Goal: Task Accomplishment & Management: Use online tool/utility

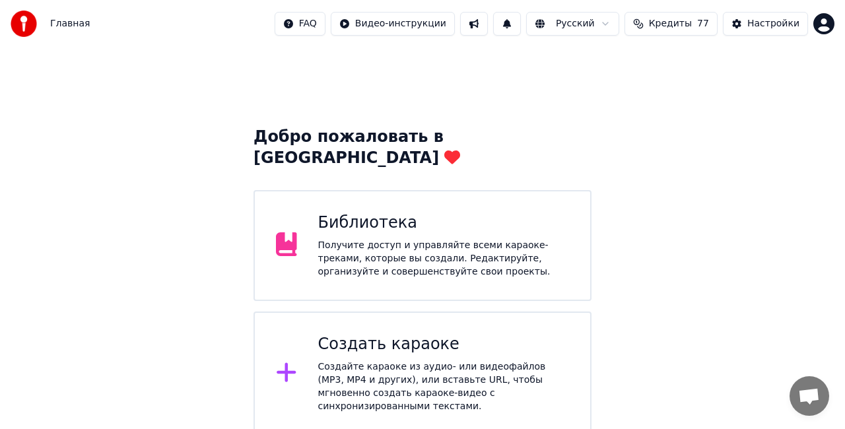
click at [399, 213] on div "Библиотека" at bounding box center [443, 223] width 251 height 21
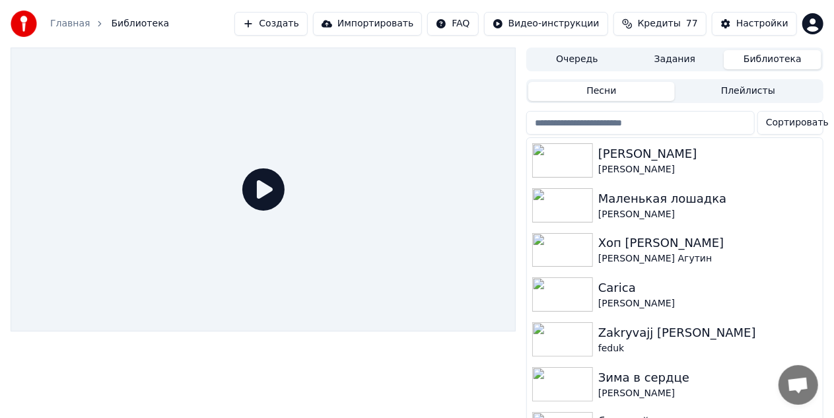
click at [63, 17] on link "Главная" at bounding box center [70, 23] width 40 height 13
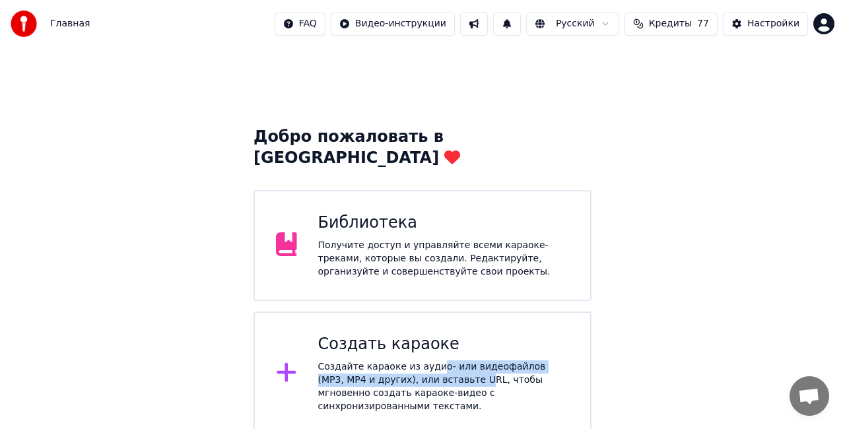
drag, startPoint x: 426, startPoint y: 348, endPoint x: 426, endPoint y: 360, distance: 11.9
click at [426, 360] on div "Создайте караоке из аудио- или видеофайлов (MP3, MP4 и других), или вставьте UR…" at bounding box center [443, 386] width 251 height 53
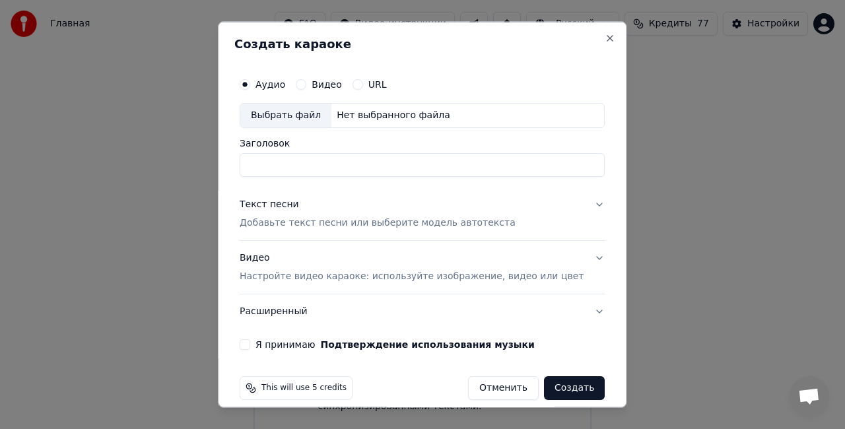
click at [302, 110] on div "Выбрать файл" at bounding box center [285, 116] width 91 height 24
type input "**********"
click at [354, 205] on div "Текст песни Добавьте текст песни или выберите модель автотекста" at bounding box center [378, 213] width 276 height 32
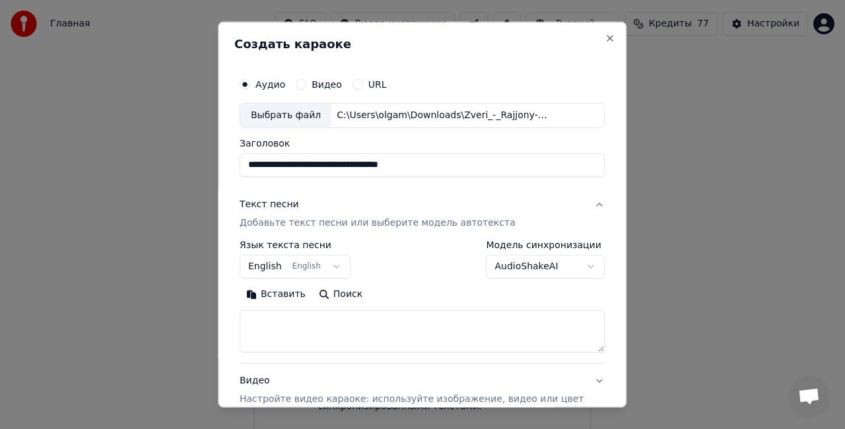
click at [298, 268] on button "English English" at bounding box center [295, 266] width 111 height 24
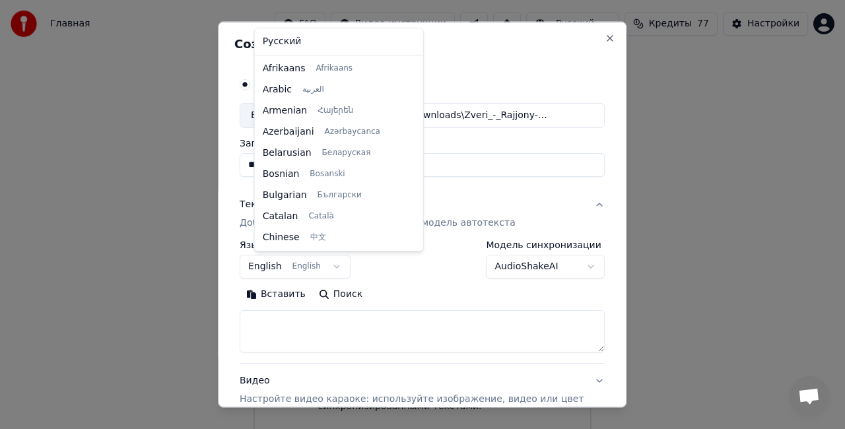
scroll to position [106, 0]
select select "**"
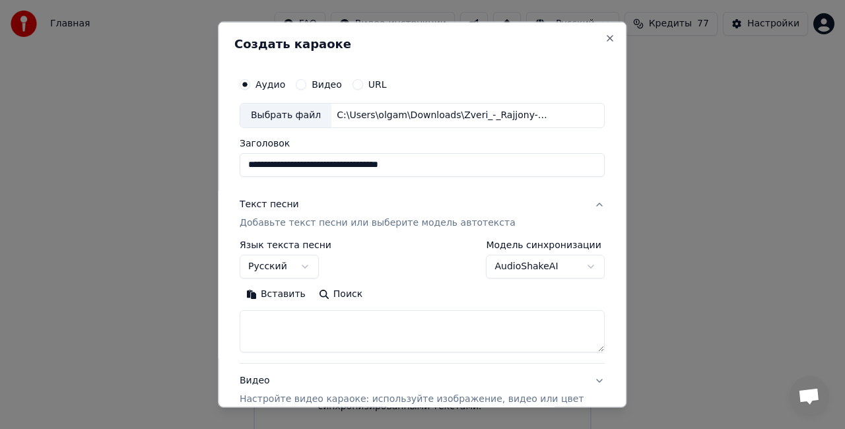
click at [556, 257] on body "**********" at bounding box center [422, 218] width 845 height 436
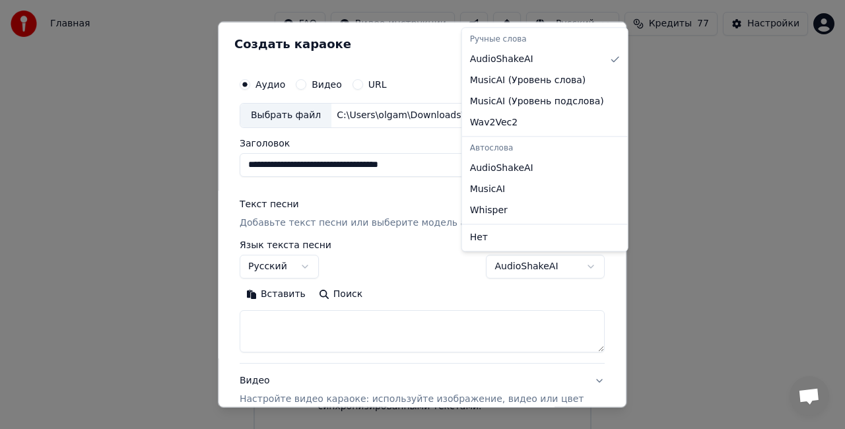
select select "**********"
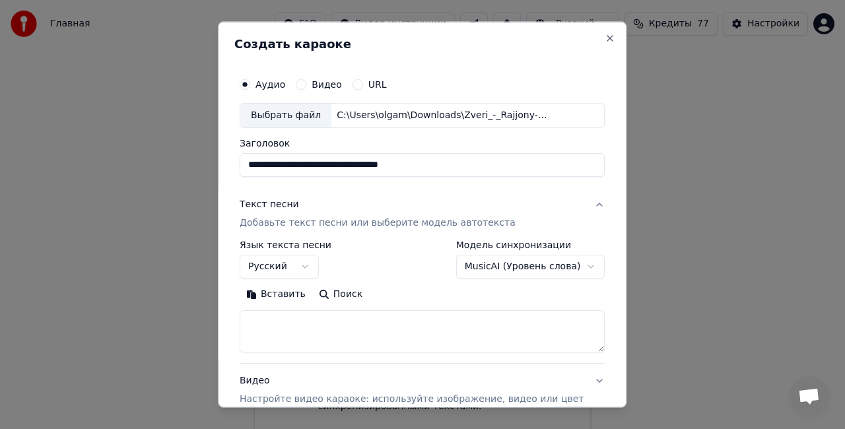
click at [315, 321] on textarea at bounding box center [422, 331] width 365 height 42
paste textarea "**********"
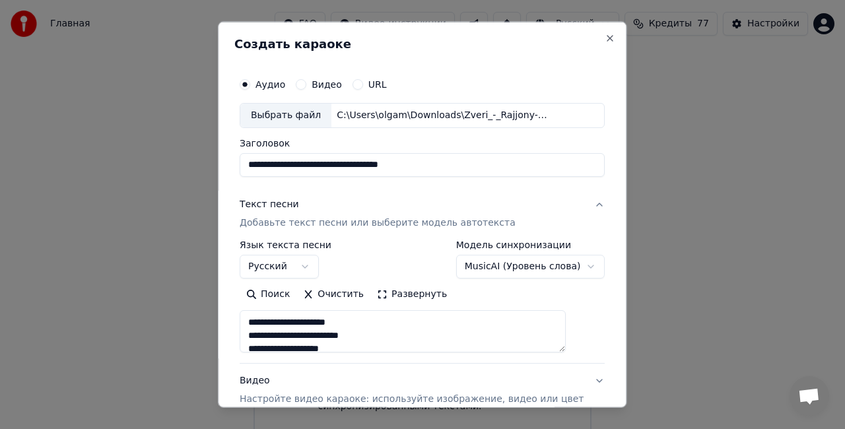
scroll to position [570, 0]
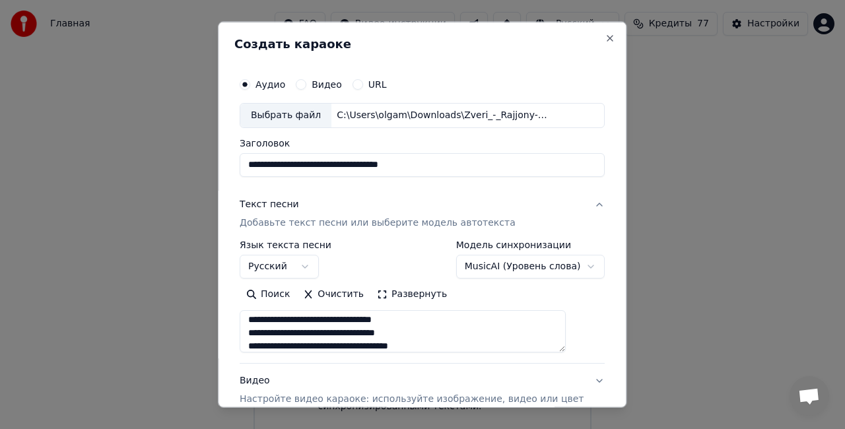
click at [426, 290] on button "Развернуть" at bounding box center [411, 293] width 83 height 21
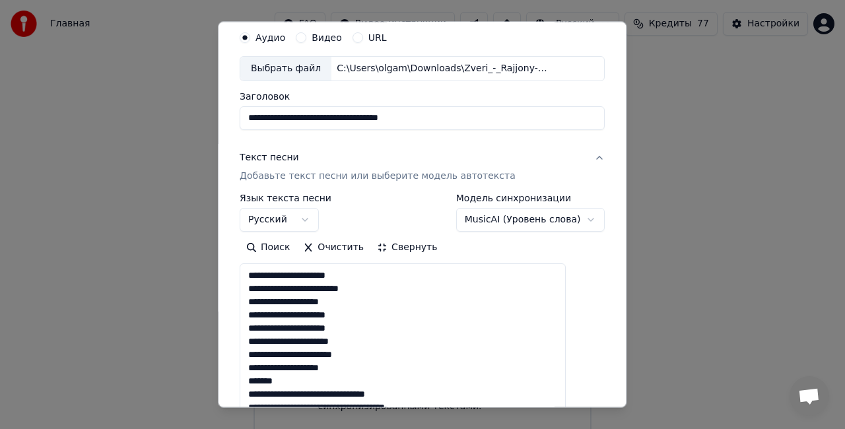
scroll to position [66, 0]
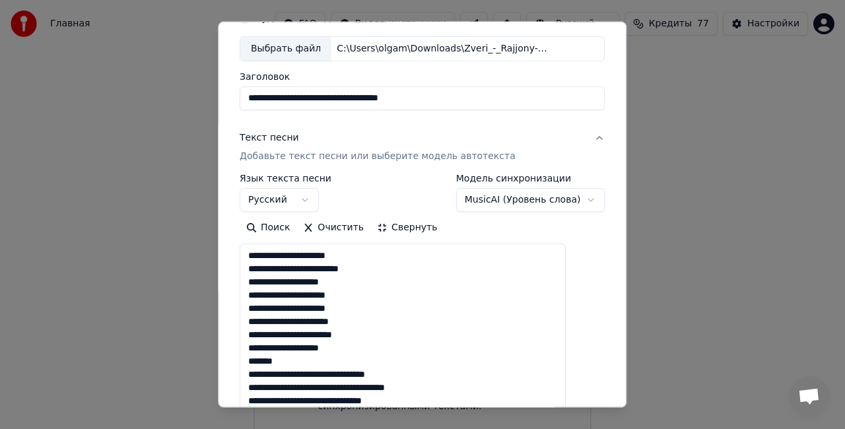
drag, startPoint x: 319, startPoint y: 360, endPoint x: 264, endPoint y: 354, distance: 55.7
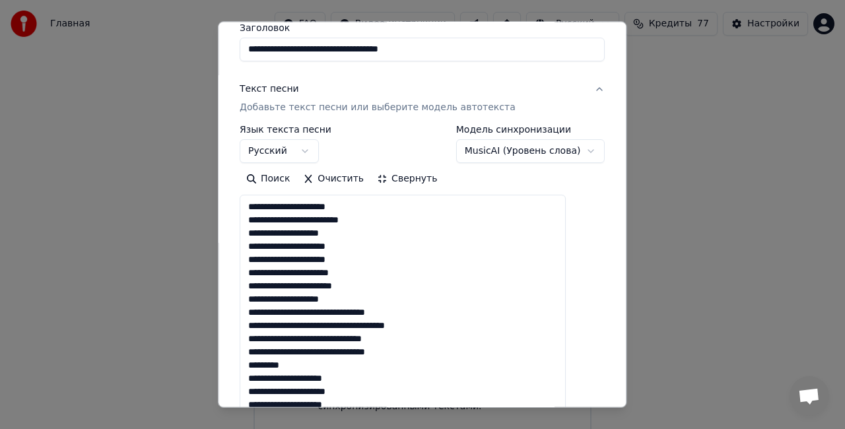
scroll to position [132, 0]
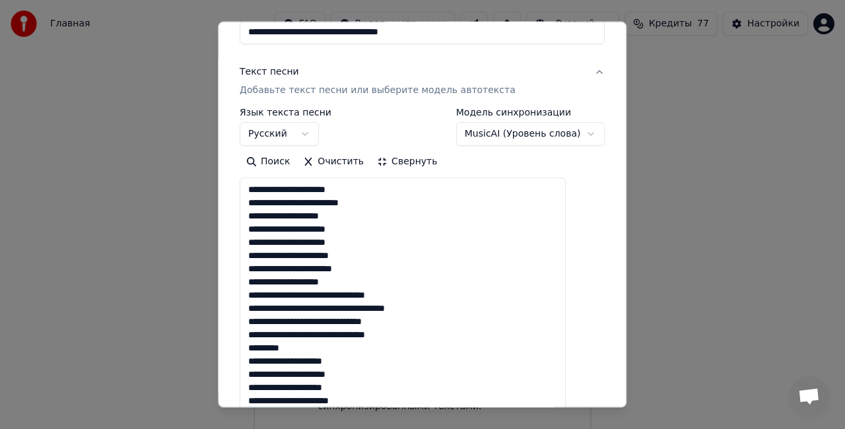
drag, startPoint x: 301, startPoint y: 352, endPoint x: 260, endPoint y: 348, distance: 41.1
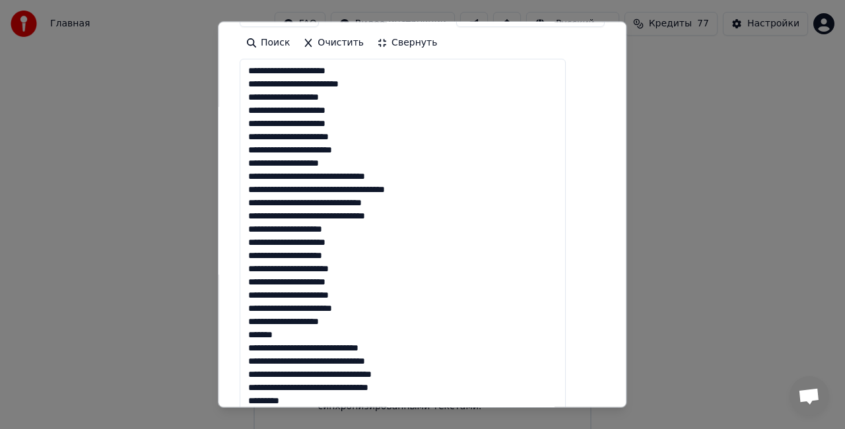
scroll to position [264, 0]
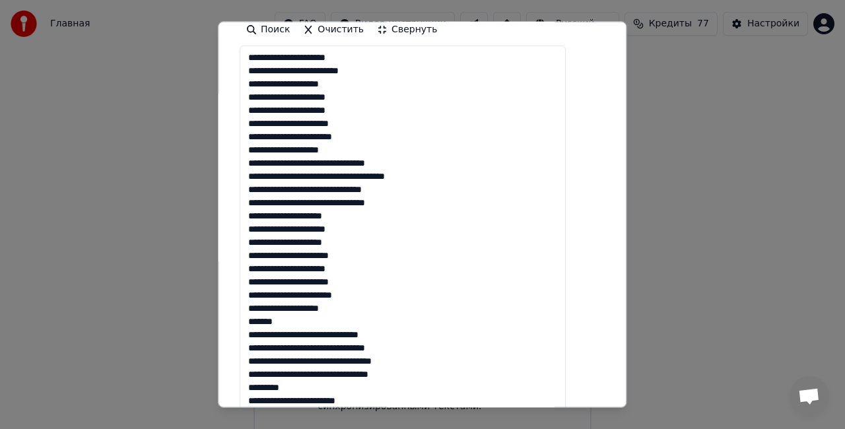
drag, startPoint x: 298, startPoint y: 319, endPoint x: 262, endPoint y: 321, distance: 36.4
click at [262, 321] on textarea at bounding box center [403, 355] width 326 height 618
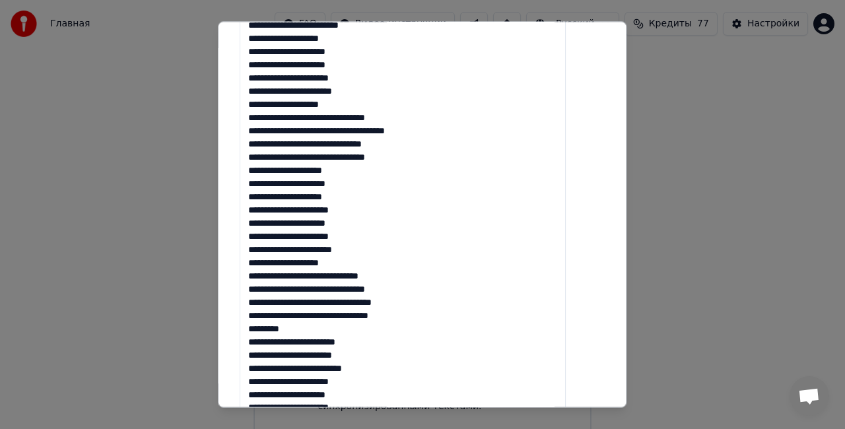
scroll to position [330, 0]
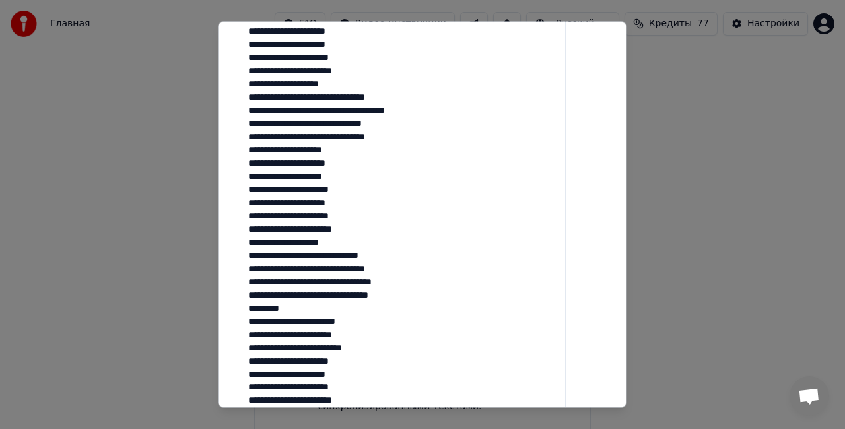
drag, startPoint x: 308, startPoint y: 309, endPoint x: 259, endPoint y: 310, distance: 49.5
click at [259, 310] on textarea at bounding box center [403, 289] width 326 height 618
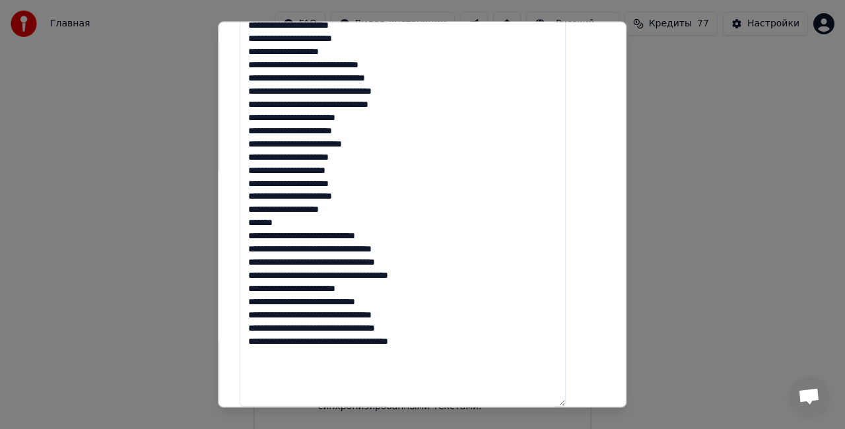
scroll to position [477, 0]
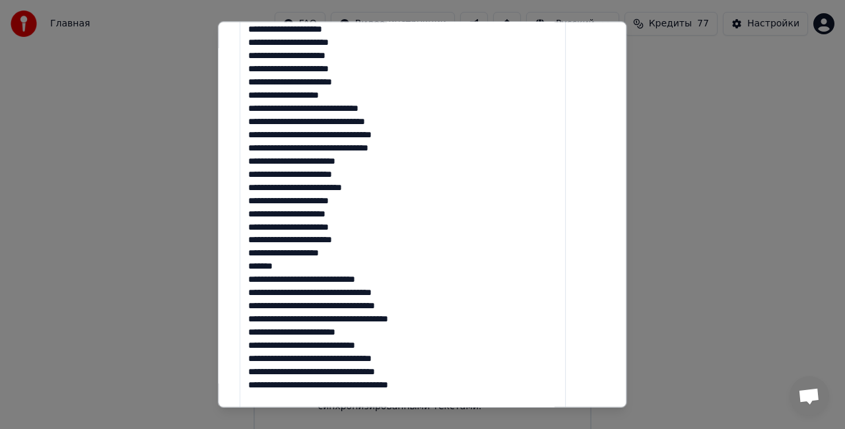
drag, startPoint x: 315, startPoint y: 261, endPoint x: 261, endPoint y: 265, distance: 54.3
click at [261, 265] on textarea at bounding box center [403, 141] width 326 height 618
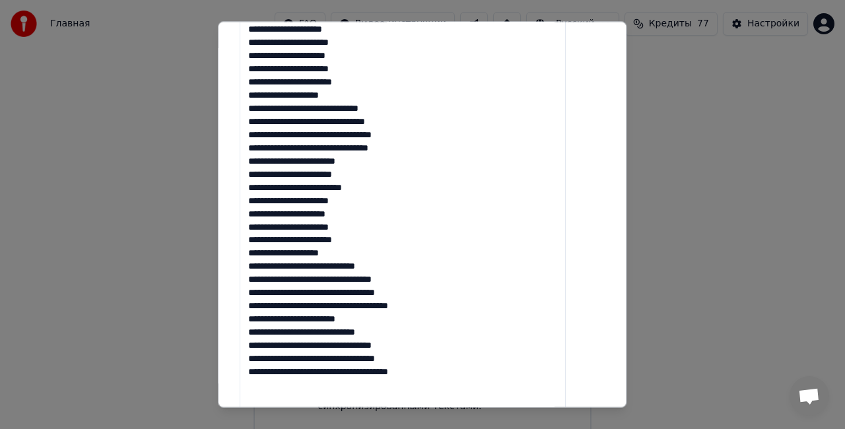
drag, startPoint x: 399, startPoint y: 319, endPoint x: 259, endPoint y: 313, distance: 140.0
click at [259, 313] on textarea at bounding box center [403, 141] width 326 height 618
click at [275, 374] on textarea at bounding box center [403, 141] width 326 height 618
click at [488, 363] on textarea at bounding box center [403, 141] width 326 height 618
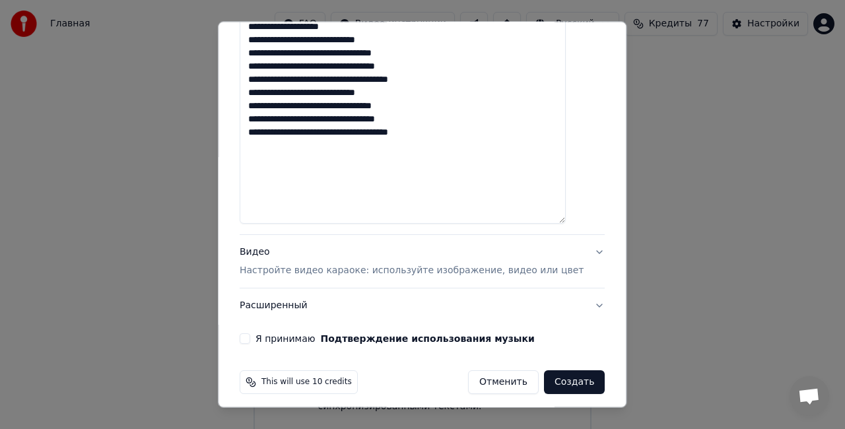
scroll to position [710, 0]
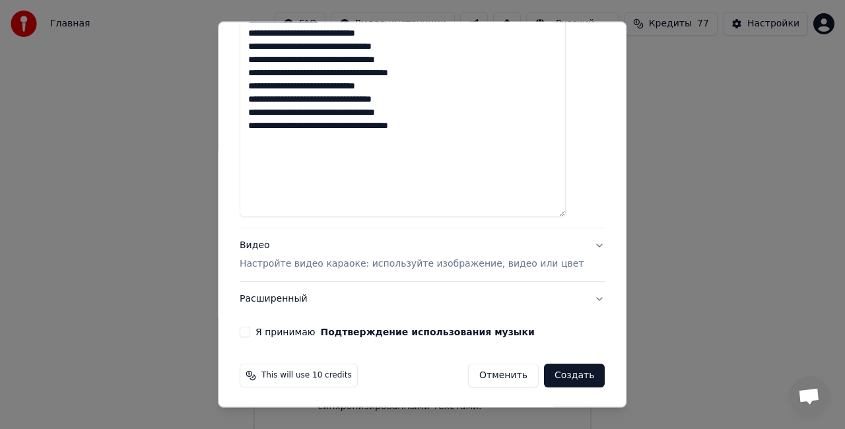
type textarea "**********"
click at [286, 242] on div "Видео Настройте видео караоке: используйте изображение, видео или цвет" at bounding box center [412, 255] width 344 height 32
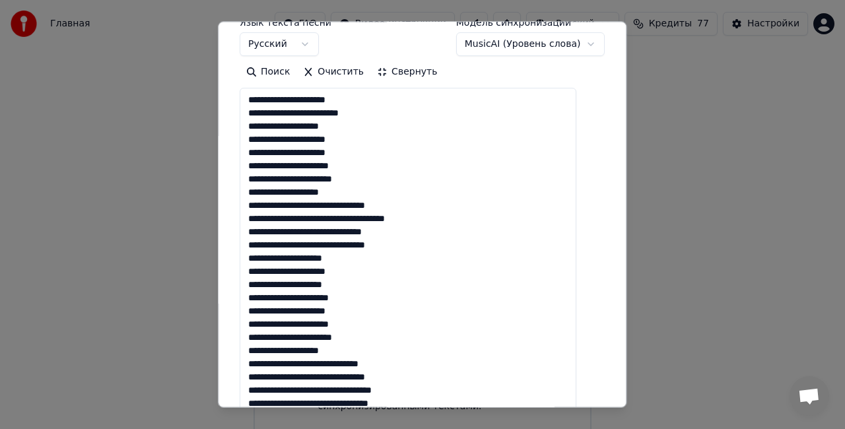
scroll to position [99, 0]
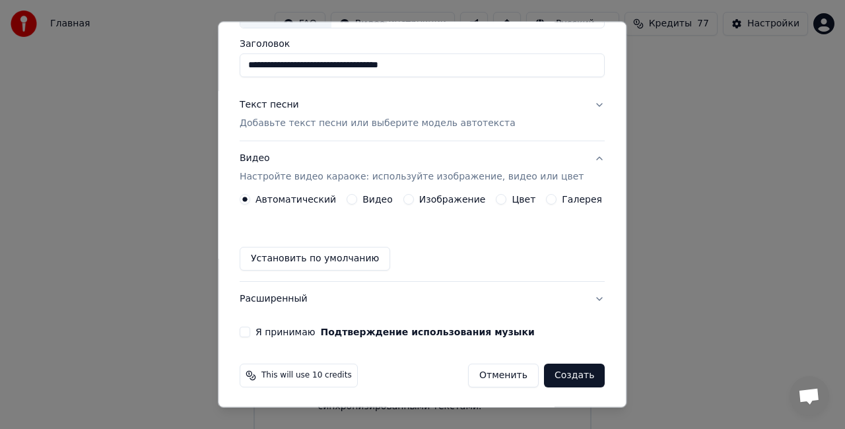
click at [408, 199] on button "Изображение" at bounding box center [408, 199] width 11 height 11
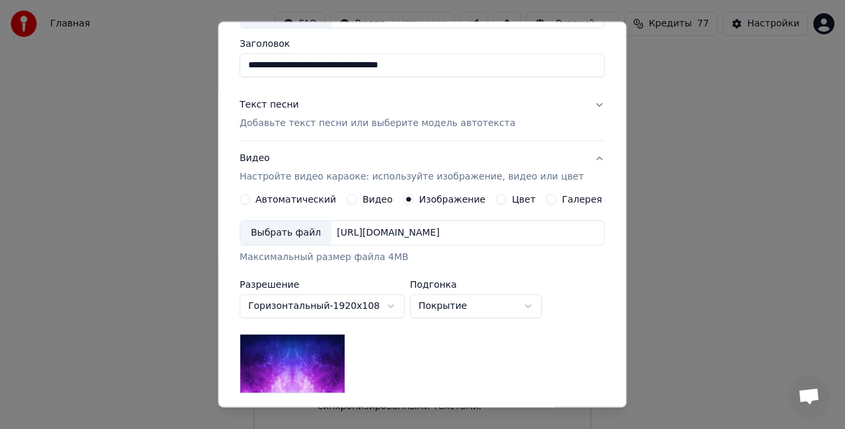
click at [287, 238] on div "Выбрать файл" at bounding box center [285, 233] width 91 height 24
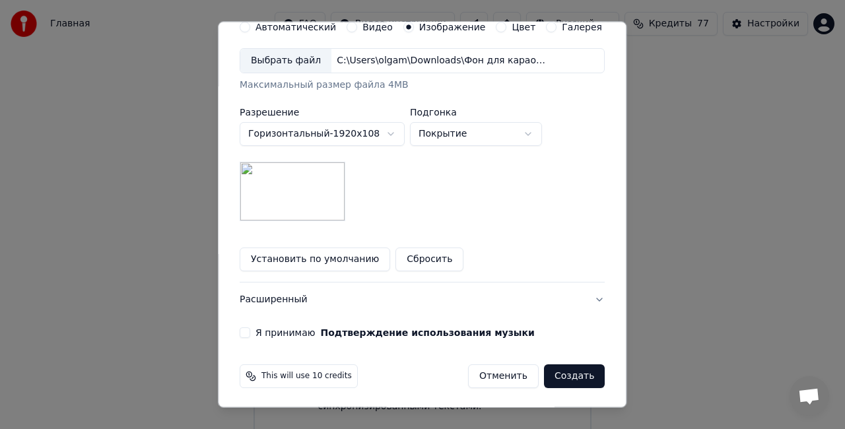
scroll to position [272, 0]
click at [250, 335] on button "Я принимаю Подтверждение использования музыки" at bounding box center [245, 332] width 11 height 11
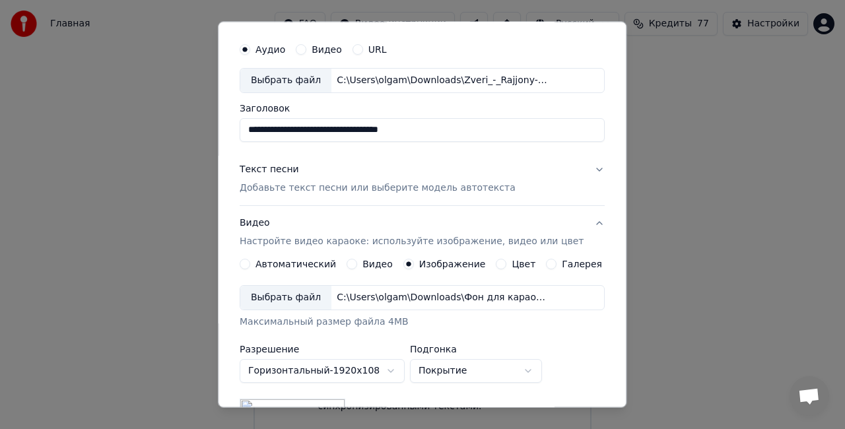
scroll to position [8, 0]
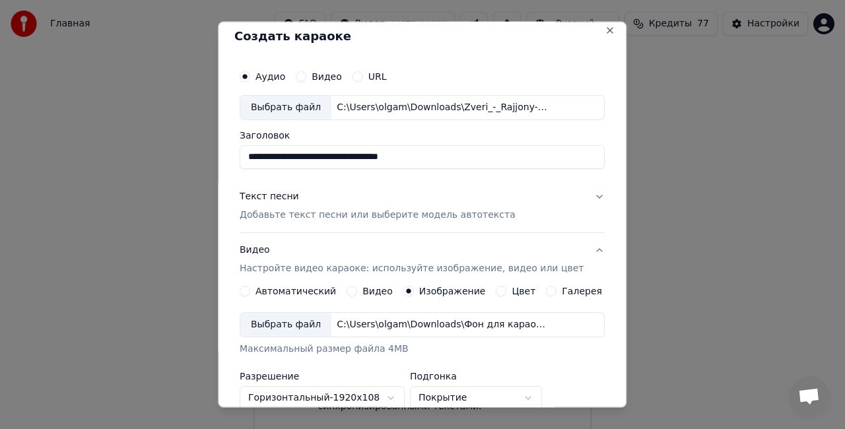
drag, startPoint x: 447, startPoint y: 158, endPoint x: 253, endPoint y: 158, distance: 194.0
click at [253, 158] on input "**********" at bounding box center [422, 157] width 365 height 24
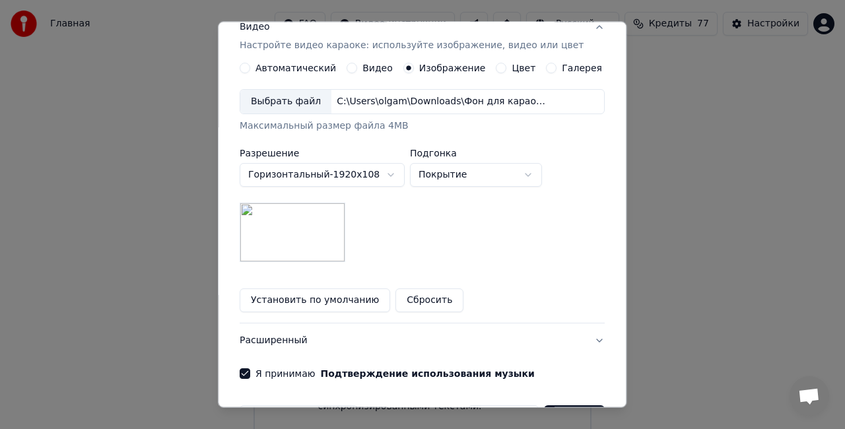
scroll to position [272, 0]
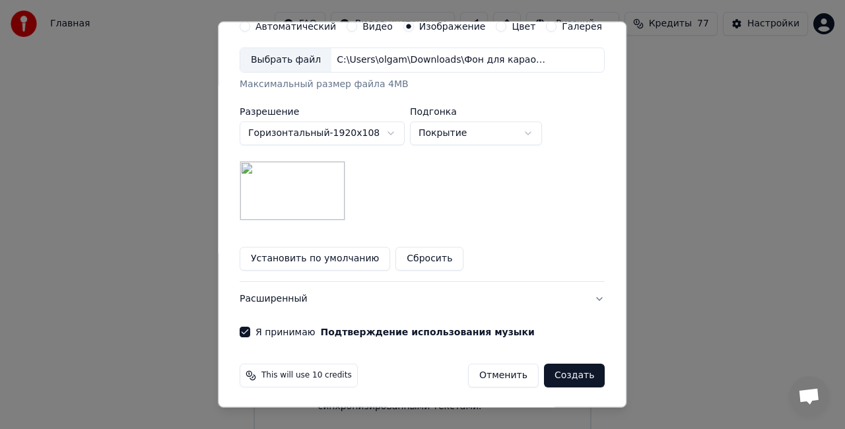
type input "**********"
click at [560, 378] on button "Создать" at bounding box center [574, 376] width 61 height 24
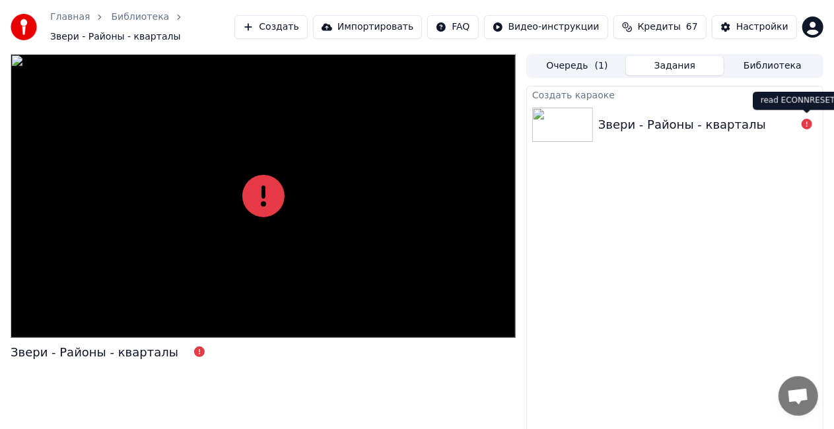
click at [807, 121] on body "Главная Библиотека Звери - Районы - кварталы Создать Импортировать FAQ Видео-ин…" at bounding box center [417, 214] width 834 height 429
click at [812, 98] on div "read ECONNRESET read ECONNRESET" at bounding box center [797, 101] width 90 height 18
click at [424, 125] on div at bounding box center [263, 196] width 505 height 284
click at [262, 209] on icon at bounding box center [263, 196] width 42 height 42
click at [187, 354] on div "Звери - Районы - кварталы" at bounding box center [113, 352] width 205 height 18
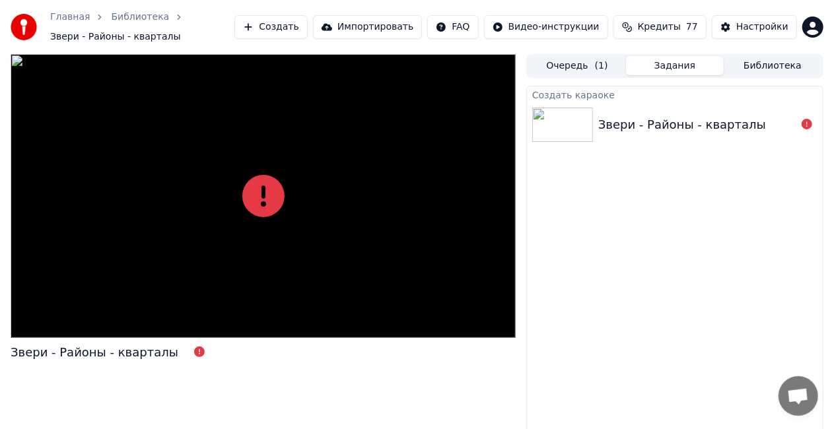
click at [717, 127] on div "Звери - Районы - кварталы" at bounding box center [682, 125] width 168 height 18
click at [573, 123] on img at bounding box center [562, 125] width 61 height 34
click at [566, 98] on div "Создать караоке" at bounding box center [675, 94] width 296 height 16
click at [582, 65] on button "Очередь ( 1 )" at bounding box center [577, 65] width 98 height 19
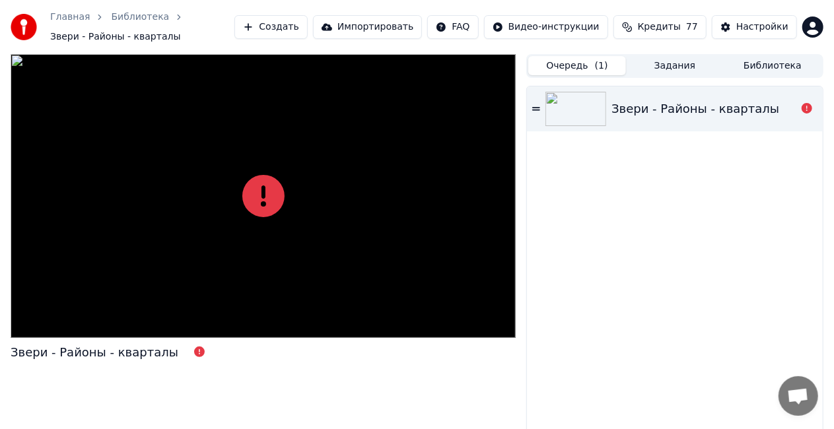
click at [536, 106] on icon at bounding box center [536, 108] width 8 height 9
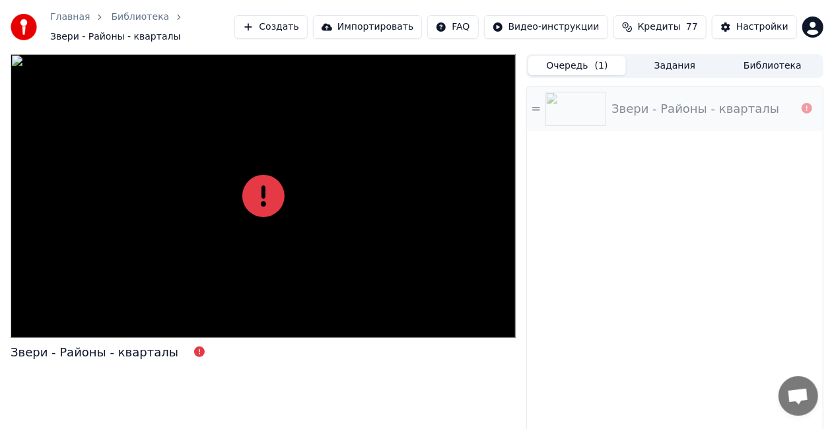
drag, startPoint x: 535, startPoint y: 108, endPoint x: 801, endPoint y: 107, distance: 266.0
click at [801, 107] on div at bounding box center [806, 109] width 21 height 16
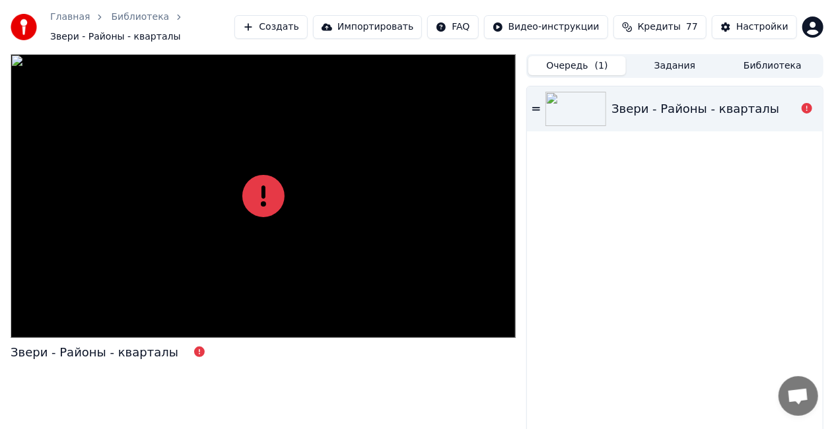
click at [801, 107] on div at bounding box center [806, 109] width 21 height 16
click at [777, 108] on div "Звери - Районы - кварталы" at bounding box center [703, 109] width 185 height 18
click at [63, 12] on link "Главная" at bounding box center [70, 17] width 40 height 13
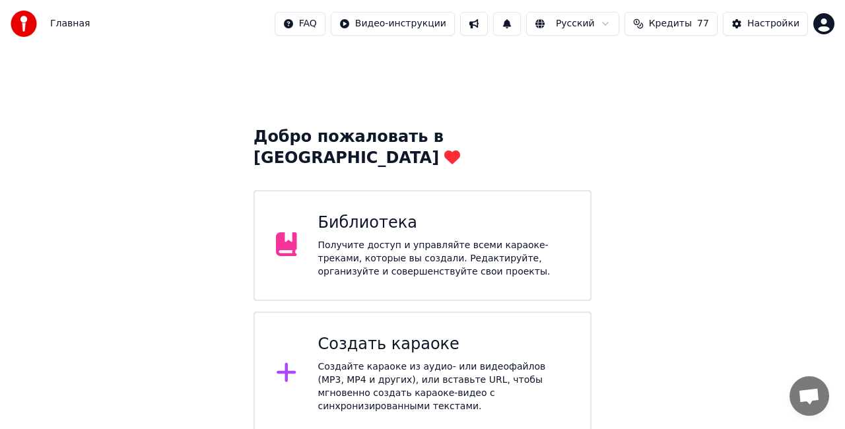
click at [416, 360] on div "Создайте караоке из аудио- или видеофайлов (MP3, MP4 и других), или вставьте UR…" at bounding box center [443, 386] width 251 height 53
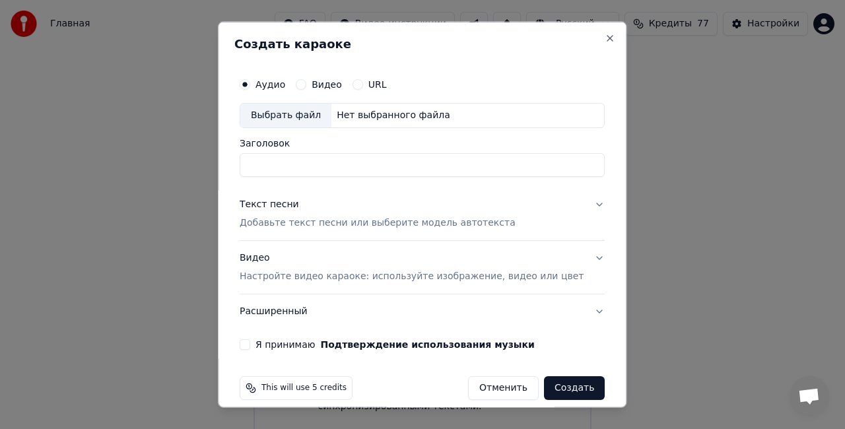
click at [278, 119] on div "Выбрать файл" at bounding box center [285, 116] width 91 height 24
type input "**********"
click at [309, 218] on p "Добавьте текст песни или выберите модель автотекста" at bounding box center [378, 222] width 276 height 13
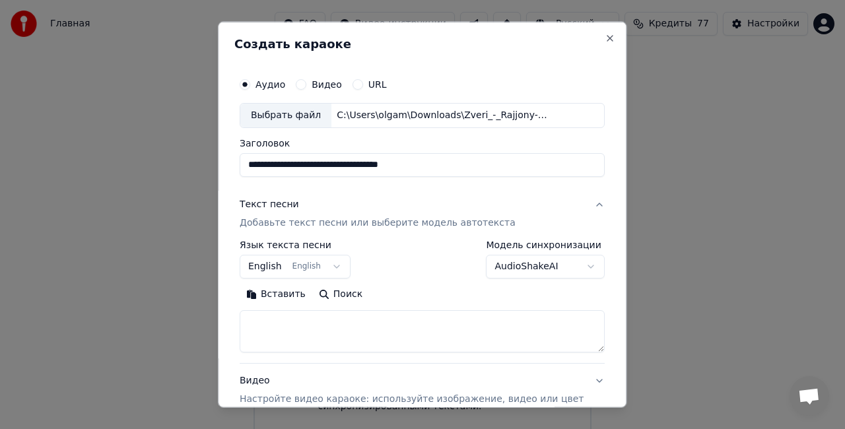
click at [312, 269] on button "English English" at bounding box center [295, 266] width 111 height 24
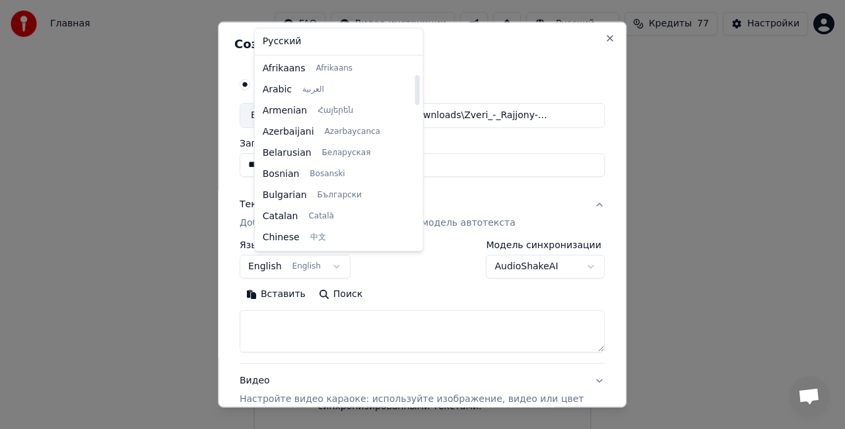
scroll to position [106, 0]
select select "**"
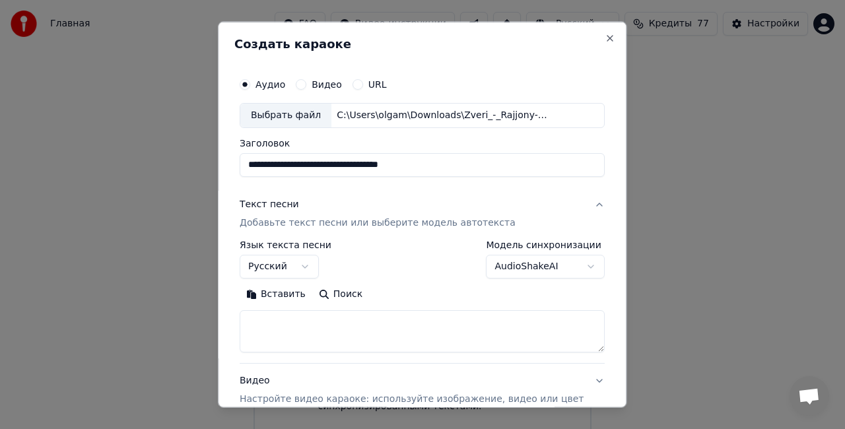
click at [329, 337] on textarea at bounding box center [422, 331] width 365 height 42
paste textarea "**********"
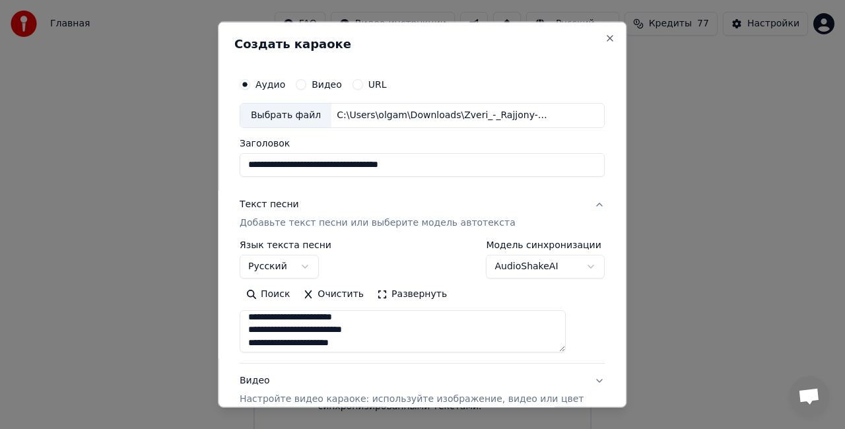
scroll to position [372, 0]
click at [407, 294] on button "Развернуть" at bounding box center [411, 293] width 83 height 21
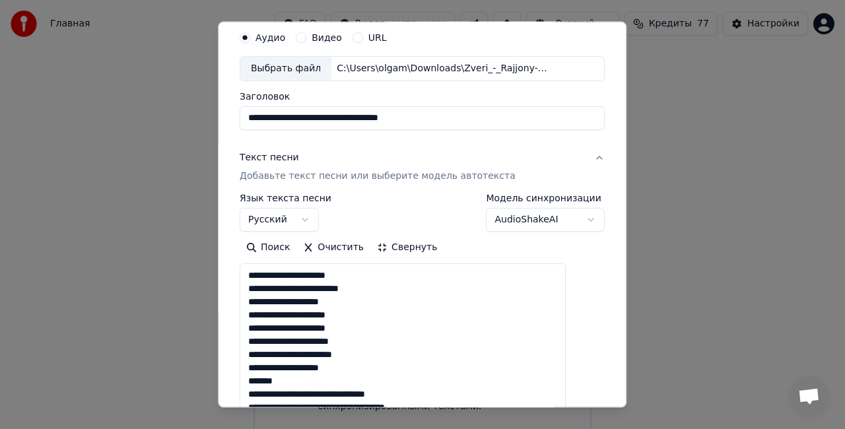
scroll to position [66, 0]
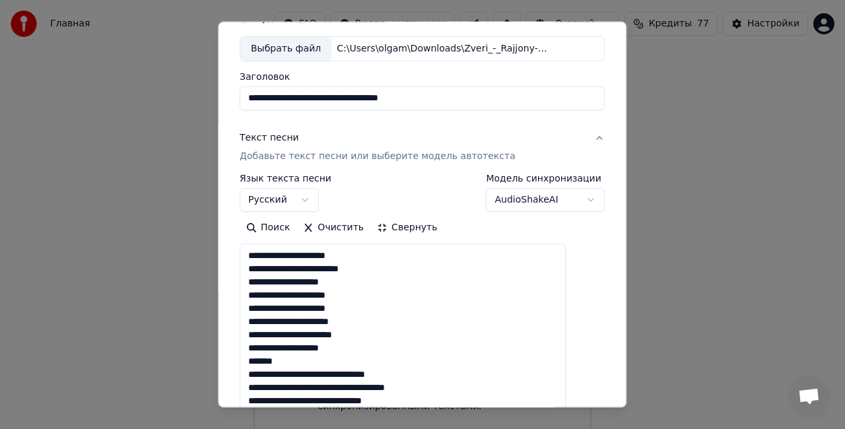
drag, startPoint x: 304, startPoint y: 358, endPoint x: 263, endPoint y: 359, distance: 40.3
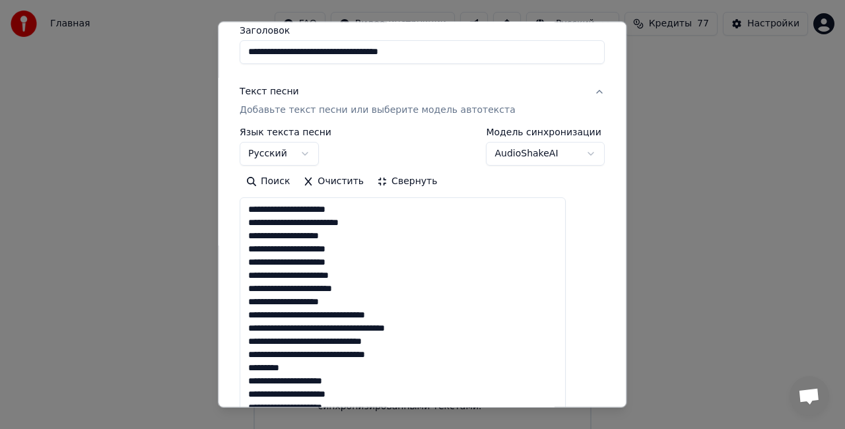
scroll to position [132, 0]
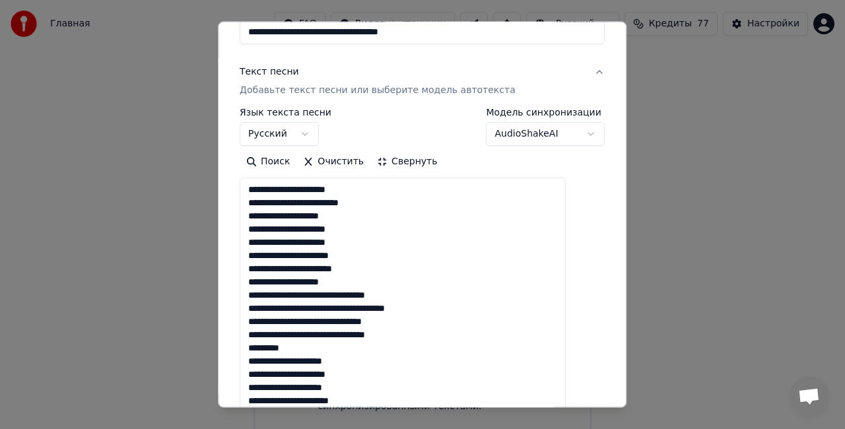
drag, startPoint x: 305, startPoint y: 348, endPoint x: 253, endPoint y: 343, distance: 51.8
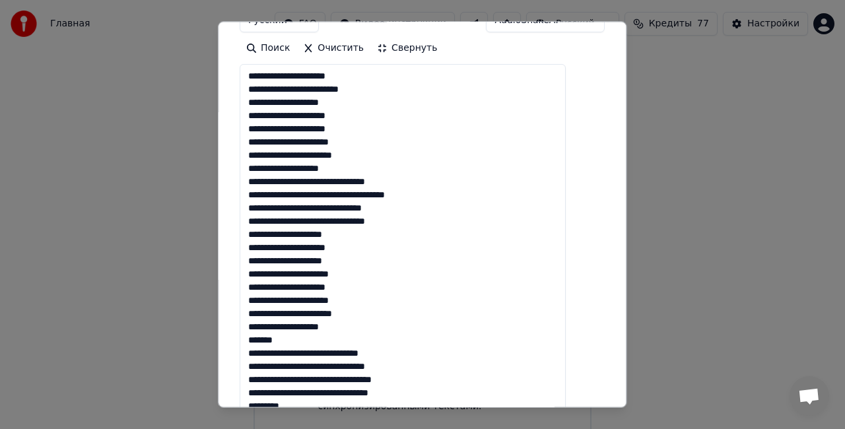
scroll to position [264, 0]
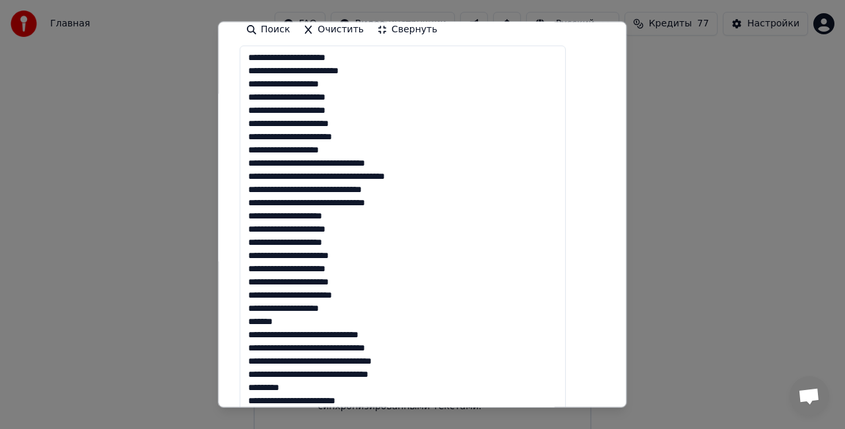
drag, startPoint x: 306, startPoint y: 321, endPoint x: 265, endPoint y: 320, distance: 41.6
click at [265, 320] on textarea at bounding box center [403, 355] width 326 height 618
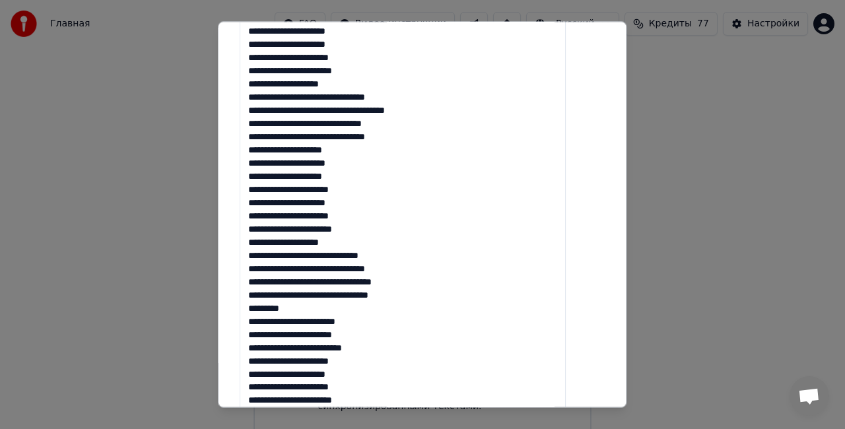
drag, startPoint x: 305, startPoint y: 308, endPoint x: 263, endPoint y: 312, distance: 42.4
click at [255, 306] on textarea at bounding box center [403, 289] width 326 height 618
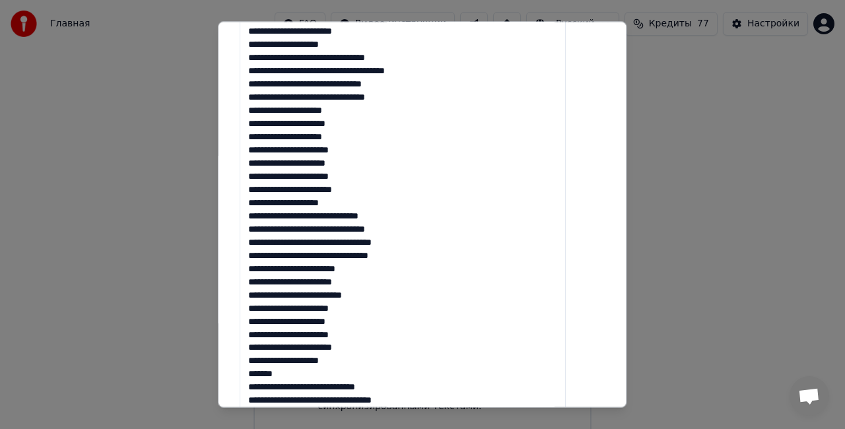
scroll to position [396, 0]
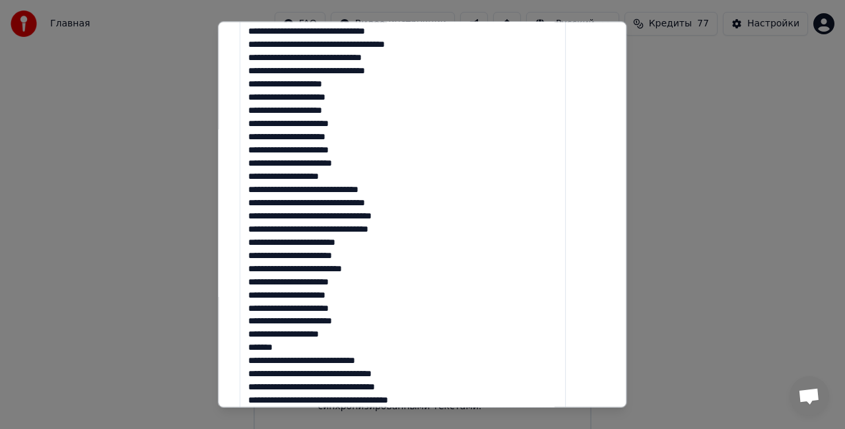
drag, startPoint x: 284, startPoint y: 343, endPoint x: 262, endPoint y: 343, distance: 22.4
click at [262, 343] on textarea at bounding box center [403, 223] width 326 height 618
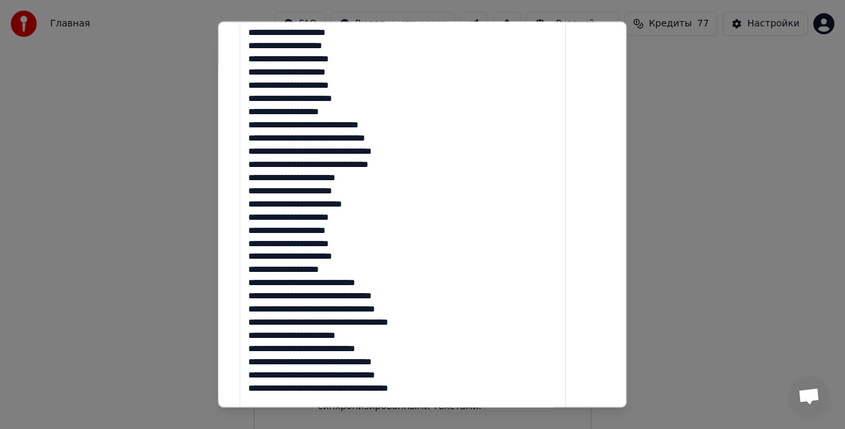
scroll to position [528, 0]
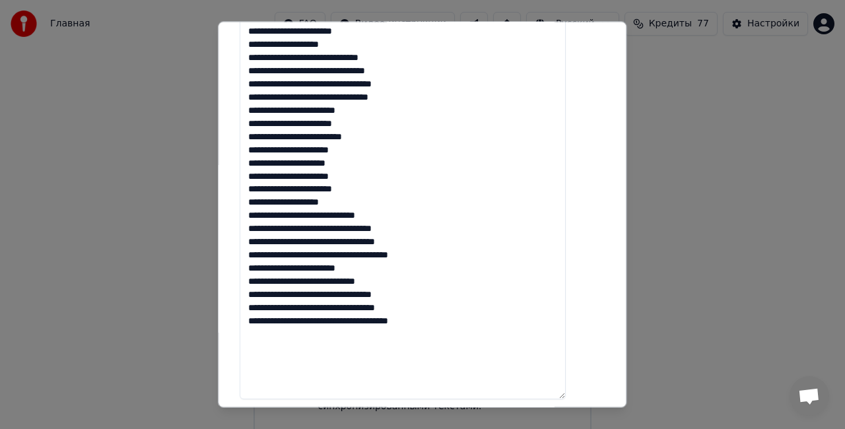
drag, startPoint x: 395, startPoint y: 271, endPoint x: 263, endPoint y: 267, distance: 131.4
click at [263, 267] on textarea at bounding box center [403, 91] width 326 height 618
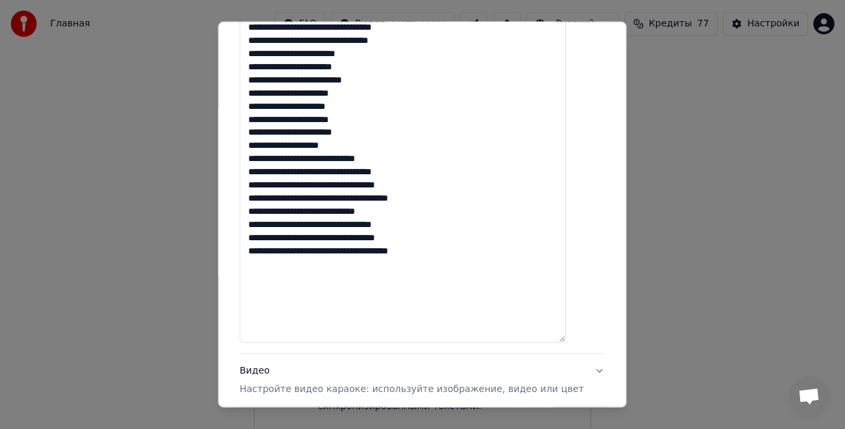
scroll to position [710, 0]
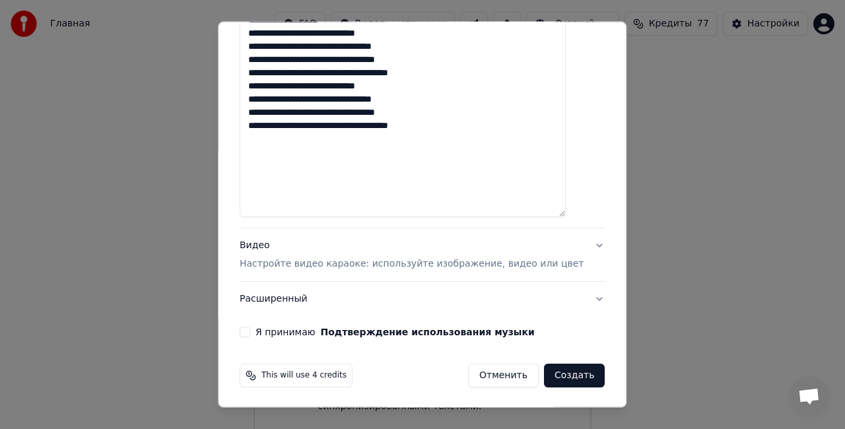
type textarea "**********"
click at [399, 231] on button "Видео Настройте видео караоке: используйте изображение, видео или цвет" at bounding box center [422, 254] width 365 height 53
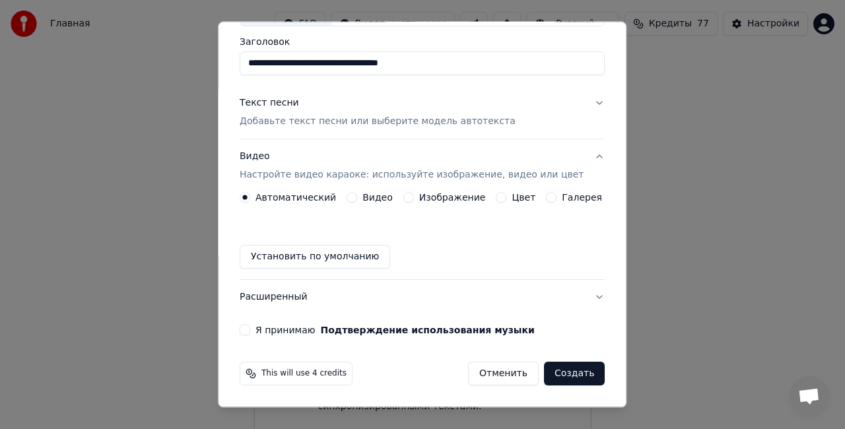
scroll to position [99, 0]
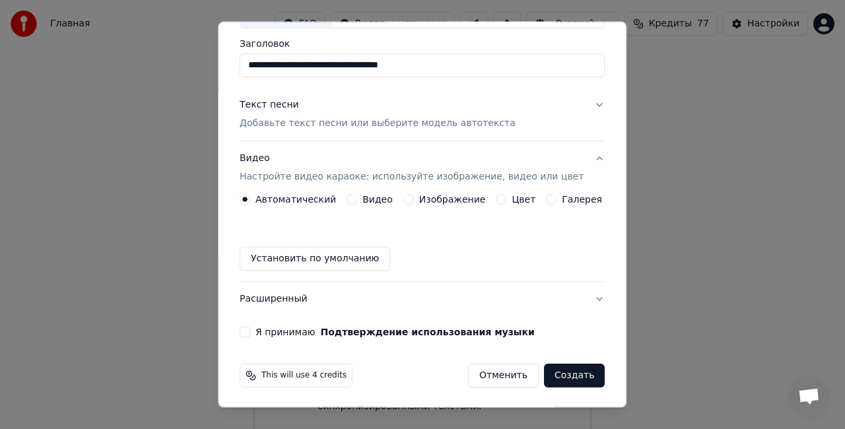
click at [455, 195] on label "Изображение" at bounding box center [452, 199] width 67 height 9
click at [414, 194] on button "Изображение" at bounding box center [408, 199] width 11 height 11
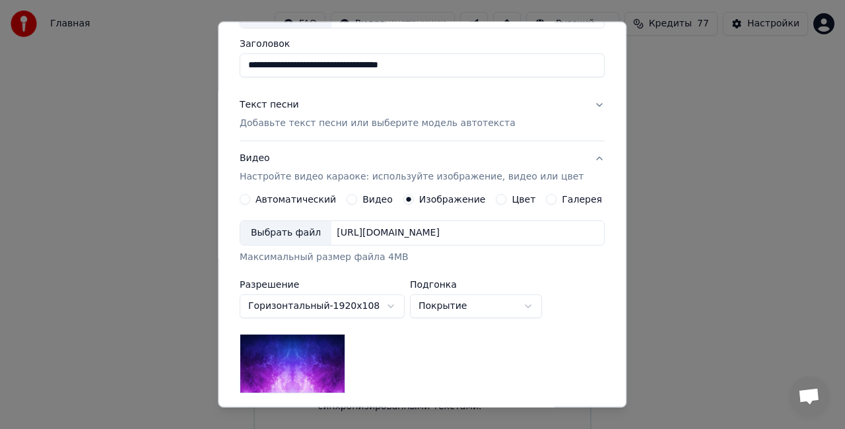
click at [292, 228] on div "Выбрать файл" at bounding box center [285, 233] width 91 height 24
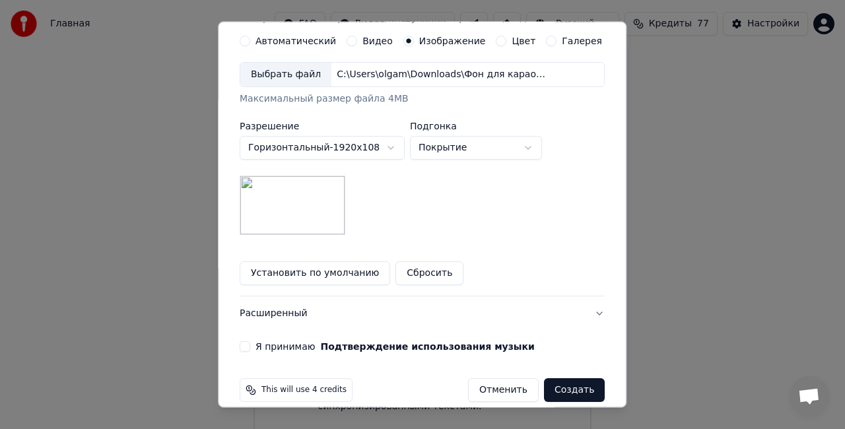
scroll to position [272, 0]
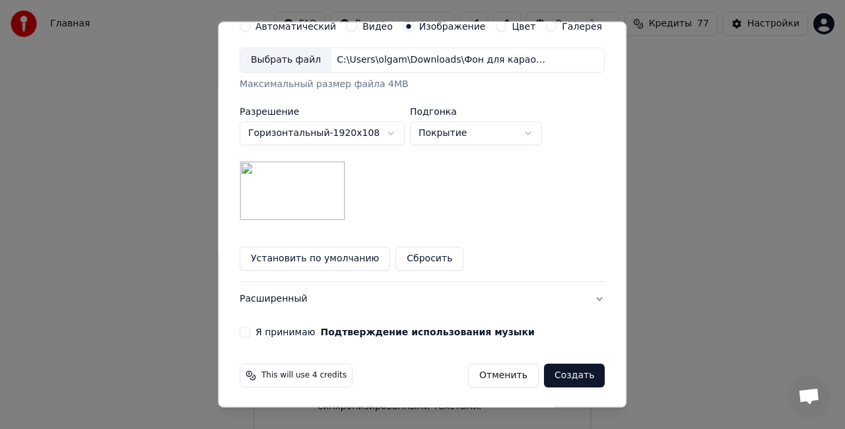
click at [250, 330] on button "Я принимаю Подтверждение использования музыки" at bounding box center [245, 332] width 11 height 11
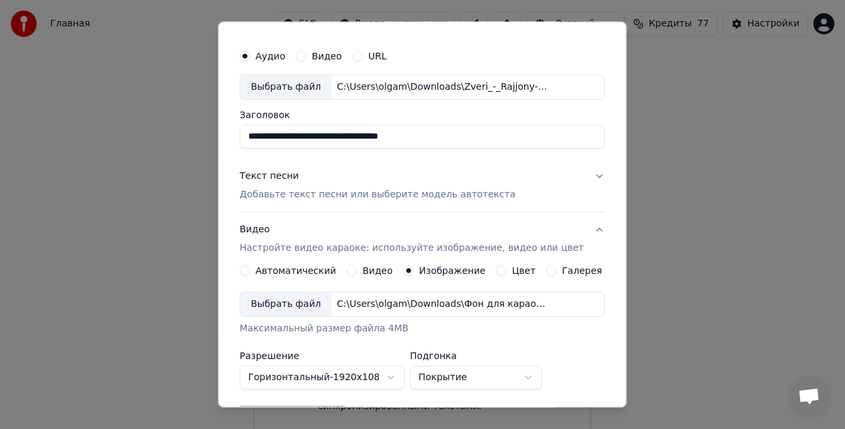
scroll to position [8, 0]
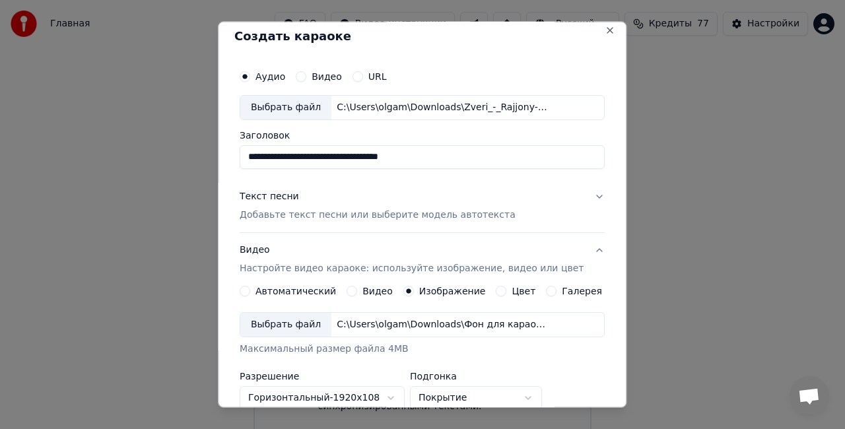
click at [568, 199] on button "Текст песни Добавьте текст песни или выберите модель автотекста" at bounding box center [422, 205] width 365 height 53
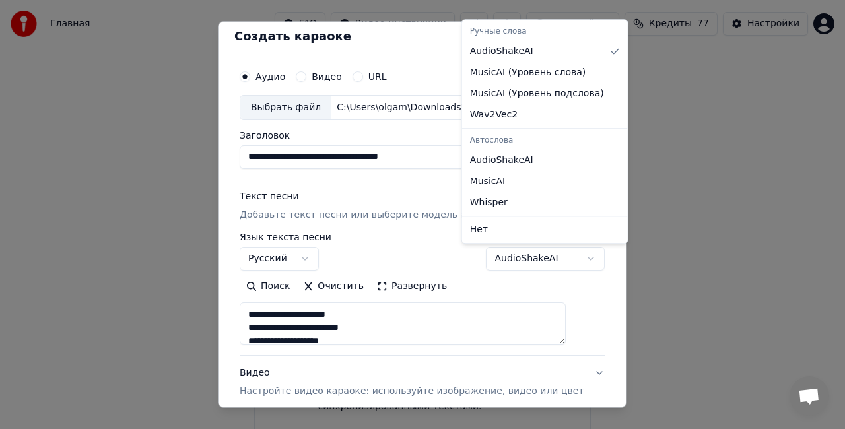
click at [528, 262] on body "**********" at bounding box center [422, 218] width 845 height 436
select select "**********"
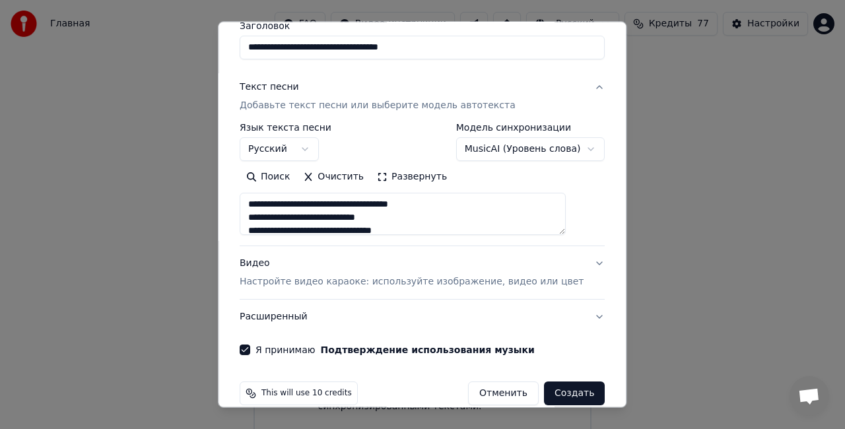
scroll to position [135, 0]
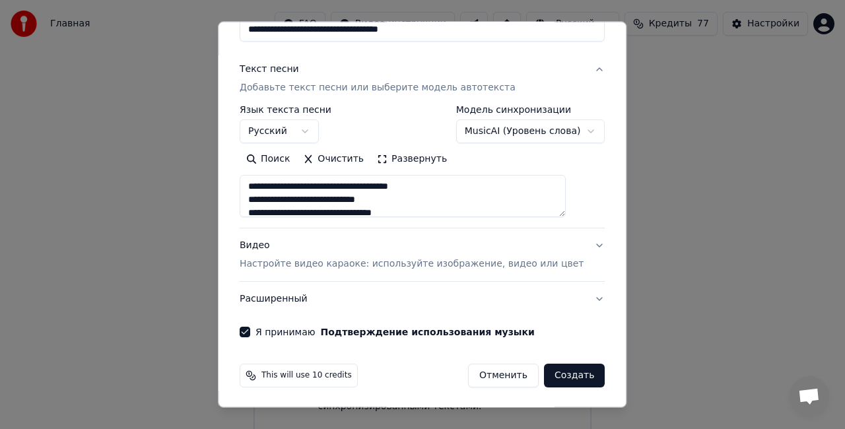
click at [556, 378] on button "Создать" at bounding box center [574, 376] width 61 height 24
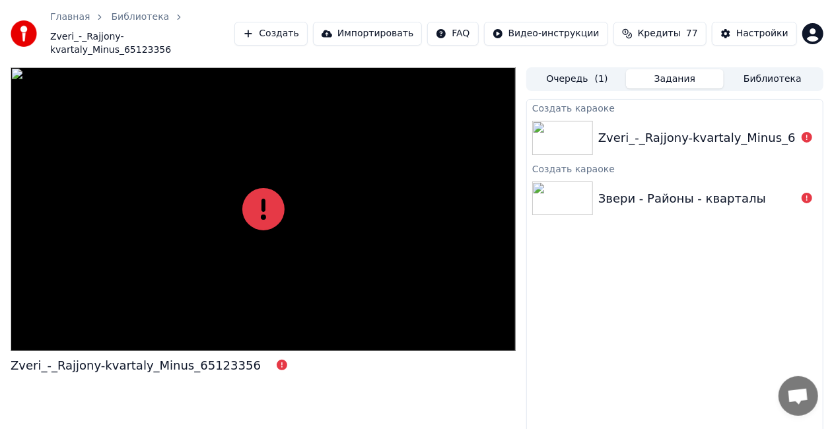
click at [55, 14] on link "Главная" at bounding box center [70, 17] width 40 height 13
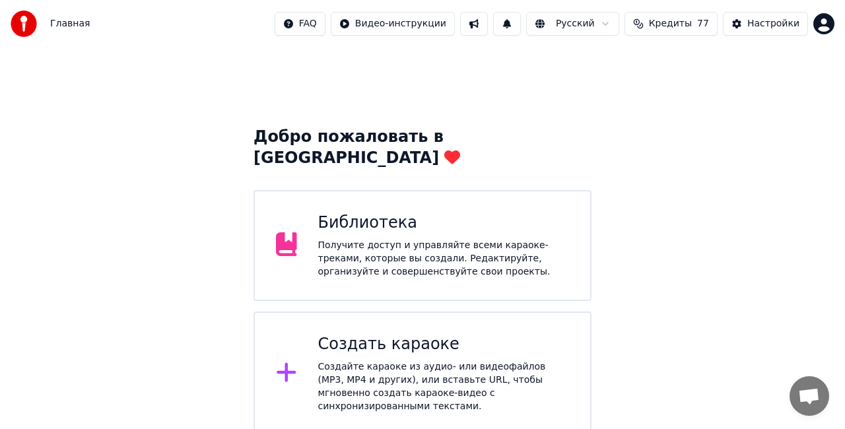
click at [339, 24] on html "Главная FAQ Видео-инструкции Русский Кредиты 77 Настройки Добро пожаловать в Yo…" at bounding box center [422, 218] width 845 height 436
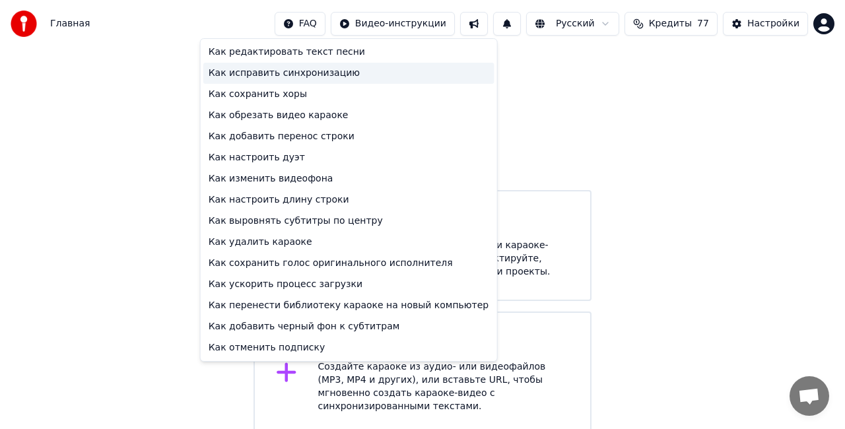
click at [331, 69] on div "Как исправить синхронизацию" at bounding box center [348, 73] width 291 height 21
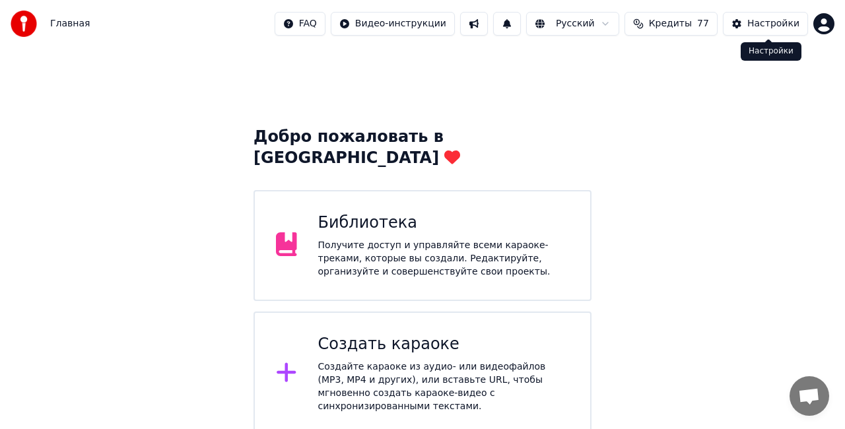
click at [746, 18] on button "Настройки" at bounding box center [765, 24] width 85 height 24
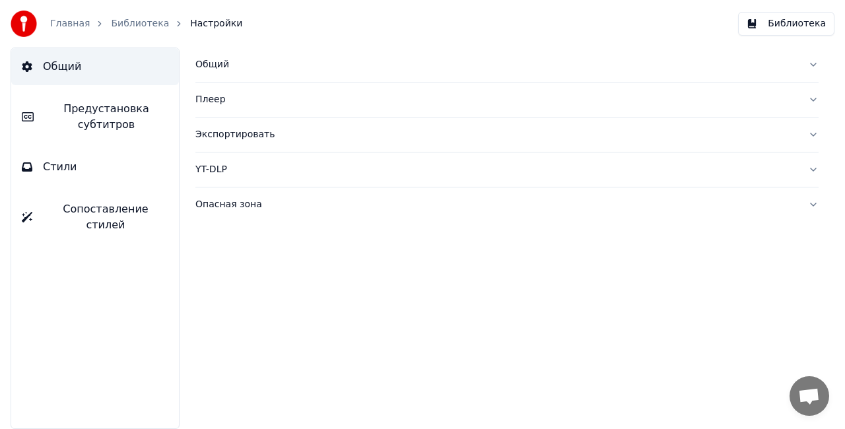
click at [80, 20] on link "Главная" at bounding box center [70, 23] width 40 height 13
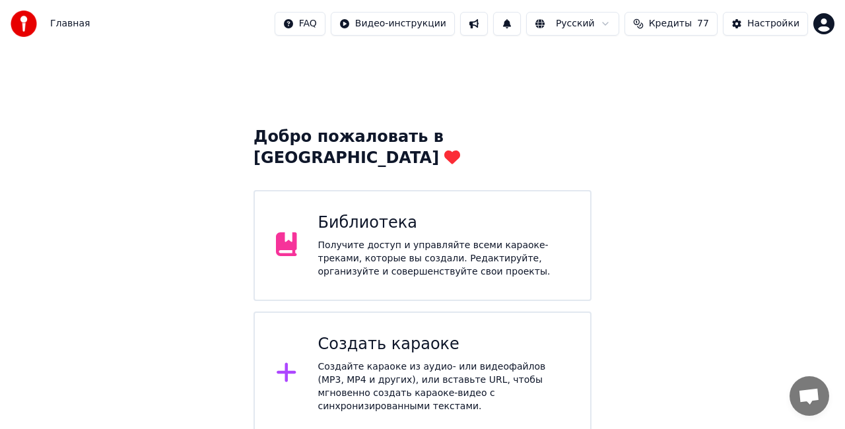
click at [411, 334] on div "Создать караоке" at bounding box center [443, 344] width 251 height 21
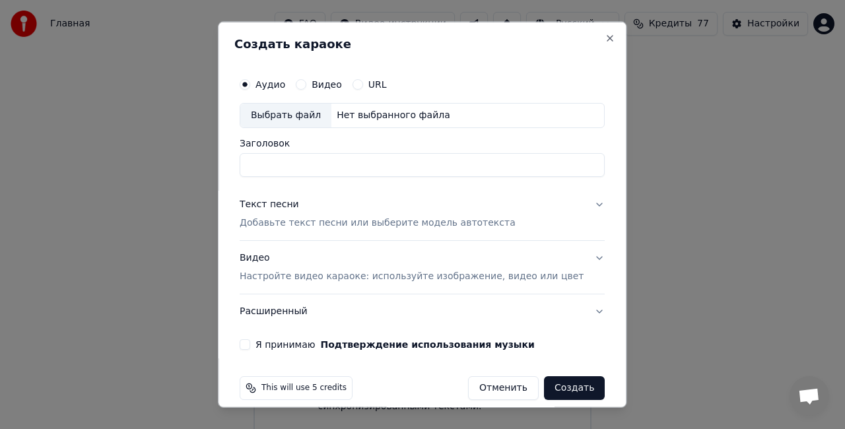
click at [275, 81] on label "Аудио" at bounding box center [270, 84] width 30 height 9
click at [250, 81] on button "Аудио" at bounding box center [245, 84] width 11 height 11
click at [289, 111] on div "Выбрать файл" at bounding box center [285, 116] width 91 height 24
type input "**********"
click at [327, 204] on div "Текст песни Добавьте текст песни или выберите модель автотекста" at bounding box center [378, 213] width 276 height 32
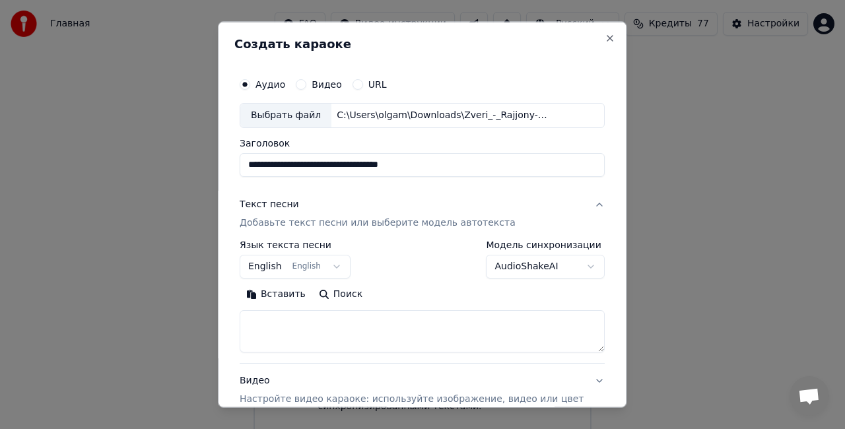
click at [313, 321] on textarea at bounding box center [422, 331] width 365 height 42
paste textarea "**********"
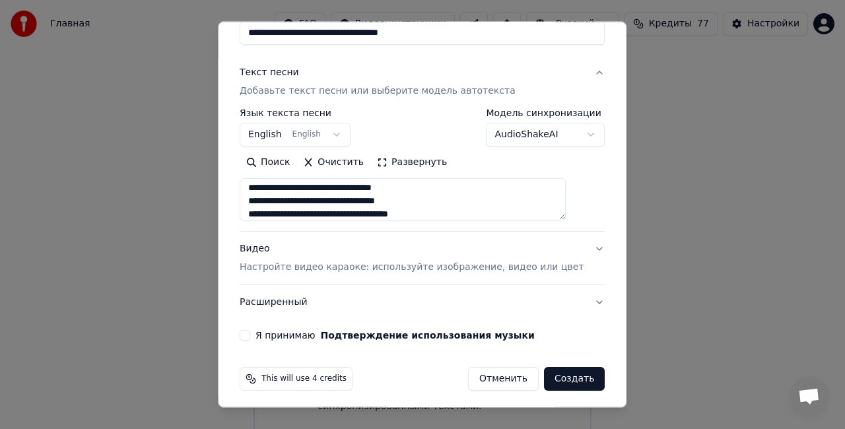
scroll to position [132, 0]
click at [418, 158] on button "Развернуть" at bounding box center [411, 161] width 83 height 21
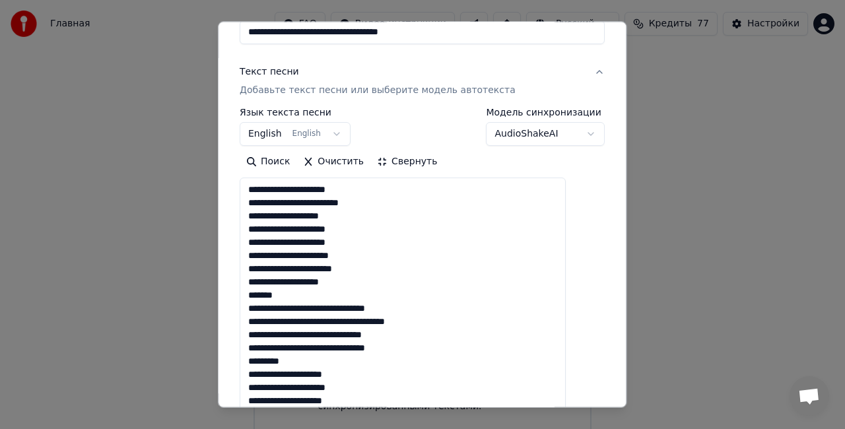
drag, startPoint x: 310, startPoint y: 293, endPoint x: 251, endPoint y: 294, distance: 58.8
click at [251, 294] on div "**********" at bounding box center [422, 427] width 376 height 987
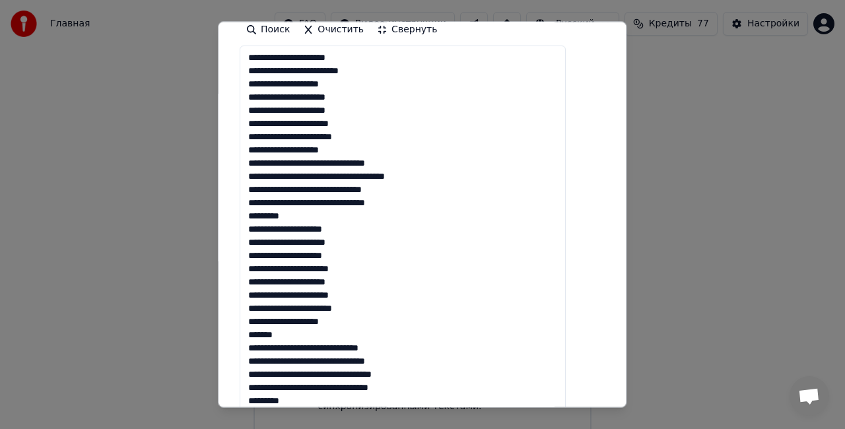
drag, startPoint x: 294, startPoint y: 214, endPoint x: 263, endPoint y: 214, distance: 31.0
click at [263, 214] on textarea at bounding box center [403, 355] width 326 height 618
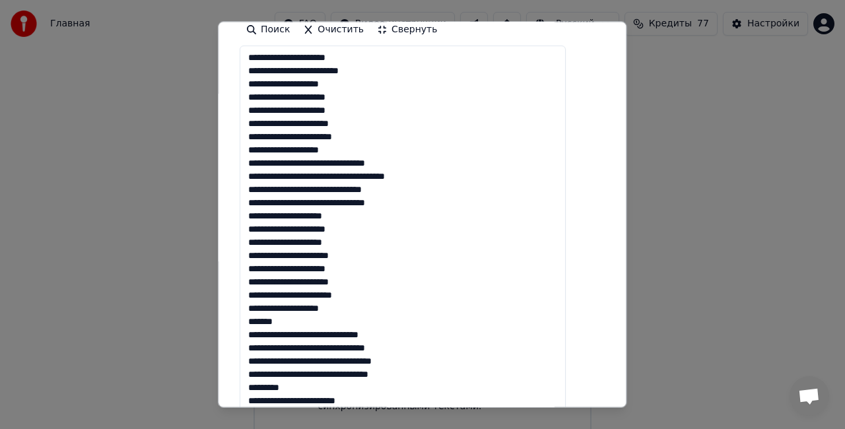
drag, startPoint x: 276, startPoint y: 321, endPoint x: 258, endPoint y: 319, distance: 17.9
click at [258, 319] on textarea at bounding box center [403, 355] width 326 height 618
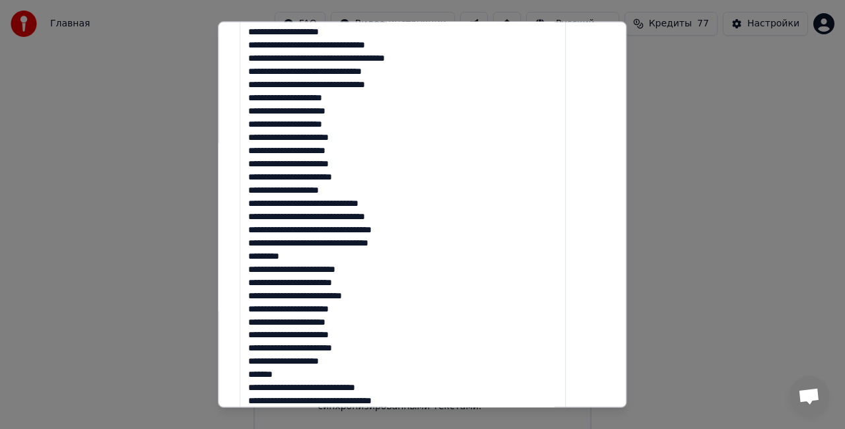
scroll to position [396, 0]
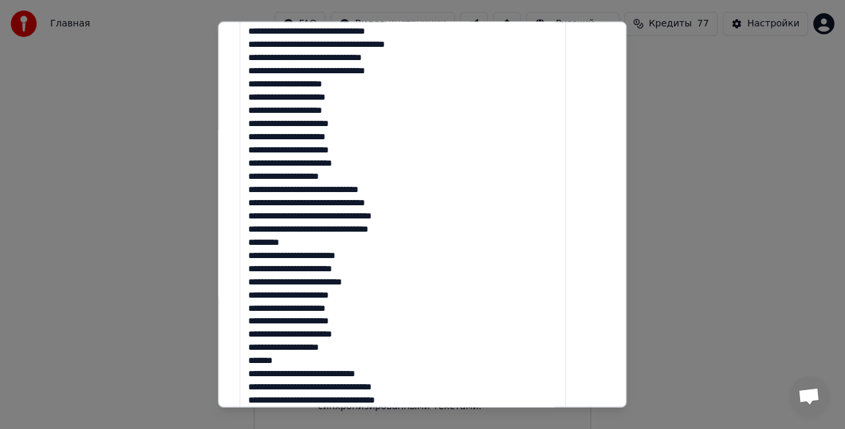
drag, startPoint x: 314, startPoint y: 239, endPoint x: 253, endPoint y: 240, distance: 61.4
click at [253, 240] on div "**********" at bounding box center [422, 163] width 376 height 987
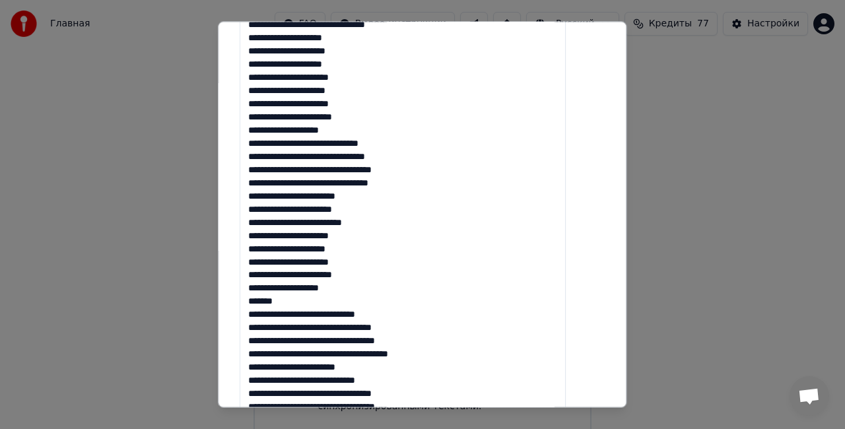
scroll to position [462, 0]
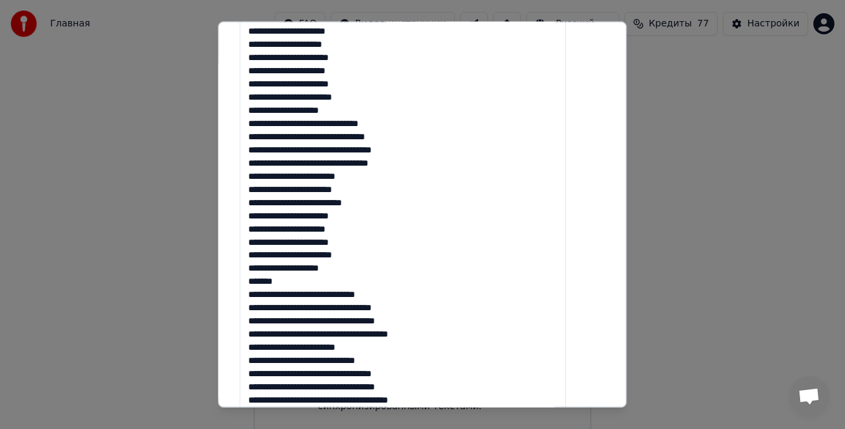
drag, startPoint x: 298, startPoint y: 279, endPoint x: 261, endPoint y: 281, distance: 36.3
click at [261, 281] on textarea at bounding box center [403, 157] width 326 height 618
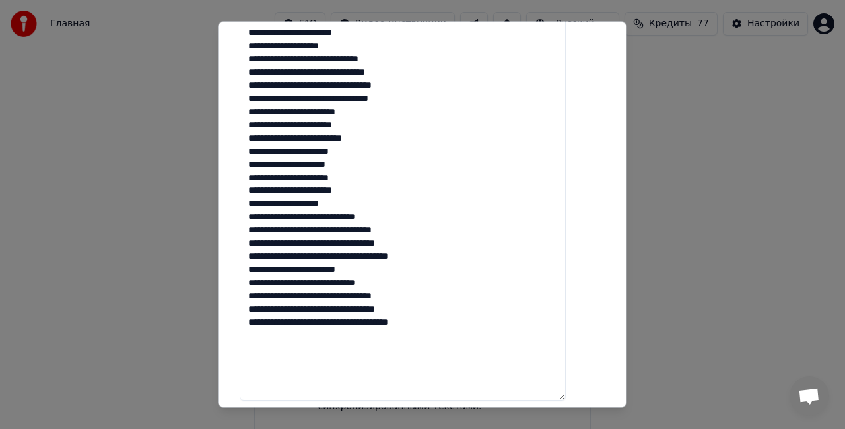
scroll to position [528, 0]
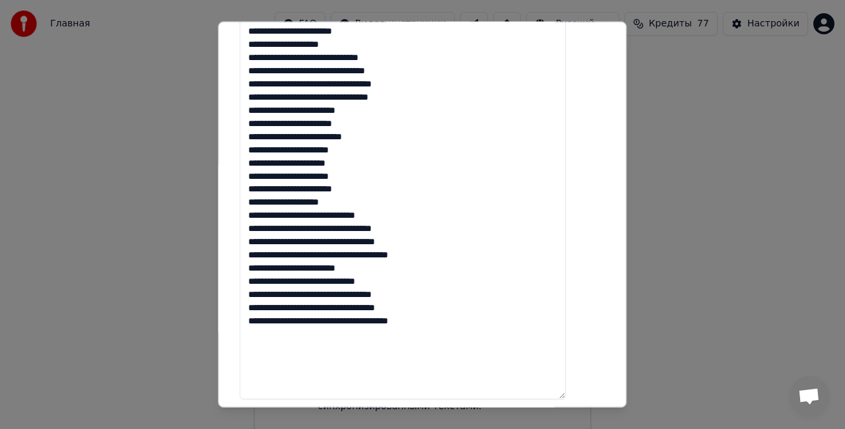
drag, startPoint x: 389, startPoint y: 267, endPoint x: 259, endPoint y: 272, distance: 130.8
click at [259, 272] on textarea at bounding box center [403, 91] width 326 height 618
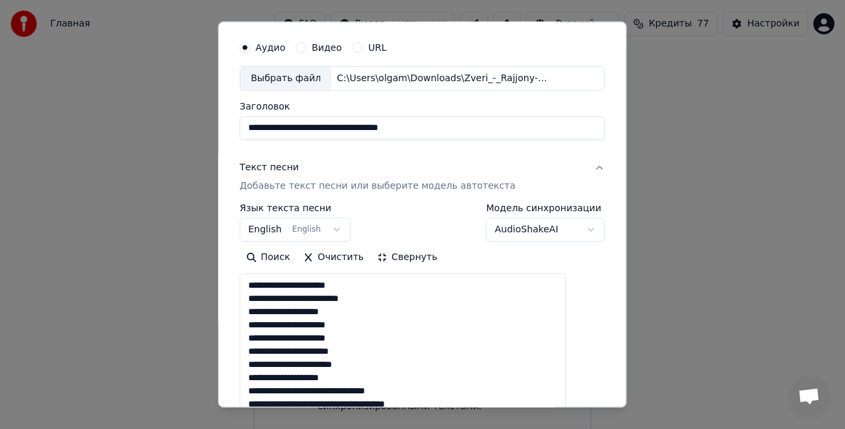
scroll to position [0, 0]
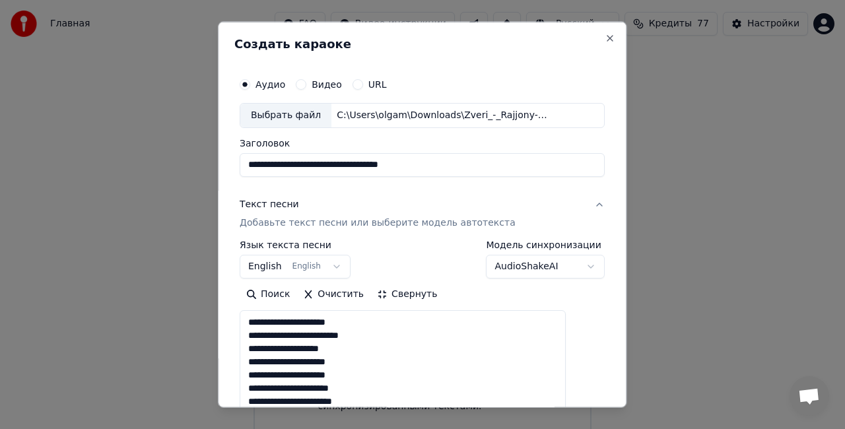
type textarea "**********"
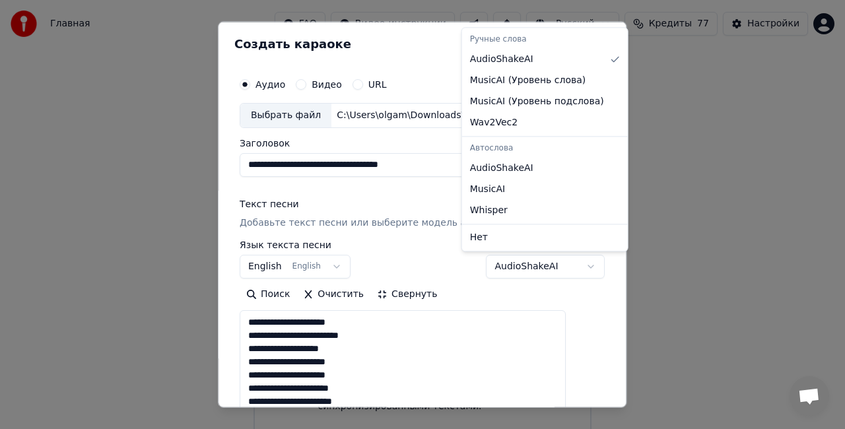
click at [564, 267] on body "**********" at bounding box center [422, 218] width 845 height 436
select select "**********"
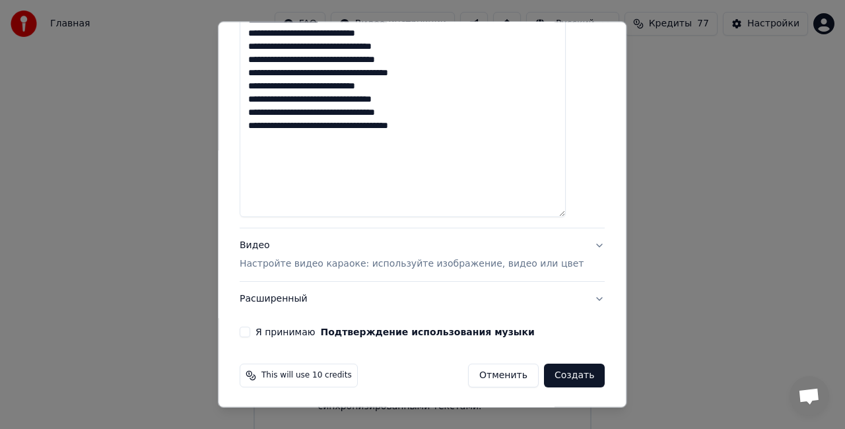
click at [305, 269] on button "Видео Настройте видео караоке: используйте изображение, видео или цвет" at bounding box center [422, 254] width 365 height 53
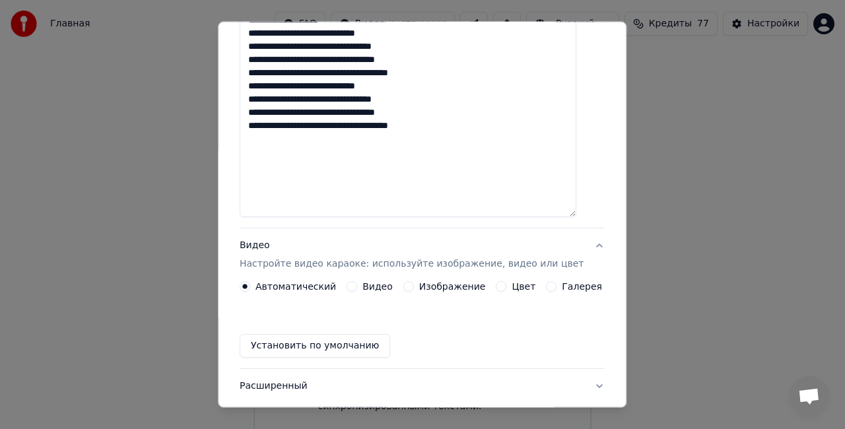
scroll to position [99, 0]
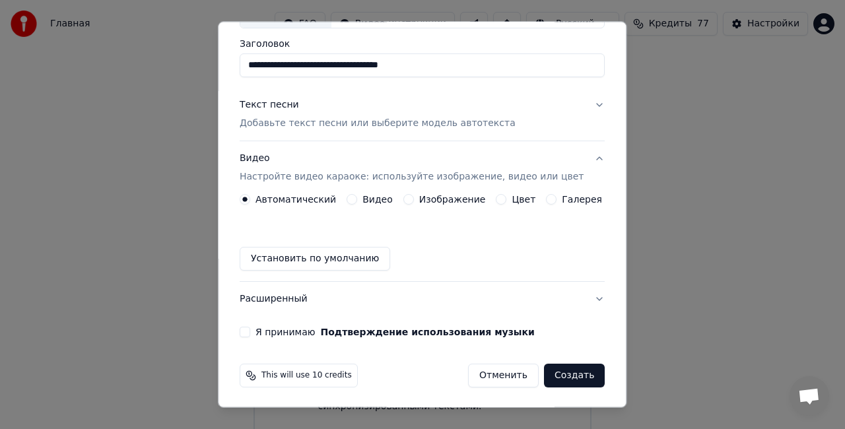
click at [450, 198] on label "Изображение" at bounding box center [452, 199] width 67 height 9
click at [414, 198] on button "Изображение" at bounding box center [408, 199] width 11 height 11
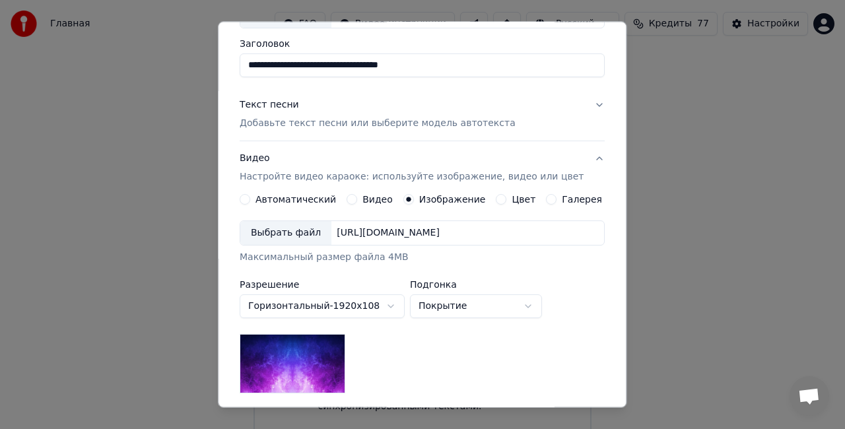
click at [296, 235] on div "Выбрать файл" at bounding box center [285, 233] width 91 height 24
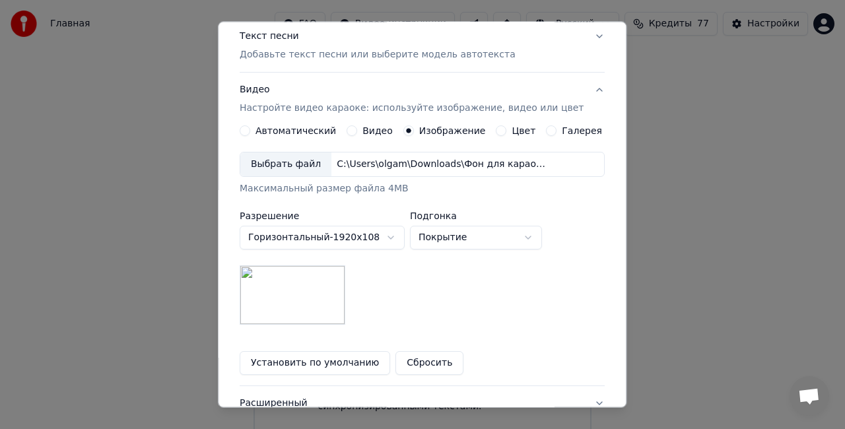
scroll to position [272, 0]
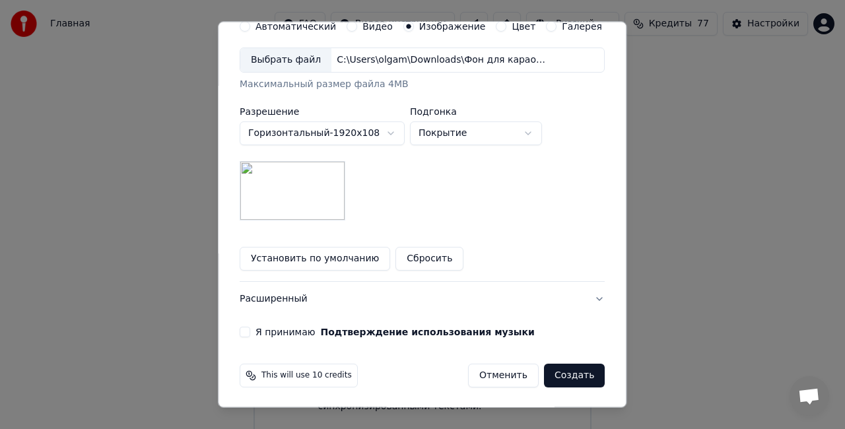
click at [250, 327] on button "Я принимаю Подтверждение использования музыки" at bounding box center [245, 332] width 11 height 11
click at [574, 378] on button "Создать" at bounding box center [574, 376] width 61 height 24
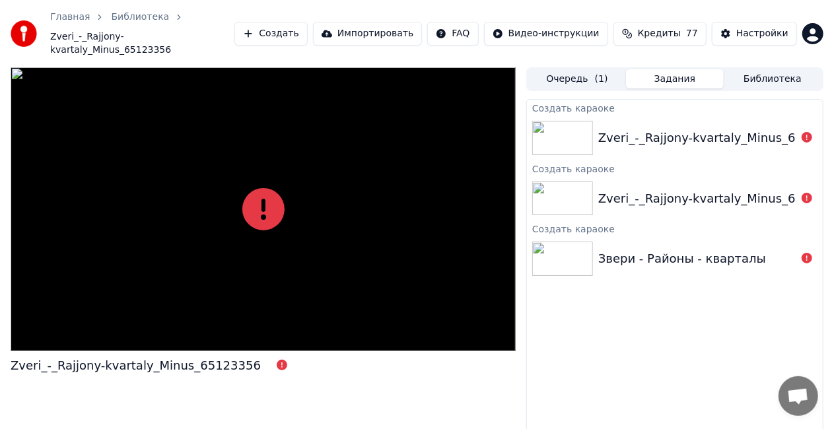
click at [293, 28] on button "Создать" at bounding box center [270, 34] width 73 height 24
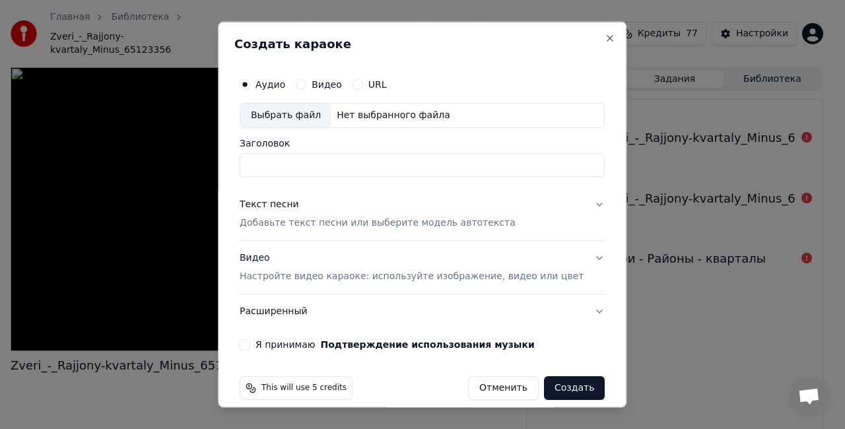
click at [300, 108] on div "Выбрать файл" at bounding box center [285, 116] width 91 height 24
type input "**********"
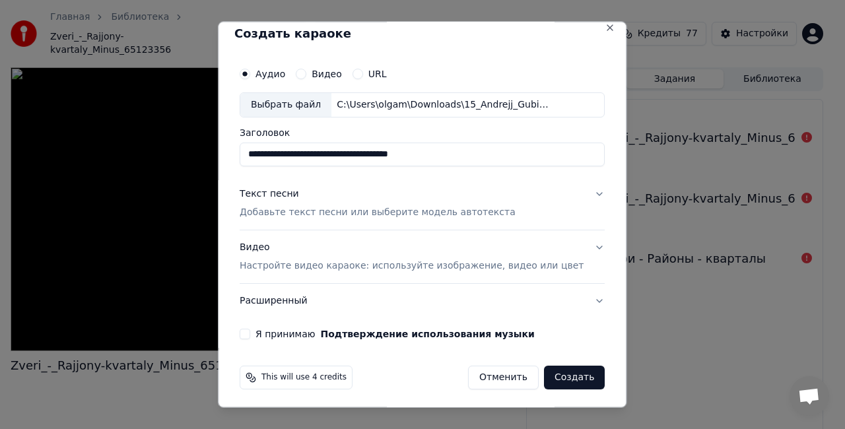
scroll to position [12, 0]
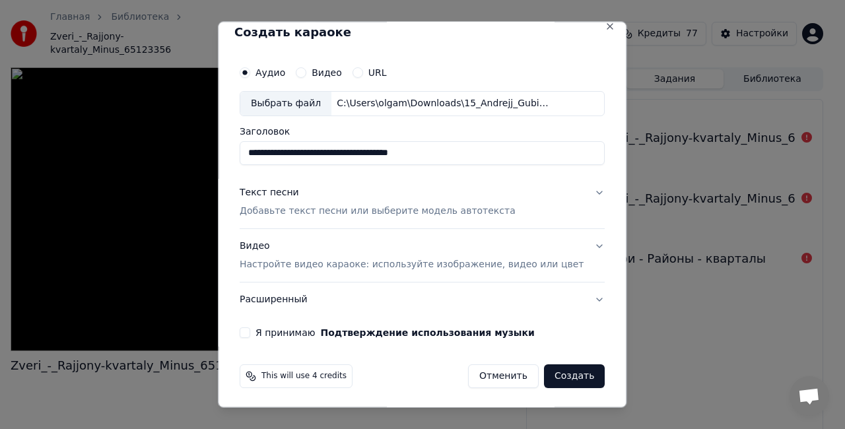
click at [288, 194] on div "Текст песни" at bounding box center [269, 191] width 59 height 13
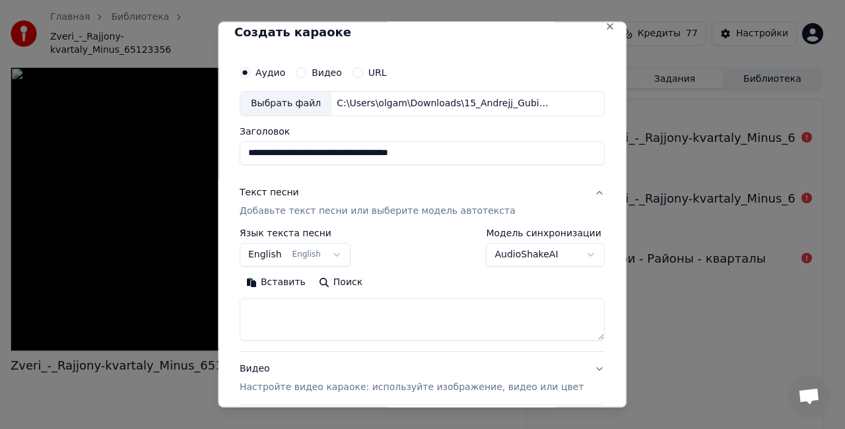
click at [300, 251] on button "English English" at bounding box center [295, 254] width 111 height 24
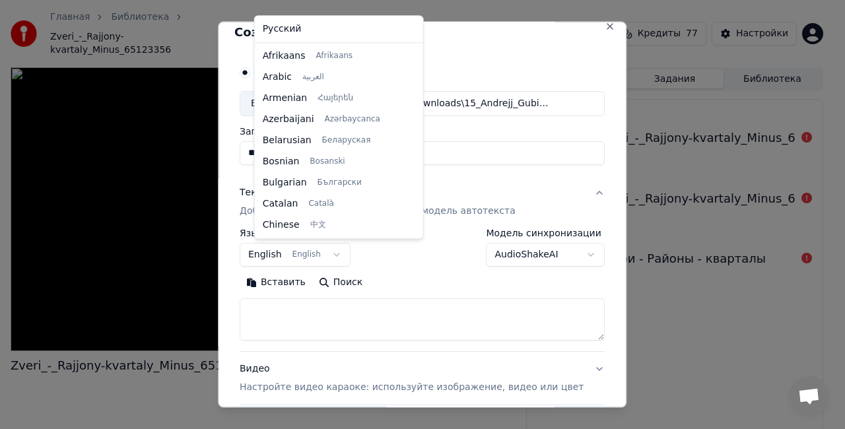
scroll to position [106, 0]
select select "**"
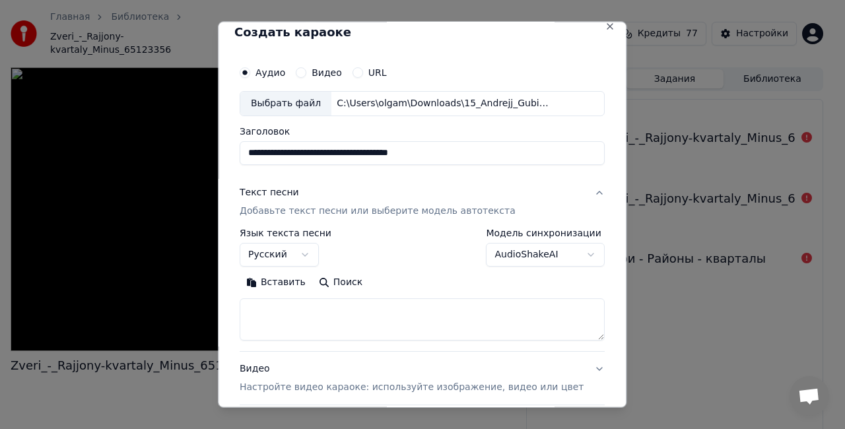
click at [306, 323] on textarea at bounding box center [422, 319] width 365 height 42
paste textarea "**********"
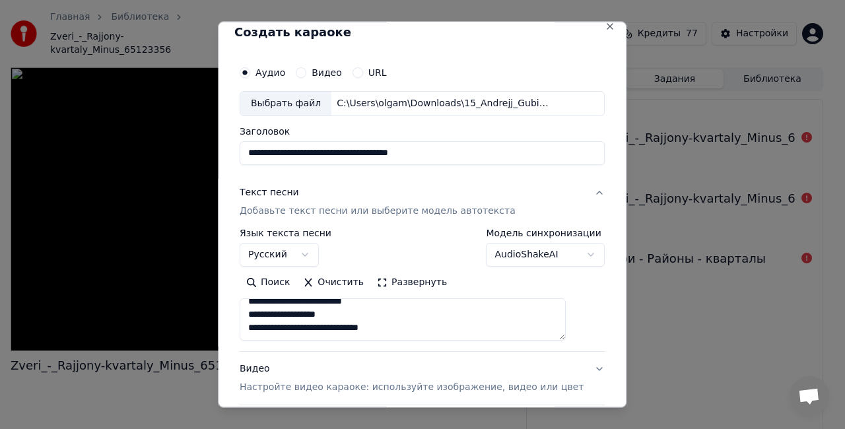
scroll to position [800, 0]
type textarea "**********"
click at [542, 247] on button "AudioShakeAI" at bounding box center [545, 254] width 119 height 24
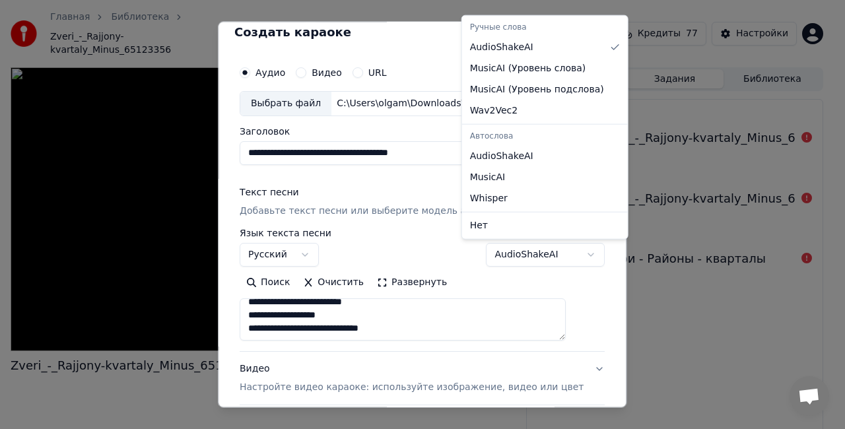
select select "**********"
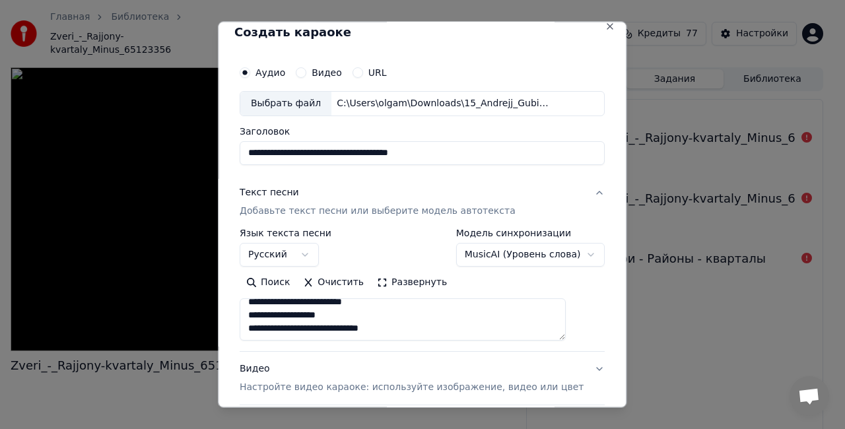
scroll to position [0, 0]
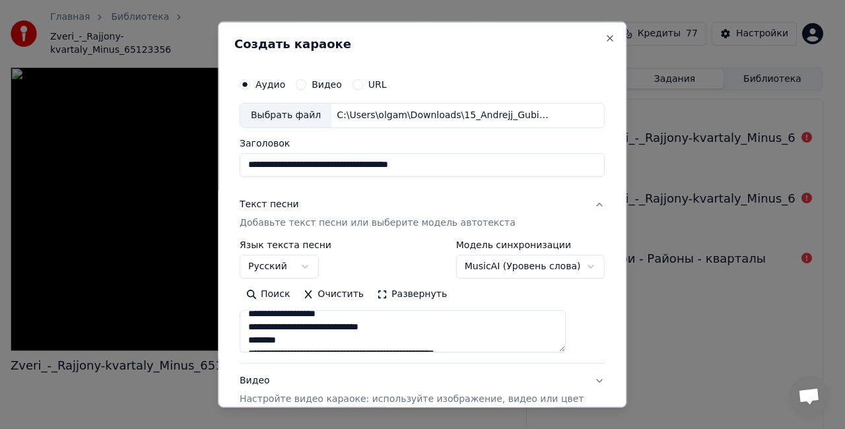
click at [416, 300] on button "Развернуть" at bounding box center [411, 293] width 83 height 21
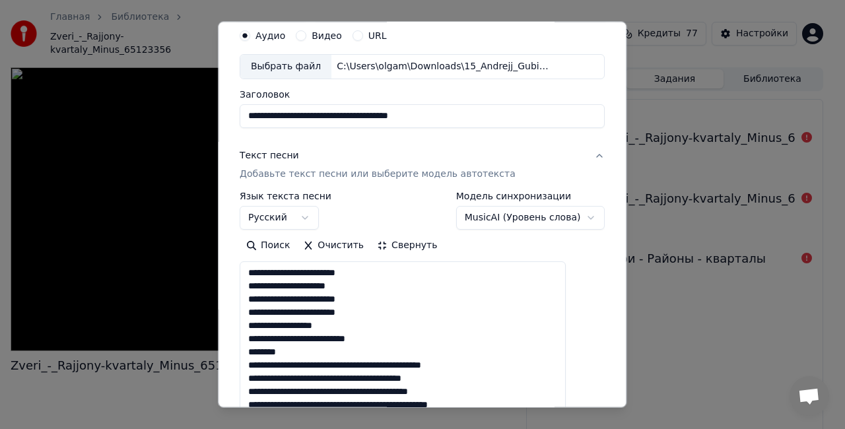
scroll to position [66, 0]
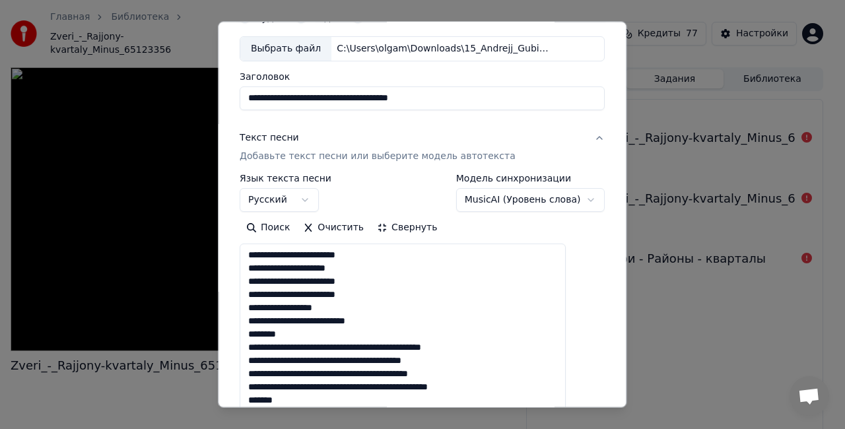
drag, startPoint x: 312, startPoint y: 336, endPoint x: 261, endPoint y: 331, distance: 50.4
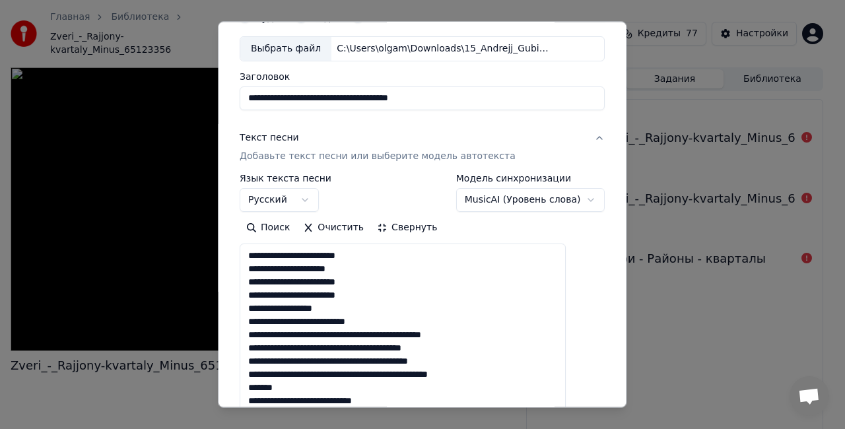
scroll to position [132, 0]
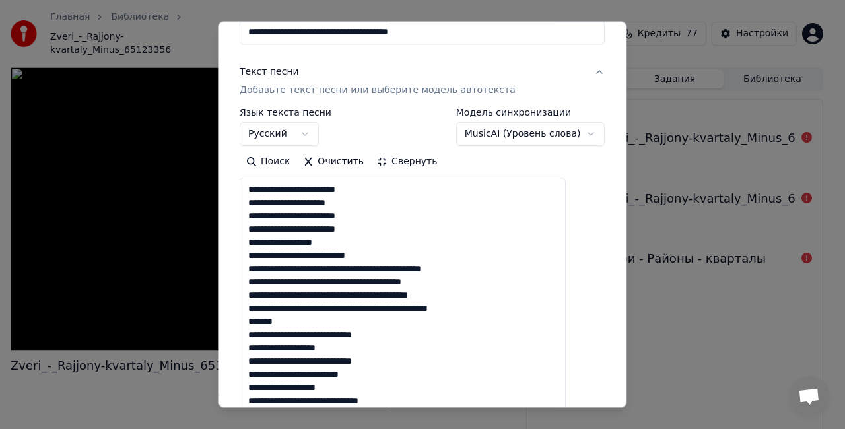
drag, startPoint x: 304, startPoint y: 321, endPoint x: 259, endPoint y: 318, distance: 44.3
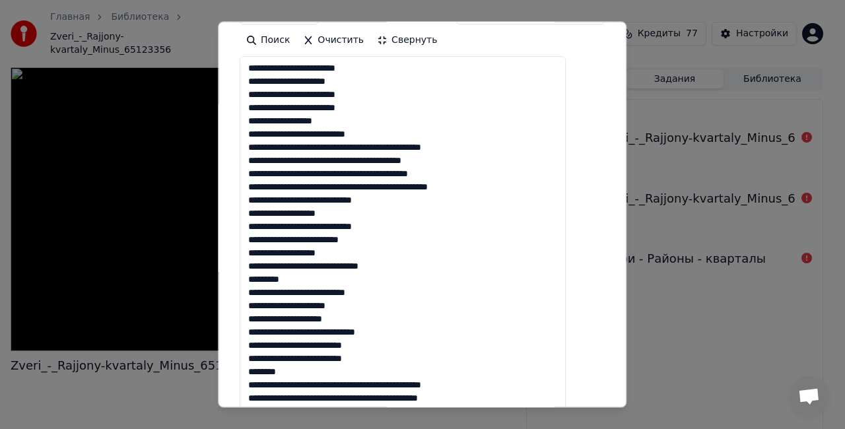
scroll to position [264, 0]
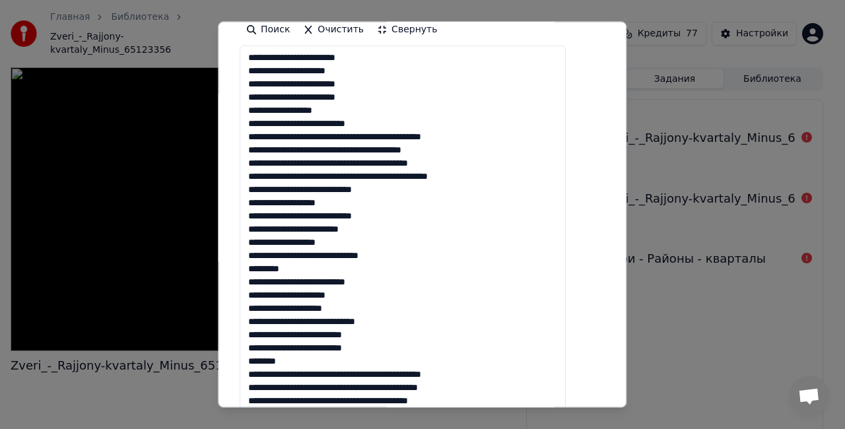
drag, startPoint x: 321, startPoint y: 268, endPoint x: 262, endPoint y: 263, distance: 58.9
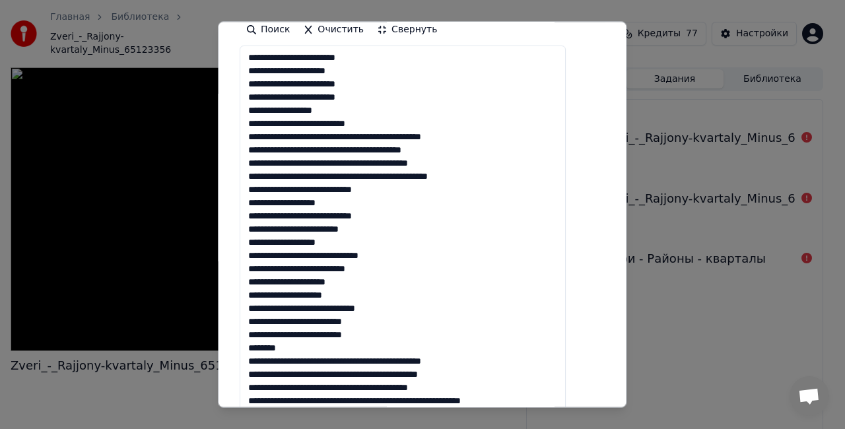
scroll to position [330, 0]
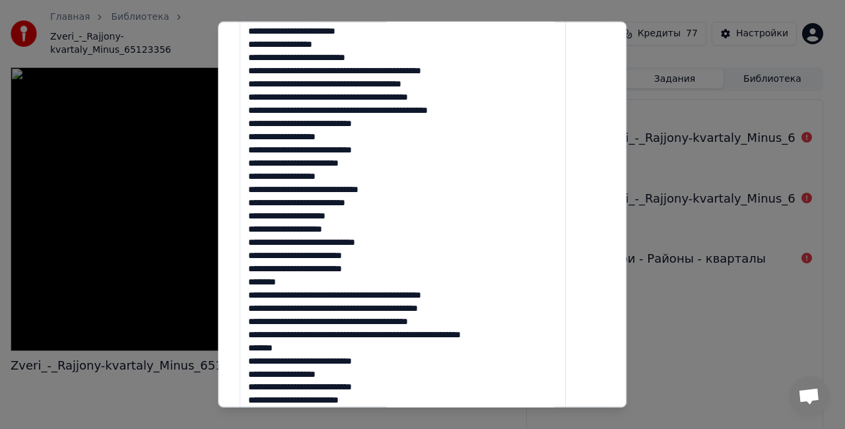
drag, startPoint x: 308, startPoint y: 282, endPoint x: 263, endPoint y: 277, distance: 45.8
click at [263, 277] on textarea at bounding box center [403, 401] width 326 height 842
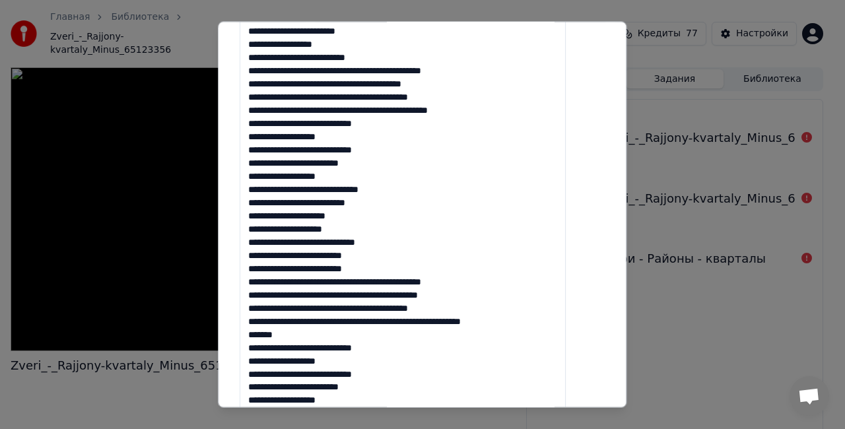
drag, startPoint x: 260, startPoint y: 331, endPoint x: 242, endPoint y: 331, distance: 18.5
click at [242, 331] on div "**********" at bounding box center [422, 215] width 409 height 386
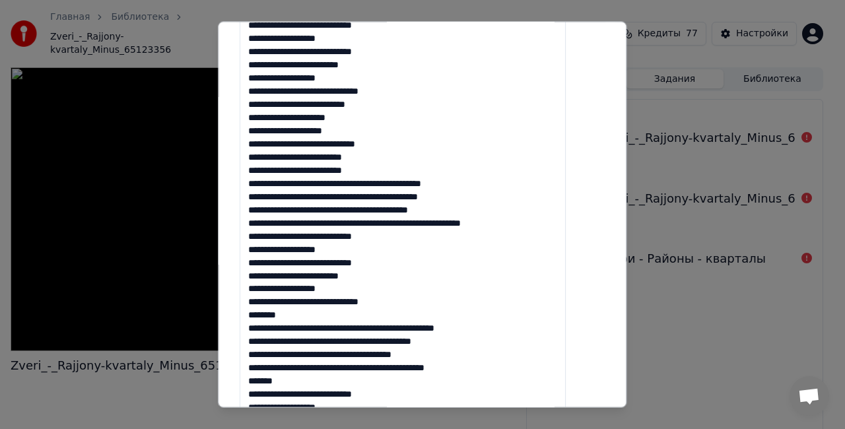
scroll to position [462, 0]
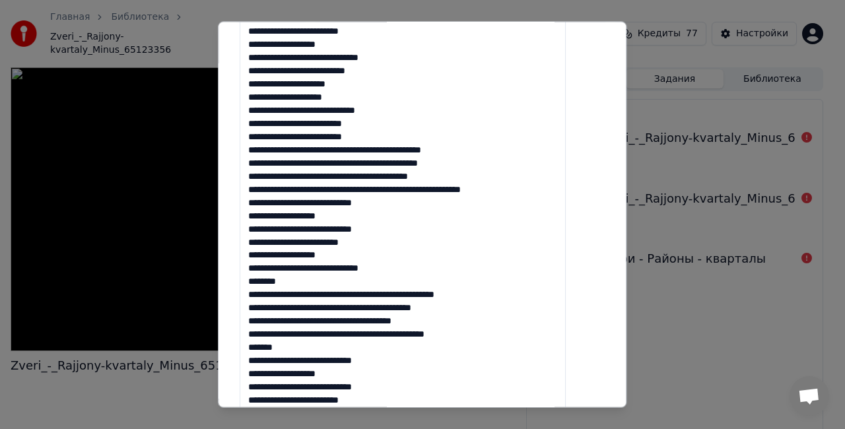
drag, startPoint x: 313, startPoint y: 280, endPoint x: 264, endPoint y: 276, distance: 49.0
click at [264, 276] on textarea at bounding box center [403, 269] width 326 height 842
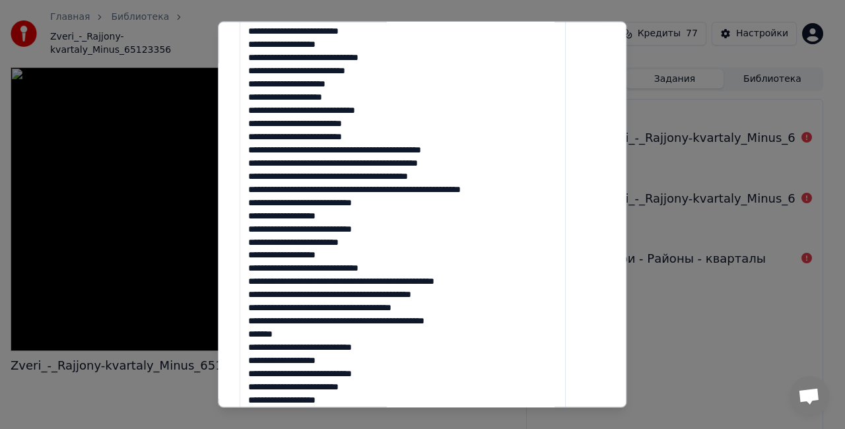
drag, startPoint x: 297, startPoint y: 333, endPoint x: 253, endPoint y: 330, distance: 43.6
click at [253, 330] on textarea at bounding box center [403, 269] width 326 height 842
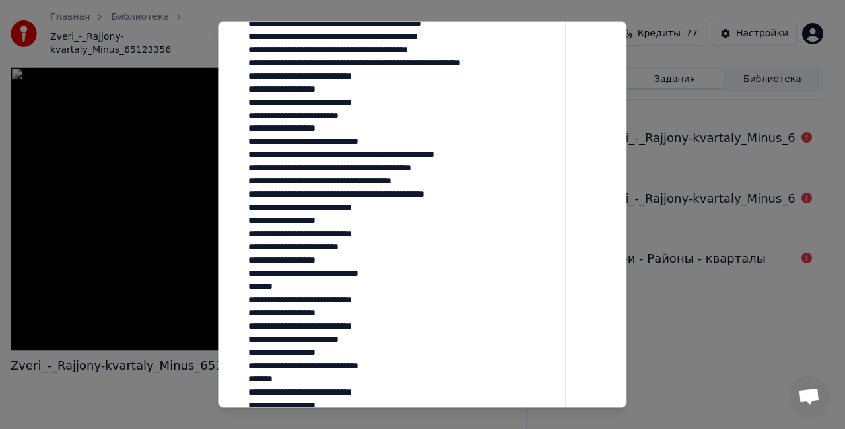
scroll to position [594, 0]
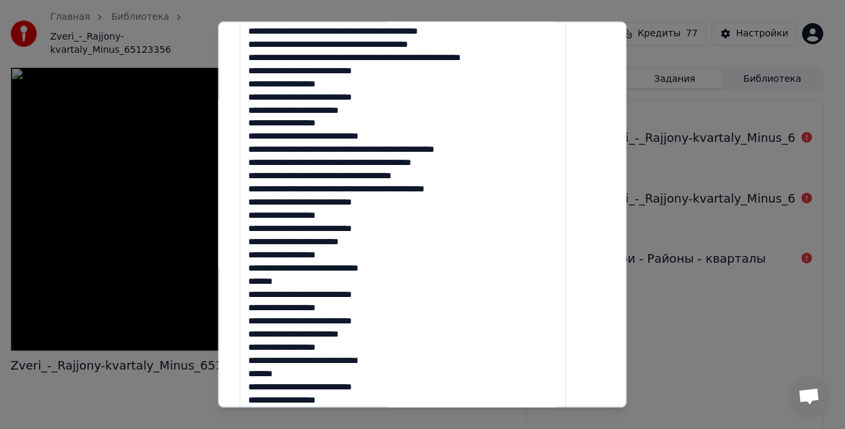
drag, startPoint x: 301, startPoint y: 282, endPoint x: 259, endPoint y: 280, distance: 41.6
click at [260, 280] on textarea at bounding box center [403, 137] width 326 height 842
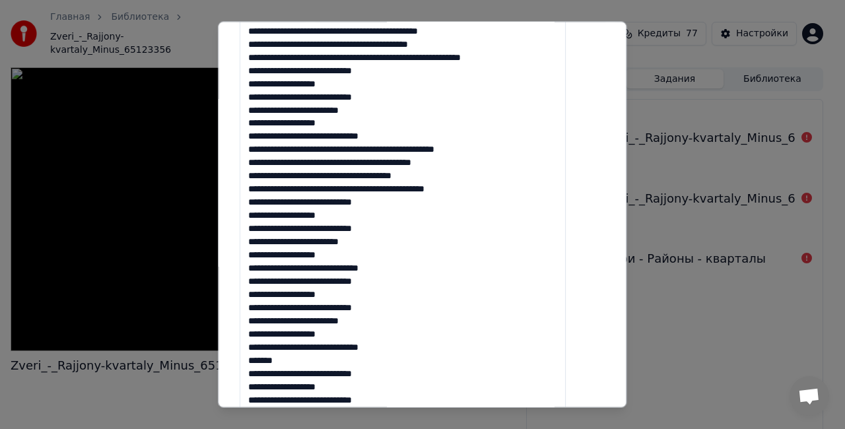
click at [317, 368] on textarea at bounding box center [403, 137] width 326 height 842
click at [317, 360] on textarea at bounding box center [403, 137] width 326 height 842
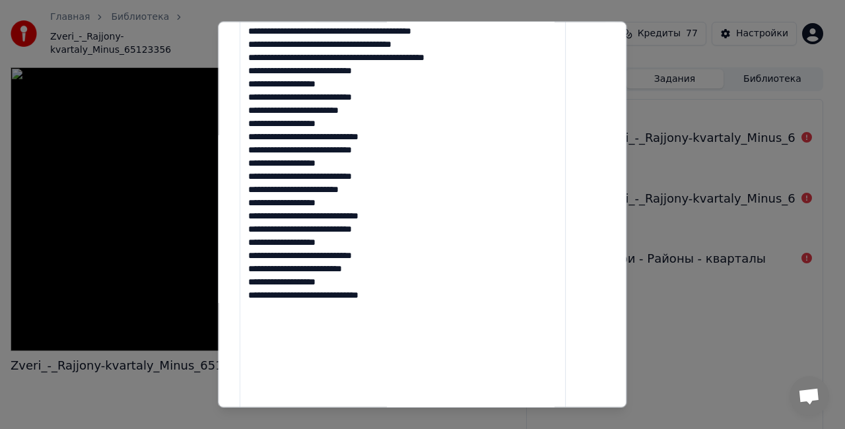
scroll to position [726, 0]
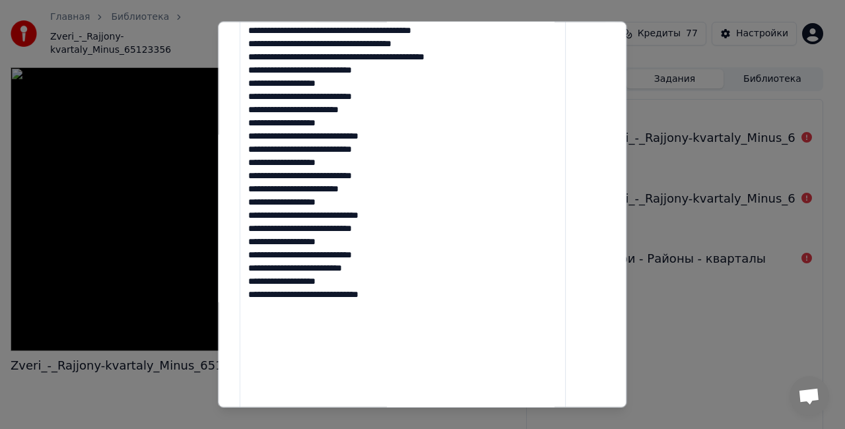
type textarea "**********"
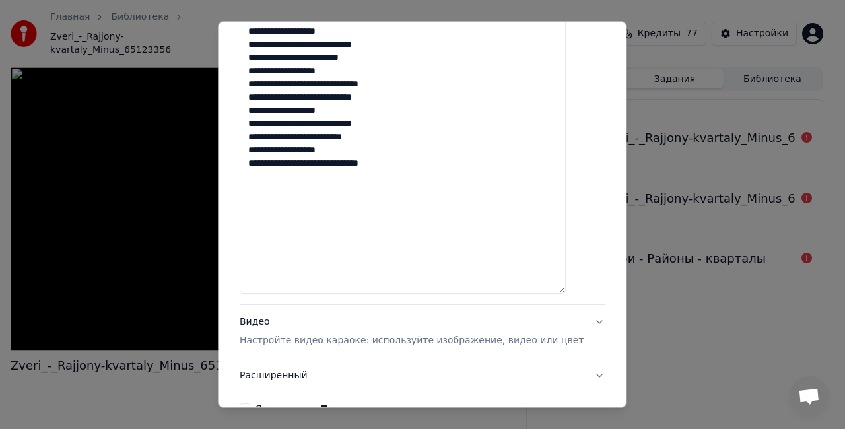
scroll to position [924, 0]
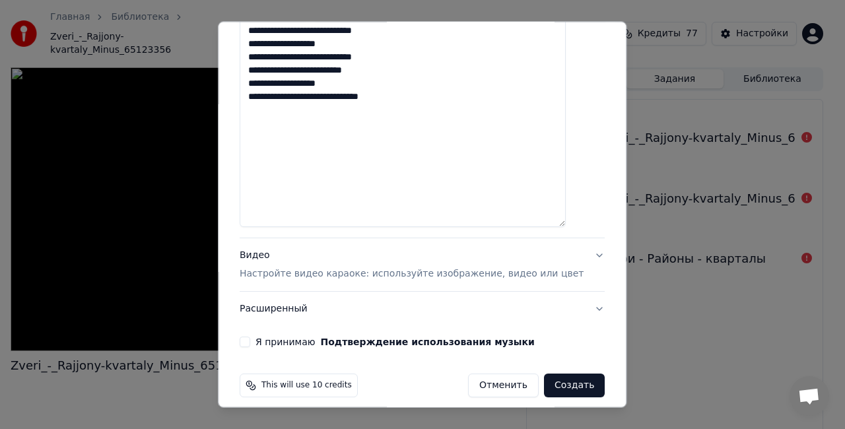
click at [577, 255] on button "Видео Настройте видео караоке: используйте изображение, видео или цвет" at bounding box center [422, 264] width 365 height 53
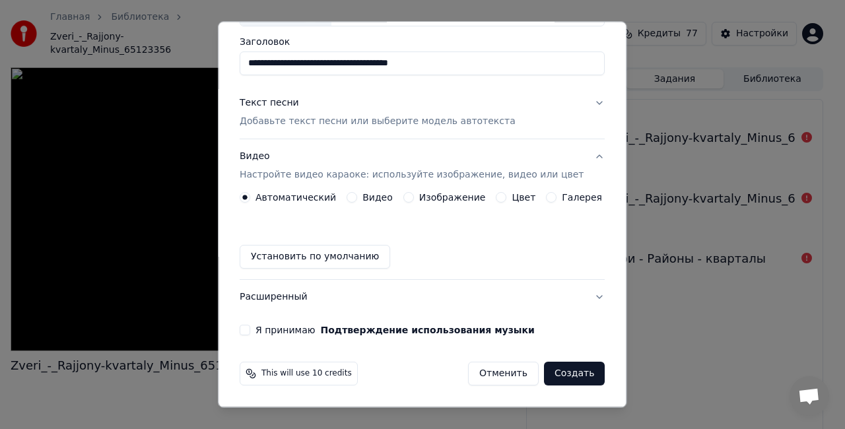
scroll to position [99, 0]
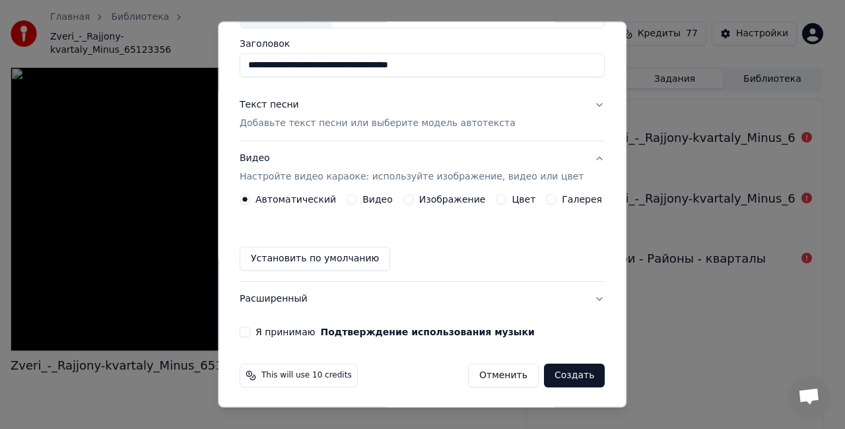
click at [433, 201] on label "Изображение" at bounding box center [452, 199] width 67 height 9
click at [414, 201] on button "Изображение" at bounding box center [408, 199] width 11 height 11
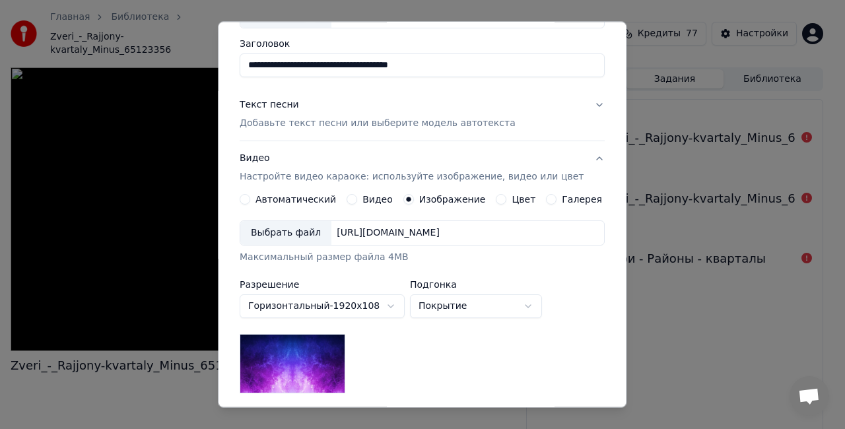
click at [294, 231] on div "Выбрать файл" at bounding box center [285, 233] width 91 height 24
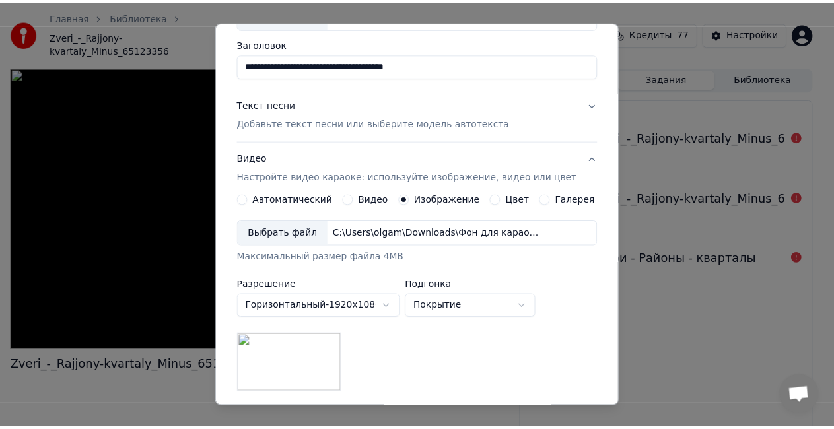
scroll to position [272, 0]
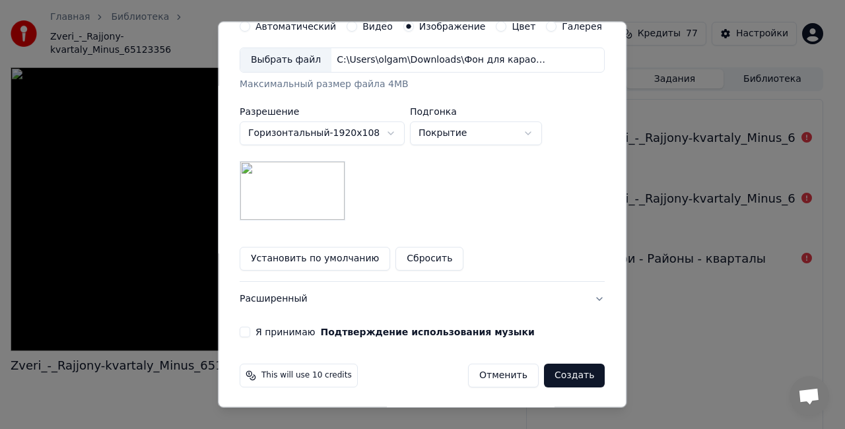
click at [250, 333] on button "Я принимаю Подтверждение использования музыки" at bounding box center [245, 332] width 11 height 11
click at [544, 374] on button "Создать" at bounding box center [574, 376] width 61 height 24
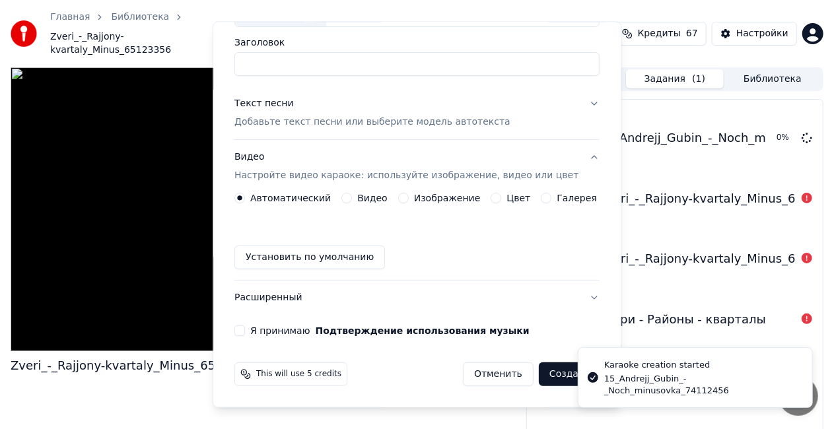
scroll to position [0, 0]
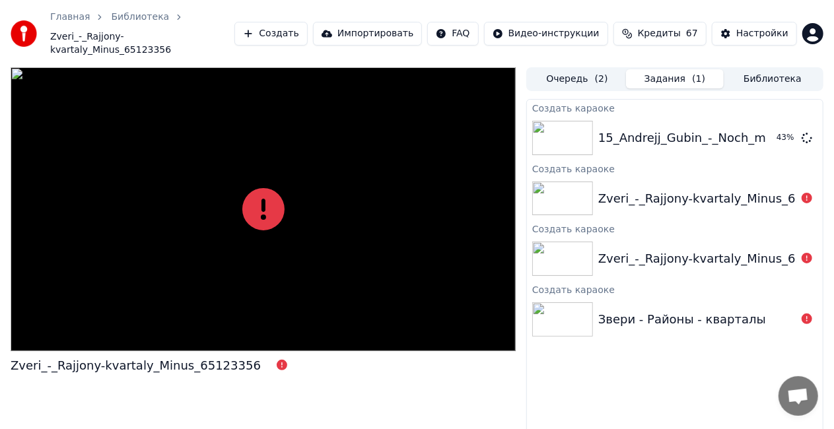
click at [564, 393] on div "Создать караоке 15_Andrejj_Gubin_-_Noch_minusovka_74112456 43 % Создать караоке…" at bounding box center [674, 281] width 297 height 365
click at [548, 69] on button "Очередь ( 2 )" at bounding box center [577, 78] width 98 height 19
click at [566, 69] on button "Очередь ( 2 )" at bounding box center [577, 78] width 98 height 19
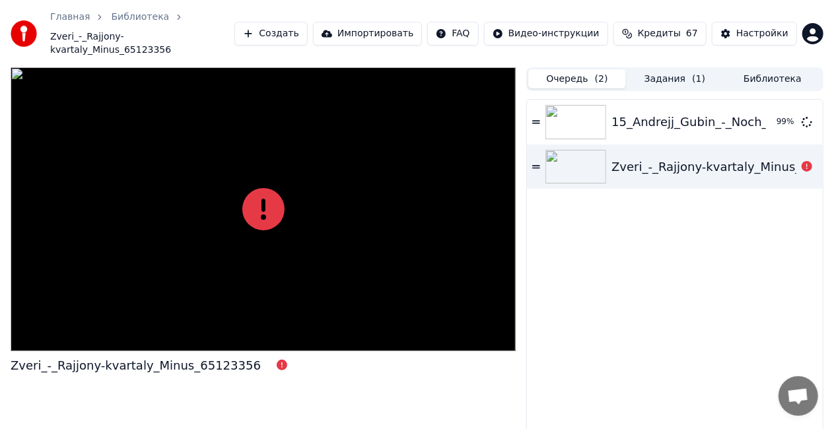
click at [623, 189] on div "15_Andrejj_Gubin_-_Noch_minusovka_74112456 99 % Zveri_-_Rajjony-kvartaly_Minus_…" at bounding box center [675, 282] width 296 height 364
click at [534, 165] on icon at bounding box center [536, 166] width 8 height 3
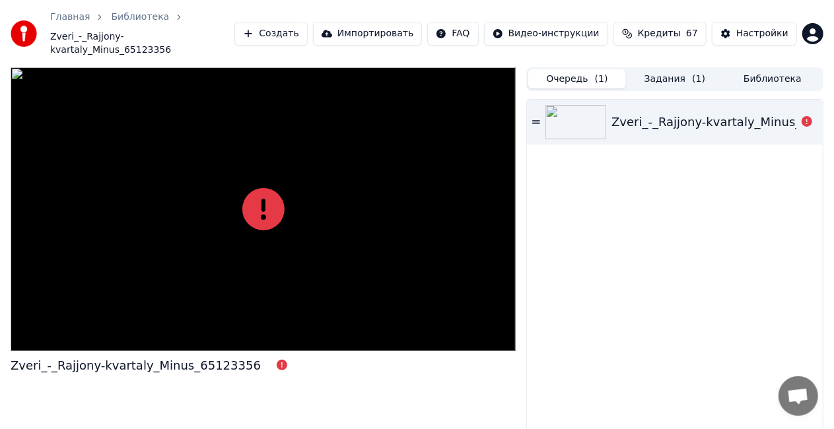
click at [669, 69] on button "Задания ( 1 )" at bounding box center [675, 78] width 98 height 19
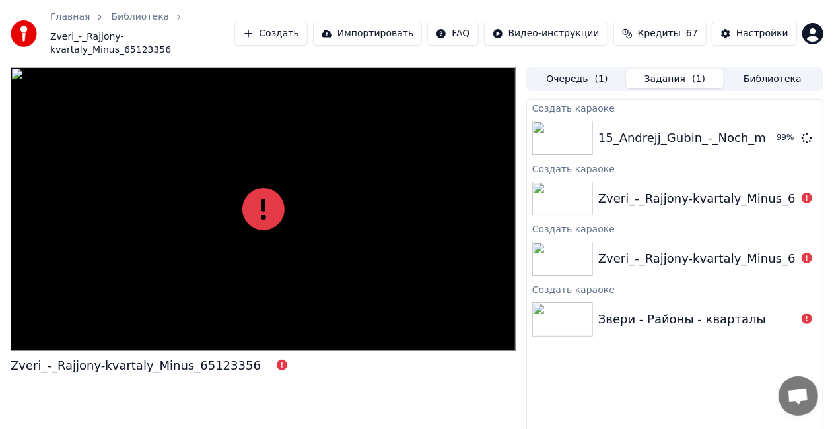
click at [804, 193] on icon at bounding box center [806, 198] width 11 height 11
click at [696, 116] on div "15_Andrejj_Gubin_-_Noch_minusovka_74112456 99 %" at bounding box center [675, 138] width 296 height 45
click at [696, 129] on div "15_Andrejj_Gubin_-_Noch_minusovka_74112456" at bounding box center [741, 138] width 287 height 18
click at [701, 189] on div "Zveri_-_Rajjony-kvartaly_Minus_65123356" at bounding box center [723, 198] width 250 height 18
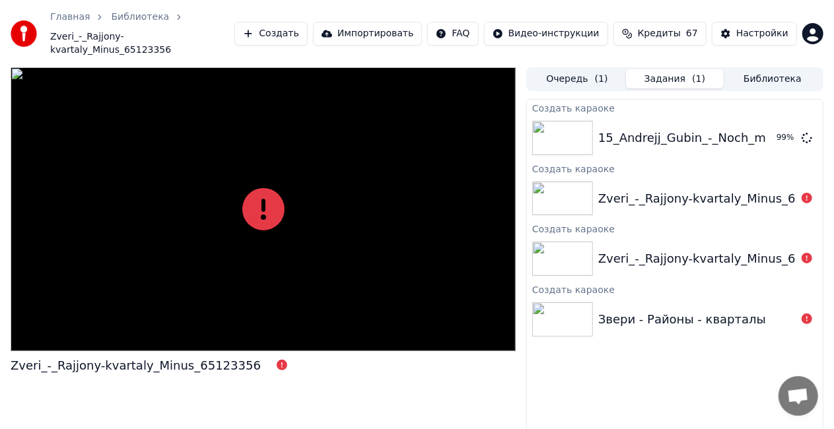
click at [701, 189] on div "Zveri_-_Rajjony-kvartaly_Minus_65123356" at bounding box center [723, 198] width 250 height 18
click at [804, 253] on icon at bounding box center [806, 258] width 11 height 11
click at [479, 30] on html "Главная Библиотека Zveri_-_Rajjony-kvartaly_Minus_65123356 Создать Импортироват…" at bounding box center [417, 214] width 834 height 429
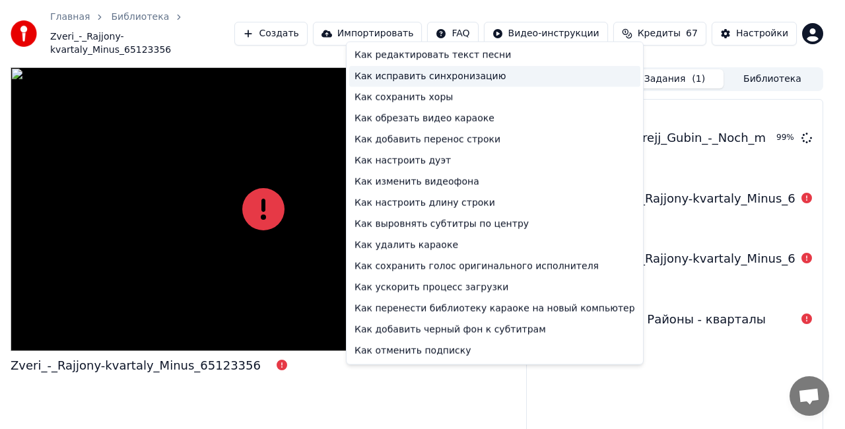
click at [451, 71] on div "Как исправить синхронизацию" at bounding box center [494, 76] width 291 height 21
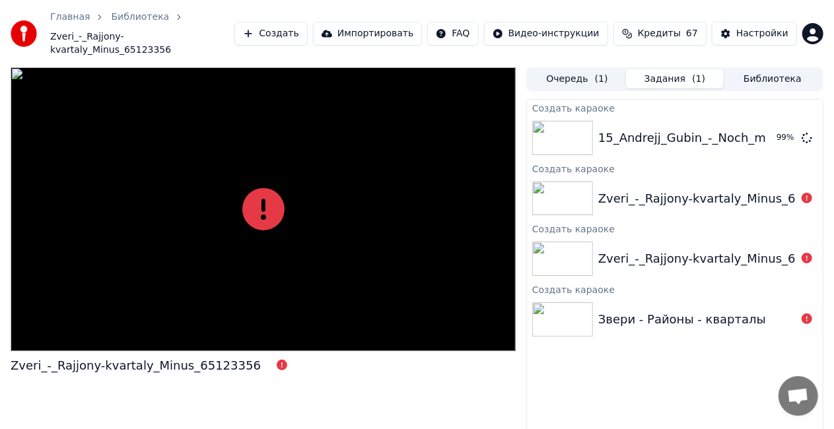
click at [597, 73] on span "( 1 )" at bounding box center [601, 79] width 13 height 13
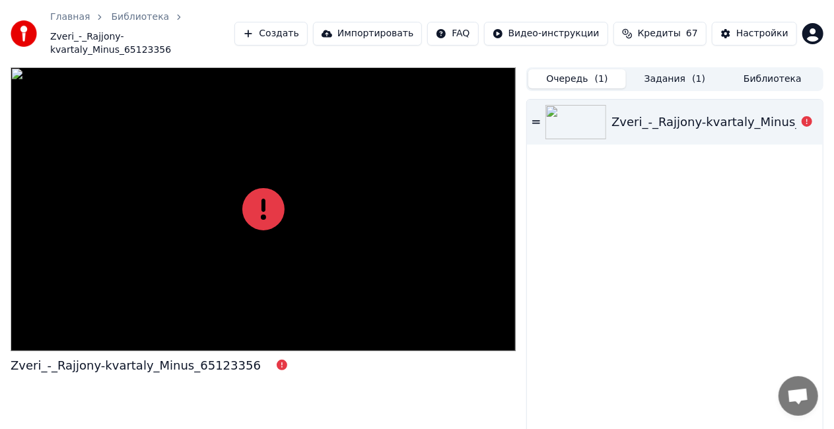
click at [533, 117] on icon at bounding box center [536, 121] width 8 height 9
click at [676, 113] on div "Zveri_-_Rajjony-kvartaly_Minus_65123356" at bounding box center [736, 122] width 250 height 18
click at [811, 116] on icon at bounding box center [806, 121] width 11 height 11
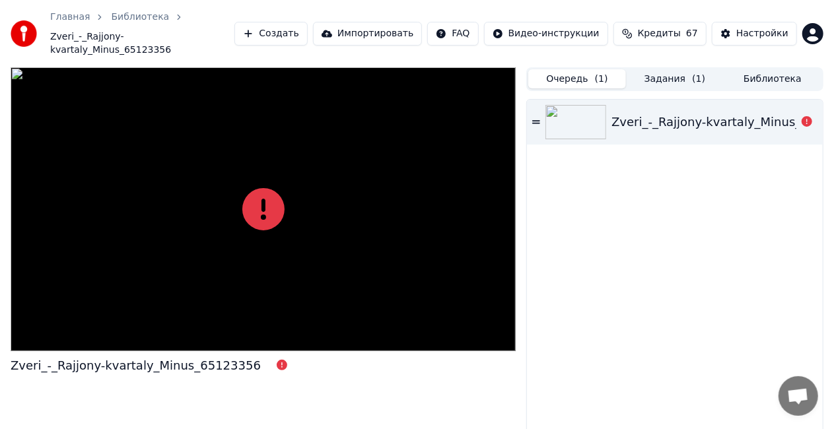
click at [811, 116] on icon at bounding box center [806, 121] width 11 height 11
click at [533, 144] on div "Zveri_-_Rajjony-kvartaly_Minus_65123356" at bounding box center [675, 282] width 296 height 364
click at [665, 69] on button "Задания ( 1 )" at bounding box center [675, 78] width 98 height 19
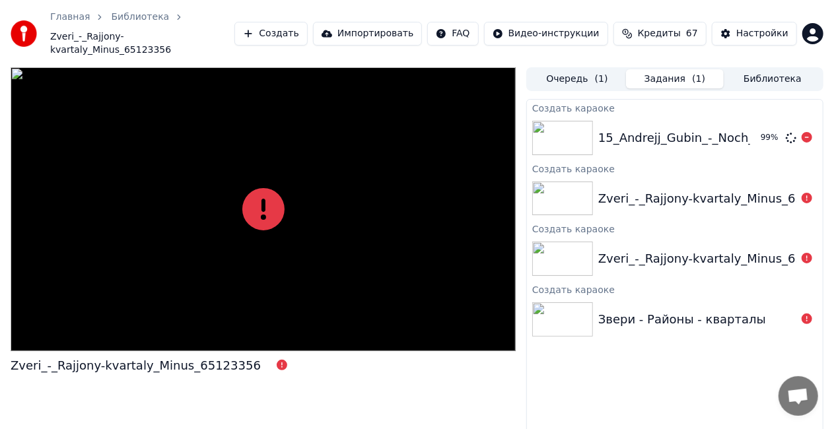
click at [686, 129] on div "15_Andrejj_Gubin_-_Noch_minusovka_74112456" at bounding box center [741, 138] width 287 height 18
click at [783, 69] on button "Библиотека" at bounding box center [772, 78] width 98 height 19
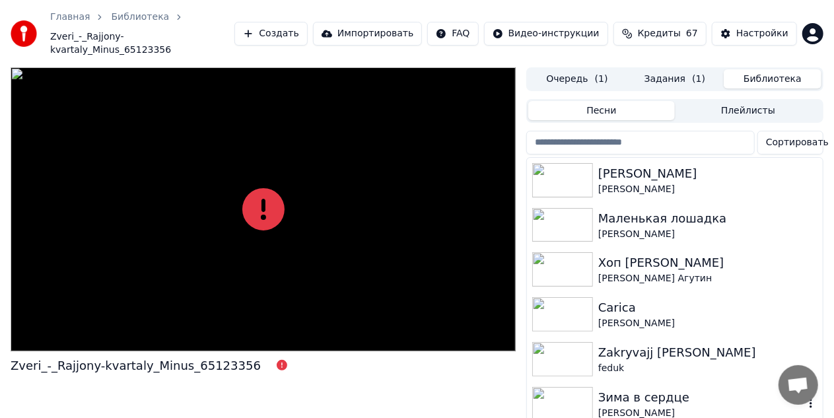
scroll to position [126, 0]
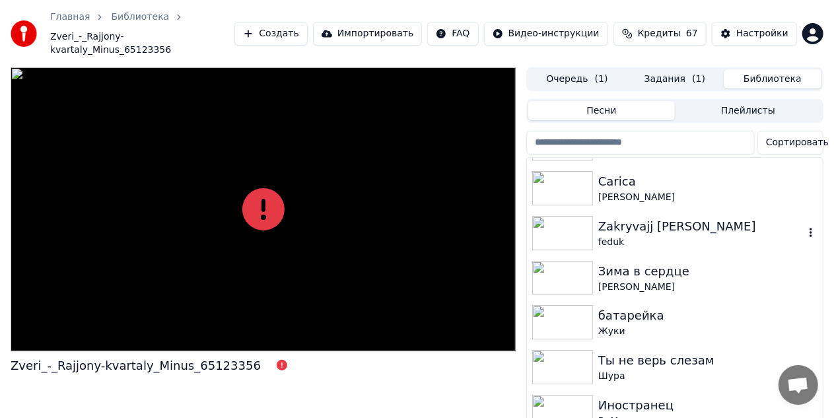
click at [628, 217] on div "Zakryvajj glaza" at bounding box center [701, 226] width 206 height 18
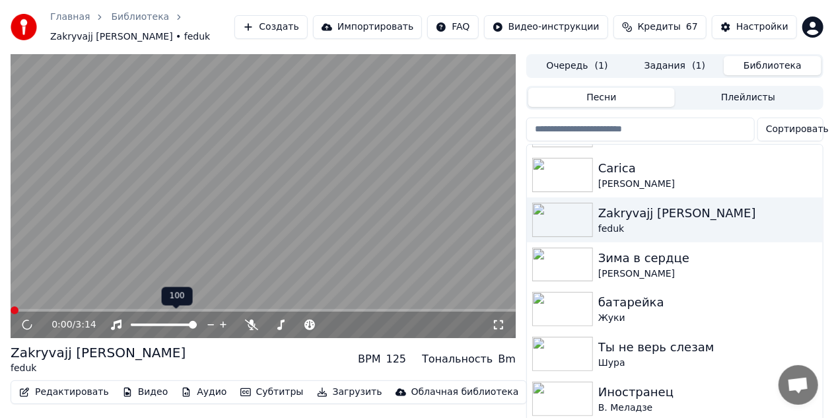
click at [169, 318] on div at bounding box center [176, 324] width 106 height 13
click at [168, 318] on div at bounding box center [176, 324] width 106 height 13
click at [169, 323] on span at bounding box center [164, 324] width 66 height 3
click at [47, 383] on button "Редактировать" at bounding box center [64, 392] width 100 height 18
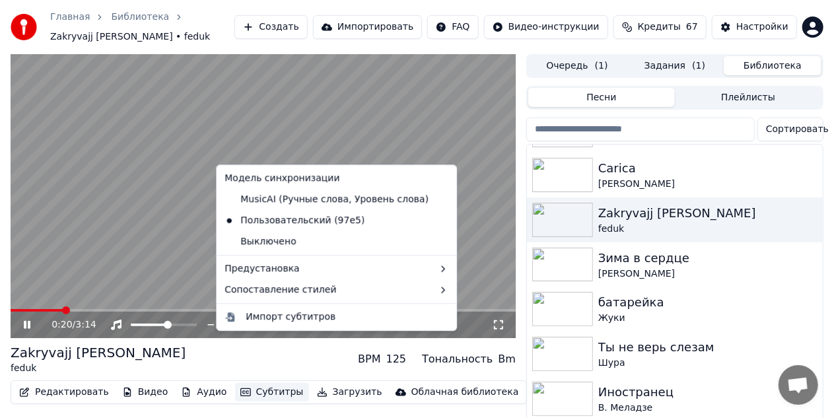
scroll to position [41, 0]
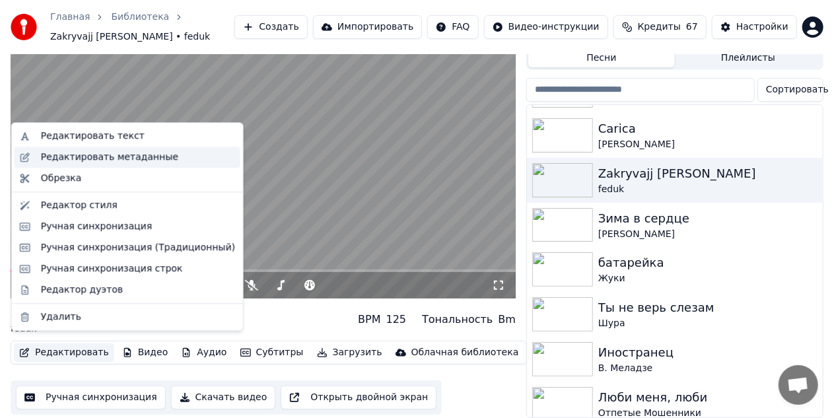
click at [132, 154] on div "Редактировать метаданные" at bounding box center [109, 156] width 137 height 13
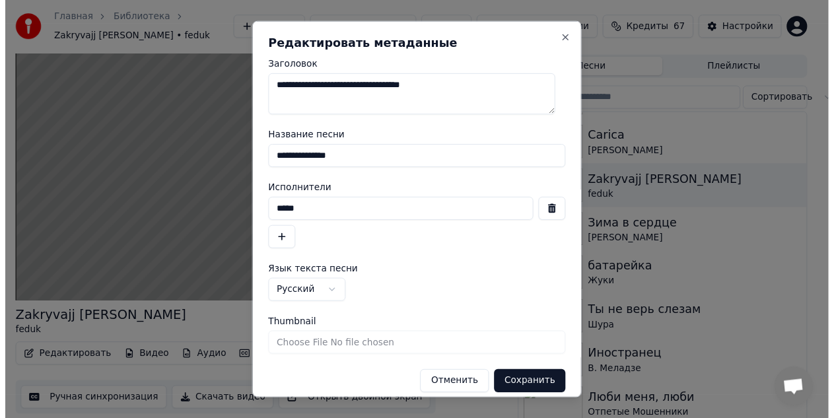
scroll to position [11, 0]
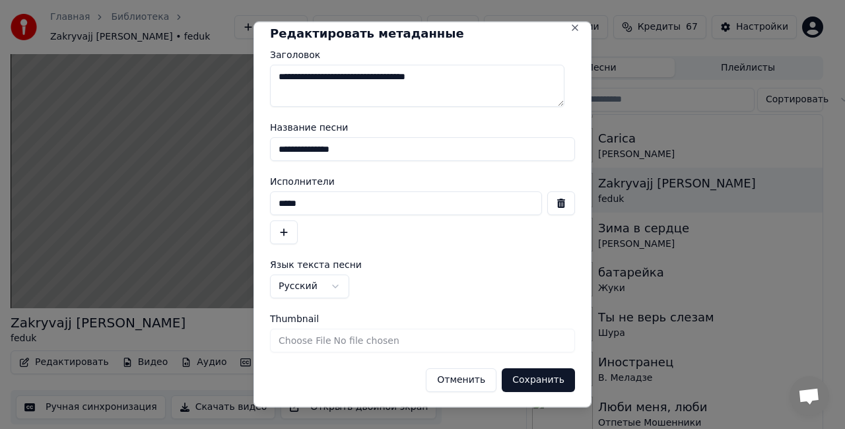
click at [449, 381] on button "Отменить" at bounding box center [461, 380] width 71 height 24
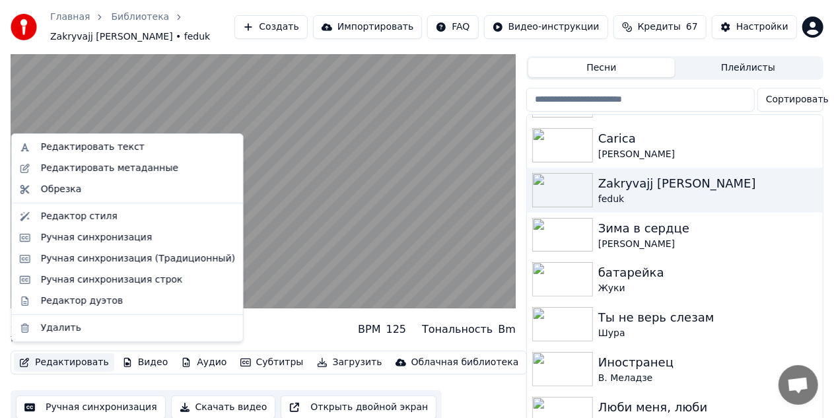
click at [58, 353] on button "Редактировать" at bounding box center [64, 362] width 100 height 18
click at [109, 276] on div "Ручная синхронизация строк" at bounding box center [112, 279] width 142 height 13
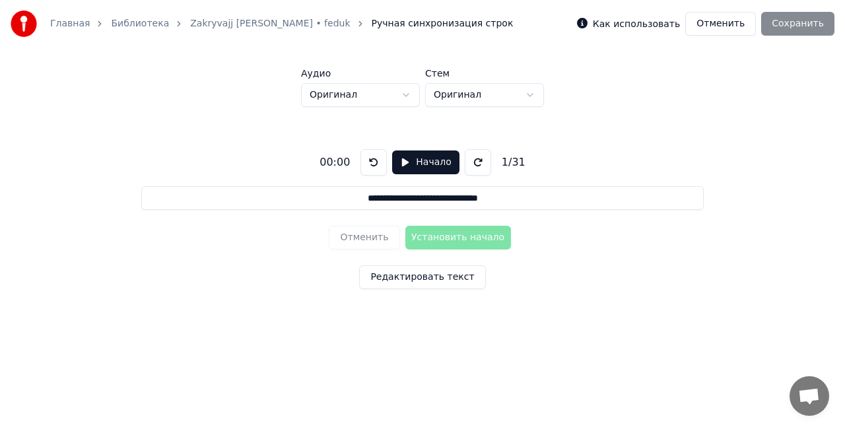
click at [620, 26] on label "Как использовать" at bounding box center [636, 23] width 87 height 9
click at [125, 26] on link "Библиотека" at bounding box center [140, 23] width 58 height 13
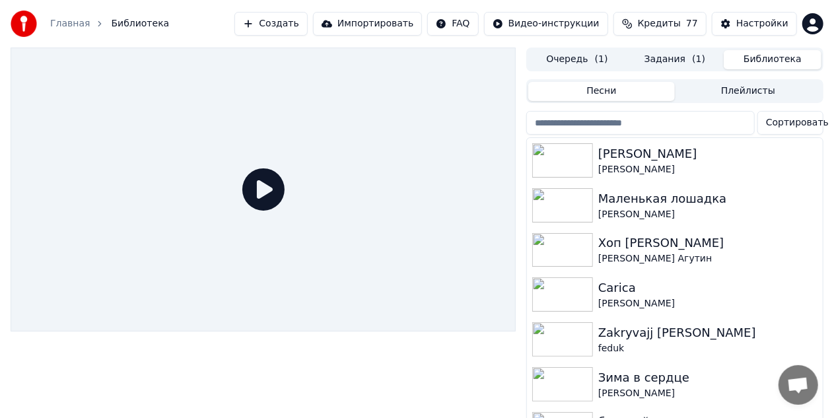
click at [477, 21] on html "Главная Библиотека Создать Импортировать FAQ Видео-инструкции Кредиты 77 Настро…" at bounding box center [417, 209] width 834 height 418
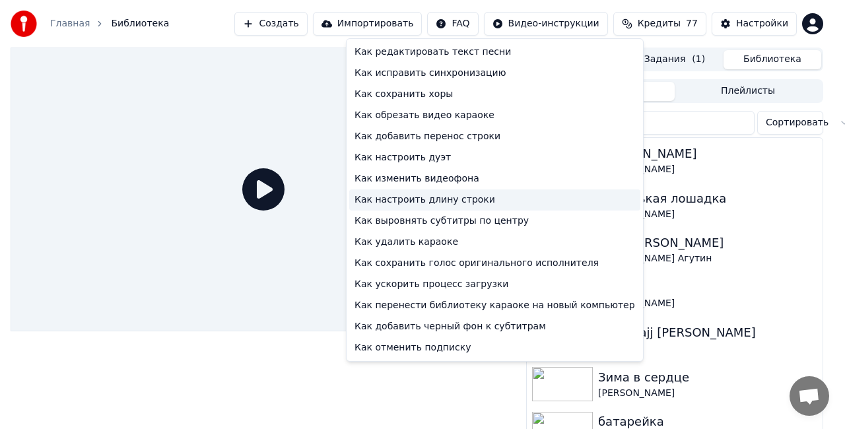
click at [423, 198] on div "Как настроить длину строки" at bounding box center [494, 199] width 291 height 21
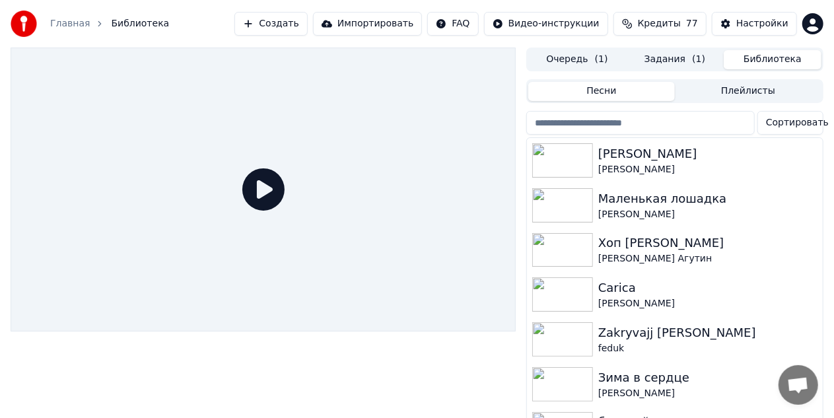
click at [659, 55] on button "Задания ( 1 )" at bounding box center [675, 59] width 98 height 19
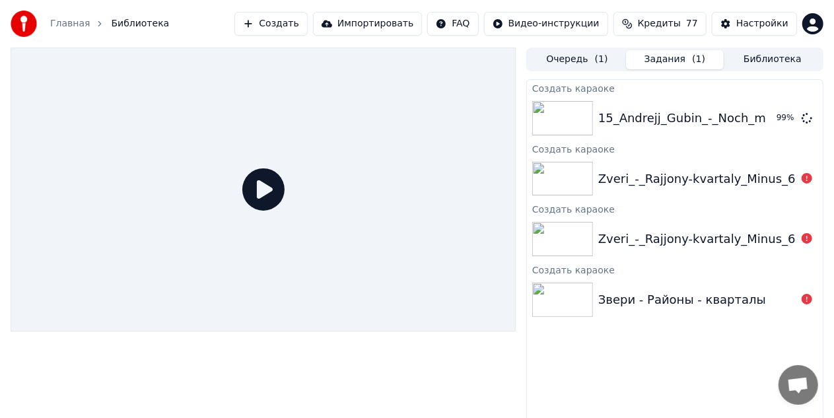
click at [673, 57] on button "Задания ( 1 )" at bounding box center [675, 59] width 98 height 19
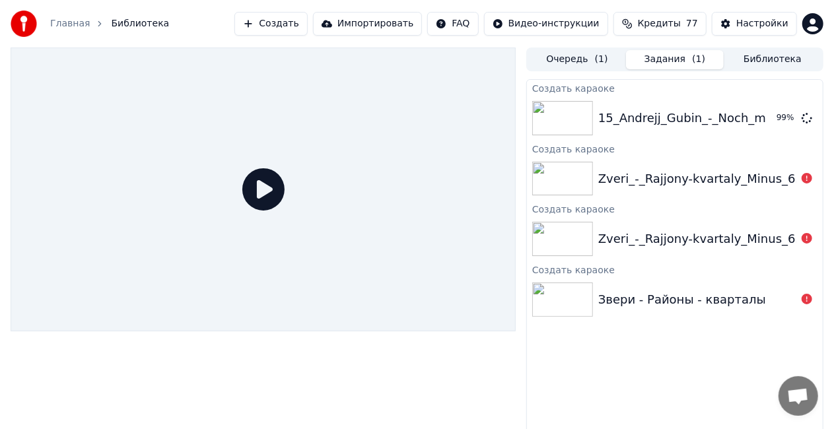
click at [589, 61] on button "Очередь ( 1 )" at bounding box center [577, 59] width 98 height 19
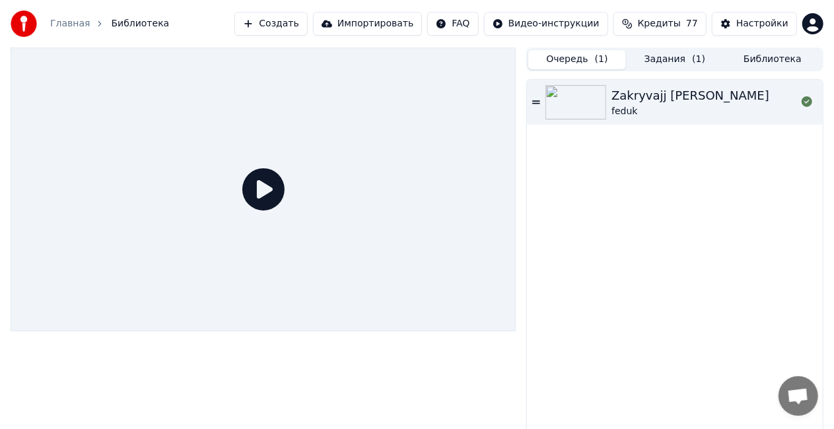
click at [663, 55] on button "Задания ( 1 )" at bounding box center [675, 59] width 98 height 19
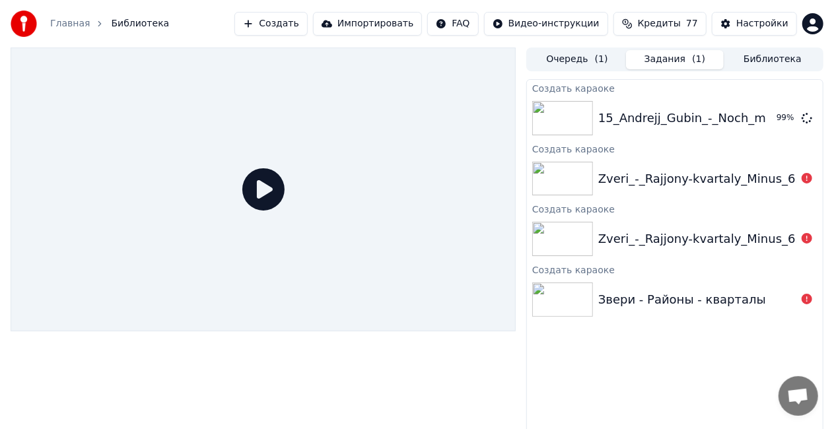
click at [307, 25] on button "Создать" at bounding box center [270, 24] width 73 height 24
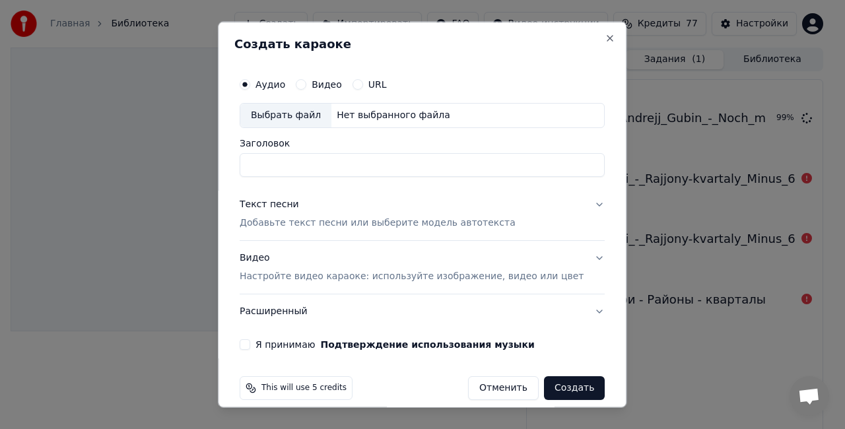
click at [314, 156] on input "Заголовок" at bounding box center [422, 164] width 365 height 24
click at [288, 117] on div "Выбрать файл" at bounding box center [285, 116] width 91 height 24
type input "**********"
click at [570, 201] on button "Текст песни Добавьте текст песни или выберите модель автотекста" at bounding box center [422, 213] width 365 height 53
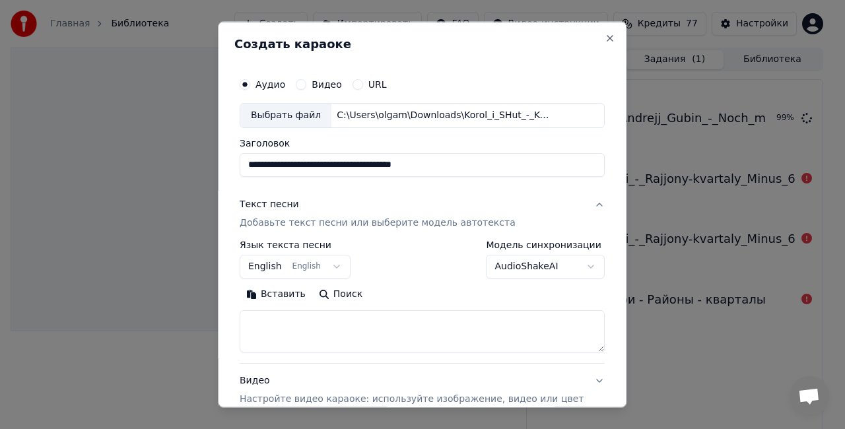
click at [325, 263] on button "English English" at bounding box center [295, 266] width 111 height 24
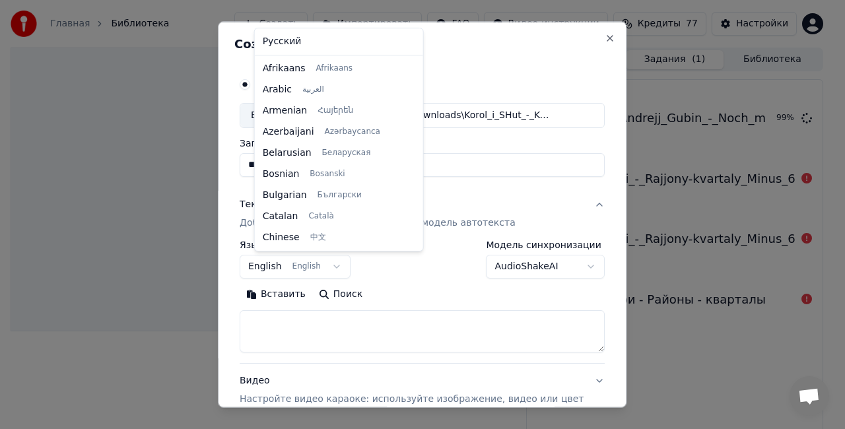
scroll to position [106, 0]
select select "**"
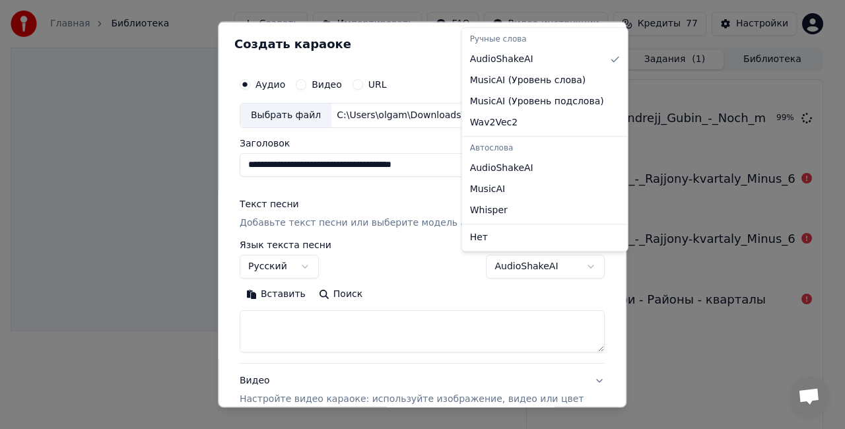
click at [562, 261] on body "**********" at bounding box center [417, 214] width 834 height 429
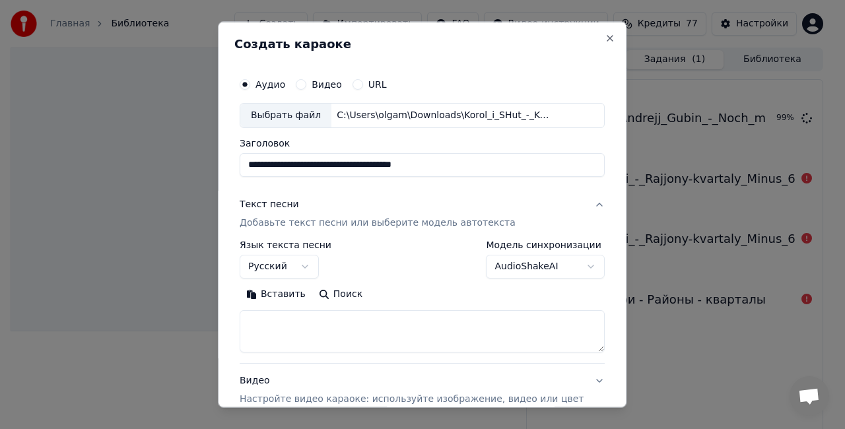
scroll to position [135, 0]
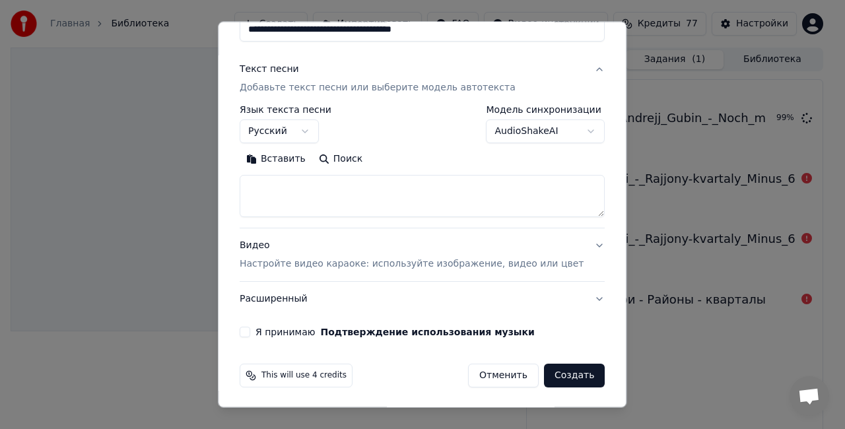
click at [331, 180] on textarea at bounding box center [422, 196] width 365 height 42
paste textarea "**********"
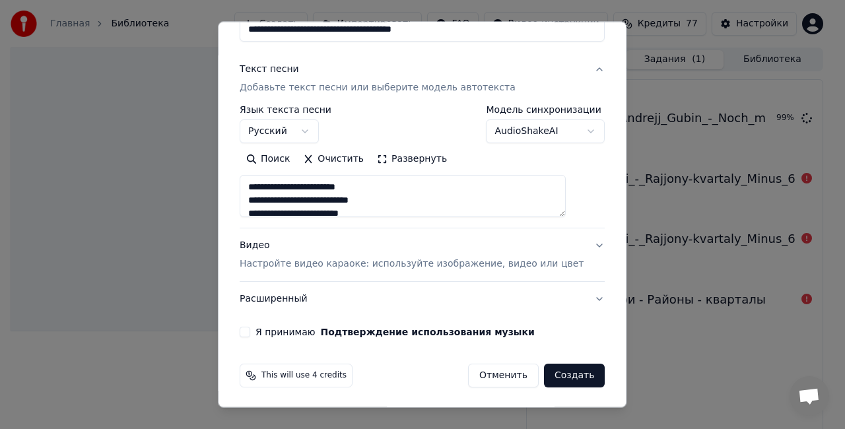
scroll to position [583, 0]
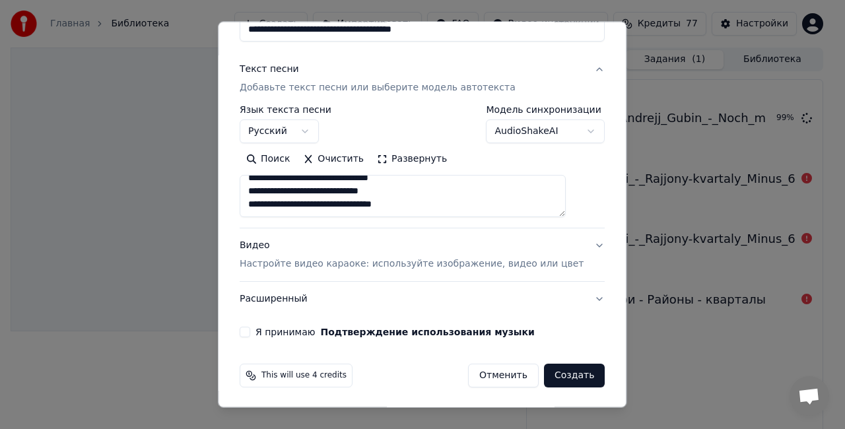
type textarea "**********"
click at [572, 128] on button "AudioShakeAI" at bounding box center [545, 131] width 119 height 24
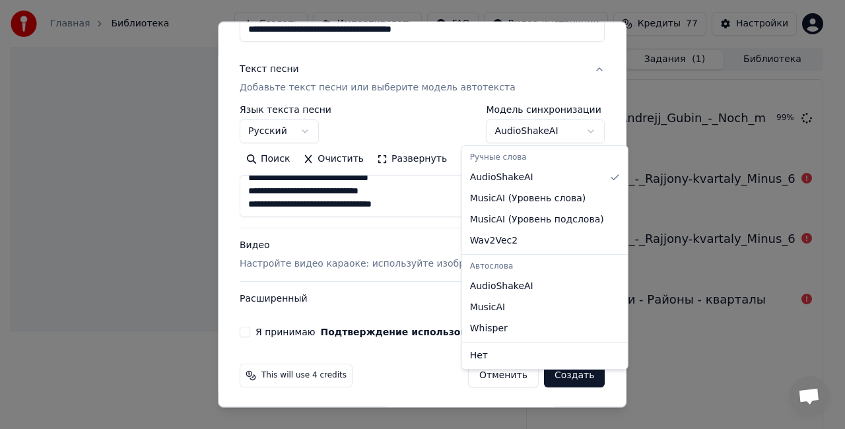
select select "**********"
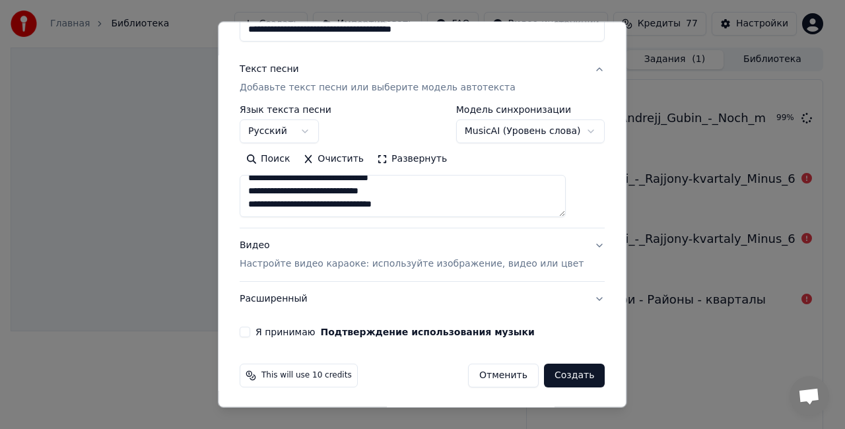
click at [572, 134] on button "MusicAI ( Уровень слова )" at bounding box center [530, 131] width 149 height 24
click at [566, 127] on button "MusicAI ( Уровень слова )" at bounding box center [530, 131] width 149 height 24
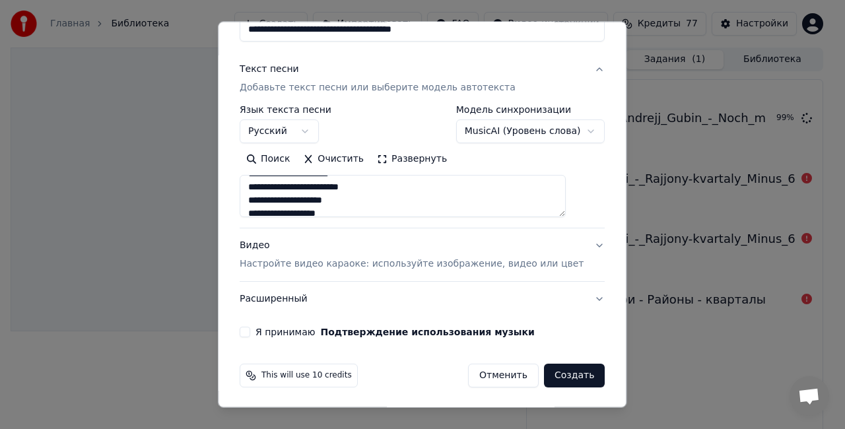
click at [424, 154] on button "Развернуть" at bounding box center [411, 159] width 83 height 21
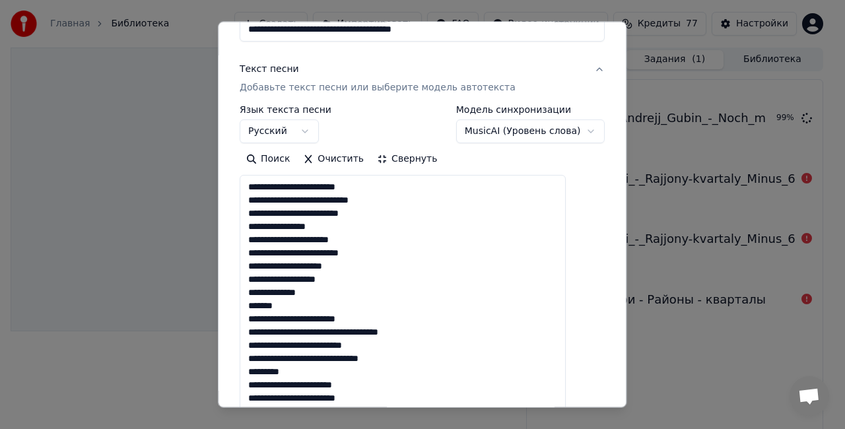
drag, startPoint x: 314, startPoint y: 301, endPoint x: 263, endPoint y: 301, distance: 51.5
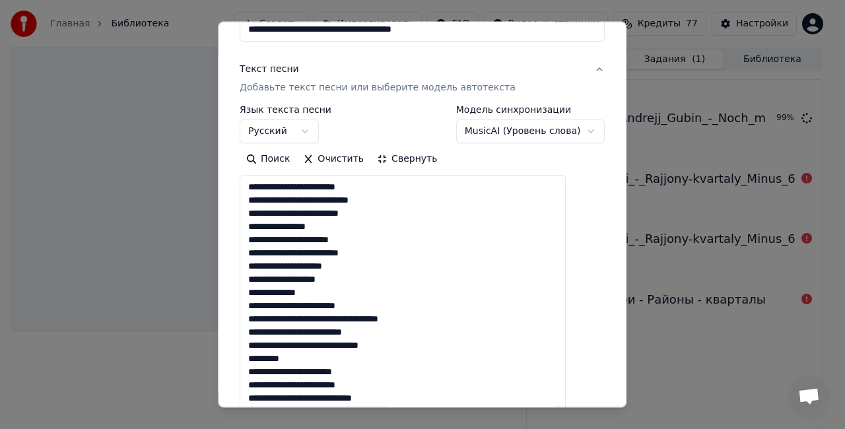
scroll to position [201, 0]
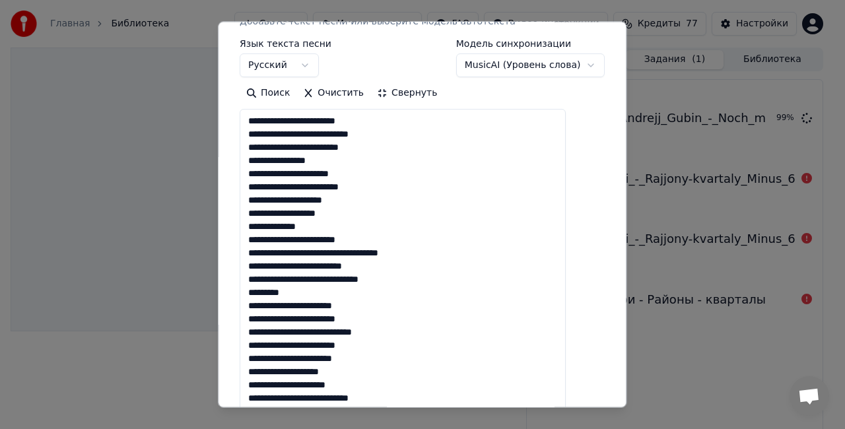
drag, startPoint x: 306, startPoint y: 294, endPoint x: 255, endPoint y: 289, distance: 51.1
click at [255, 289] on textarea at bounding box center [403, 424] width 326 height 631
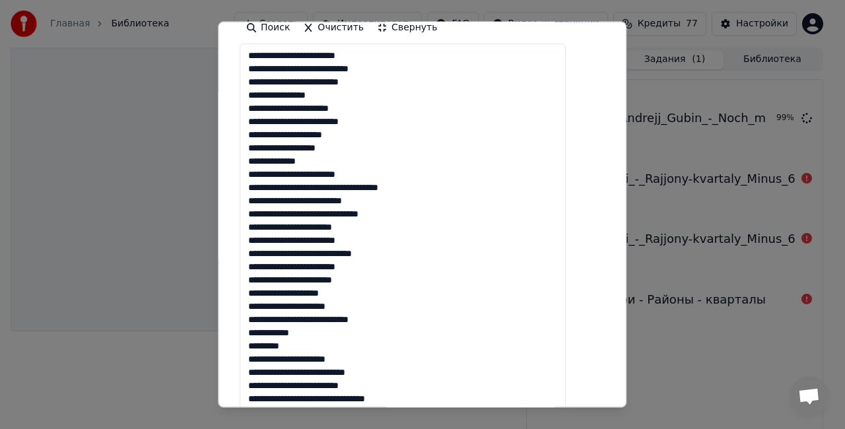
scroll to position [267, 0]
drag, startPoint x: 267, startPoint y: 347, endPoint x: 255, endPoint y: 348, distance: 12.0
click at [255, 348] on textarea at bounding box center [403, 358] width 326 height 631
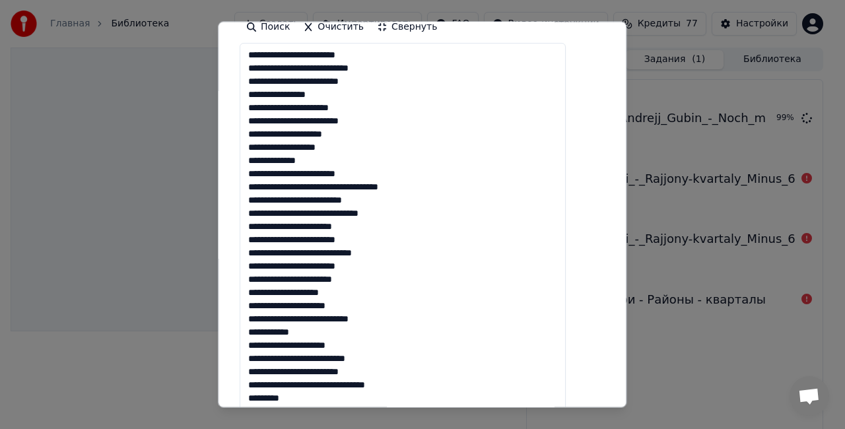
drag, startPoint x: 304, startPoint y: 397, endPoint x: 264, endPoint y: 397, distance: 40.3
click at [264, 397] on textarea at bounding box center [403, 358] width 326 height 631
type textarea "**********"
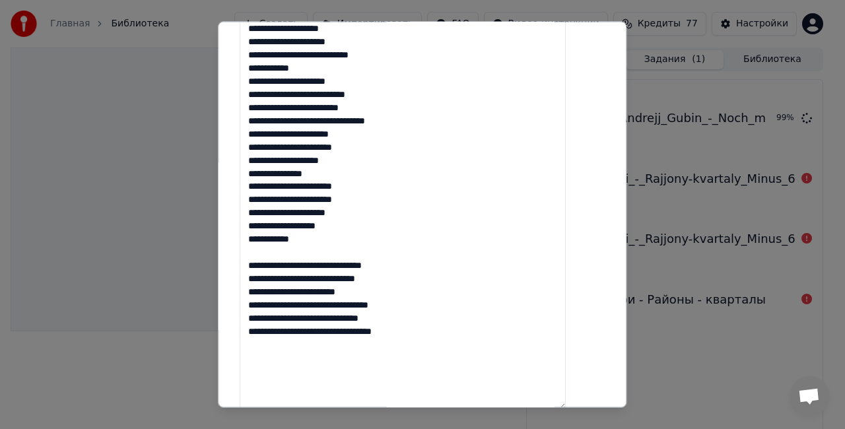
scroll to position [597, 0]
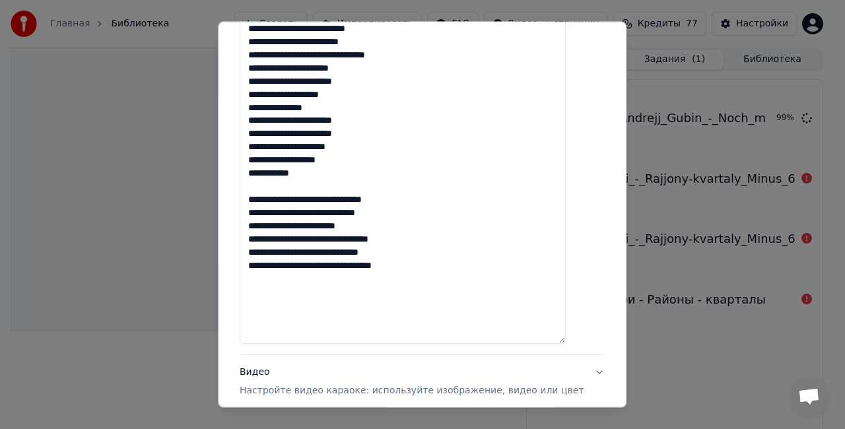
click at [267, 184] on textarea at bounding box center [403, 28] width 326 height 631
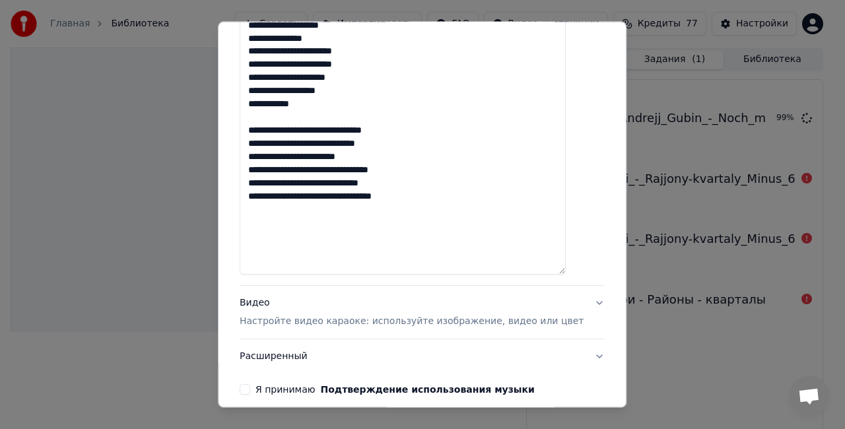
scroll to position [723, 0]
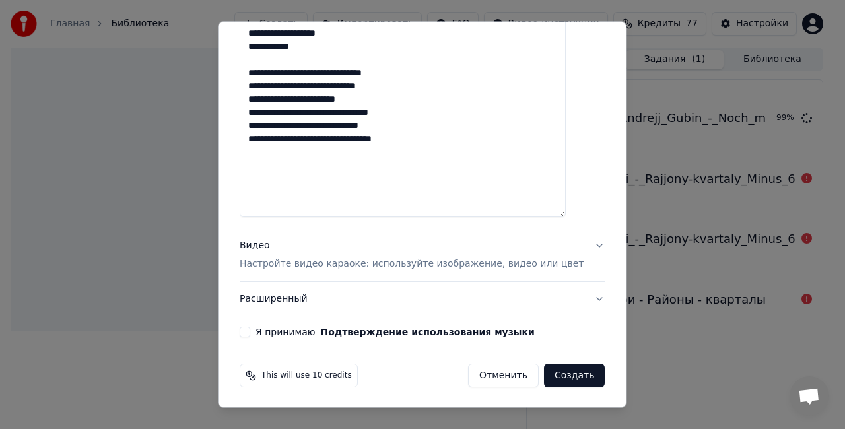
click at [312, 248] on div "Видео Настройте видео караоке: используйте изображение, видео или цвет" at bounding box center [412, 255] width 344 height 32
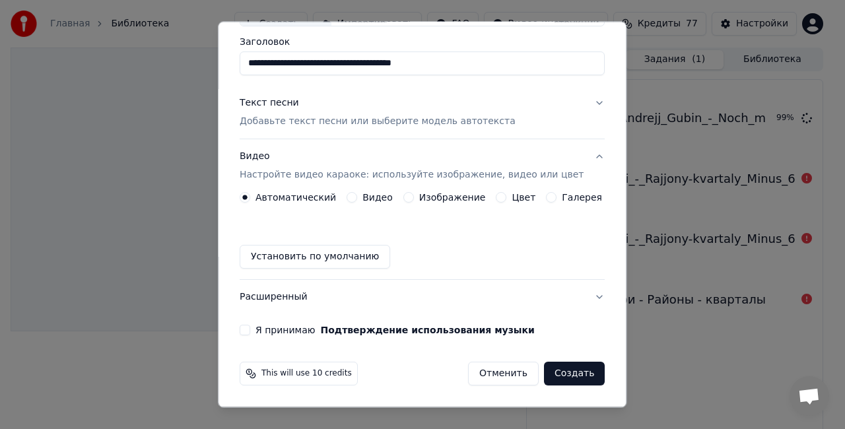
scroll to position [99, 0]
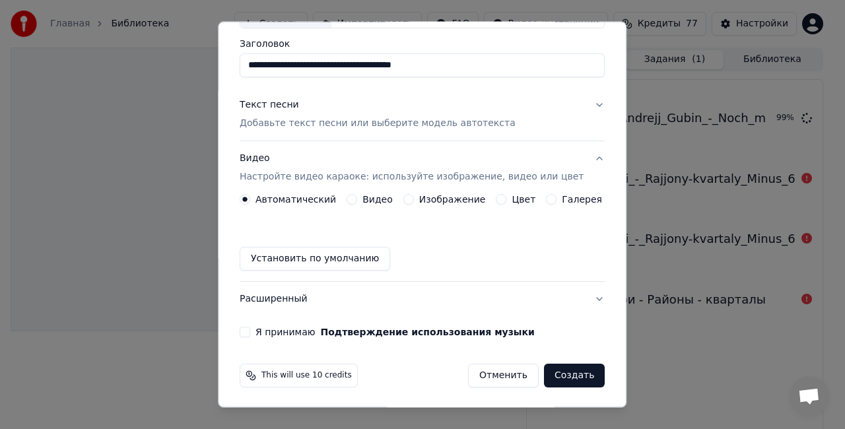
click at [364, 195] on label "Видео" at bounding box center [377, 199] width 30 height 9
click at [357, 194] on button "Видео" at bounding box center [352, 199] width 11 height 11
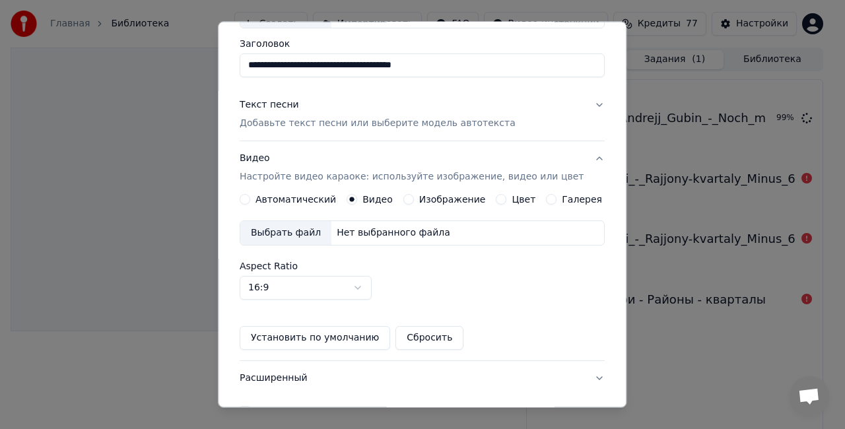
click at [440, 195] on label "Изображение" at bounding box center [452, 199] width 67 height 9
click at [414, 195] on button "Изображение" at bounding box center [408, 199] width 11 height 11
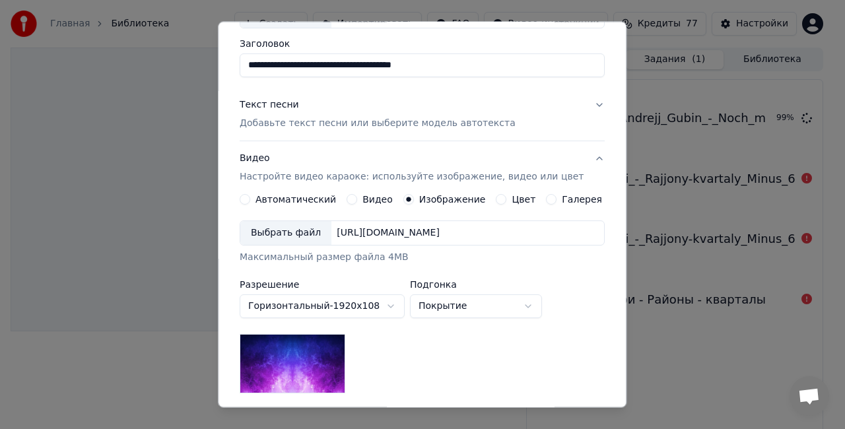
click at [290, 236] on div "Выбрать файл" at bounding box center [285, 233] width 91 height 24
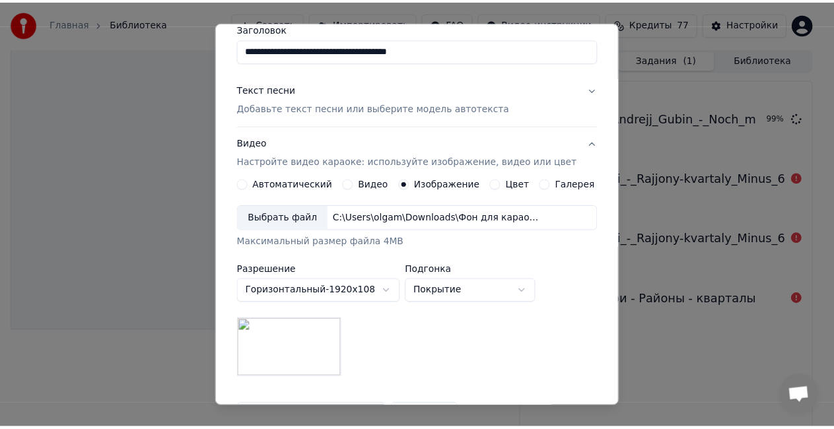
scroll to position [272, 0]
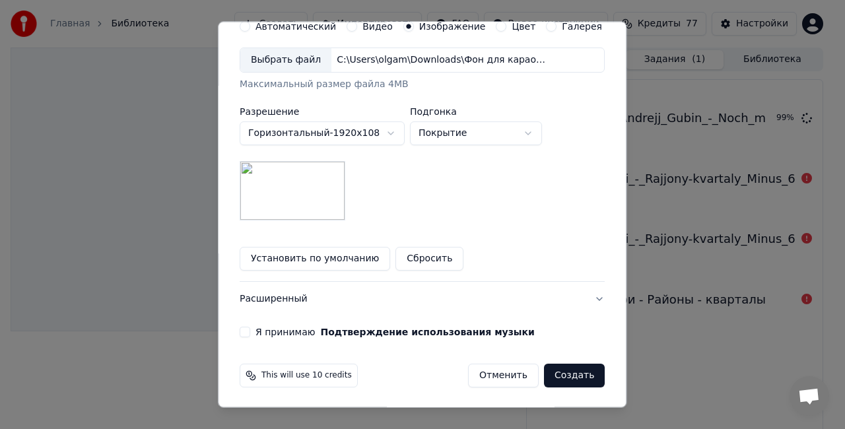
click at [249, 329] on button "Я принимаю Подтверждение использования музыки" at bounding box center [245, 332] width 11 height 11
click at [552, 377] on button "Создать" at bounding box center [574, 376] width 61 height 24
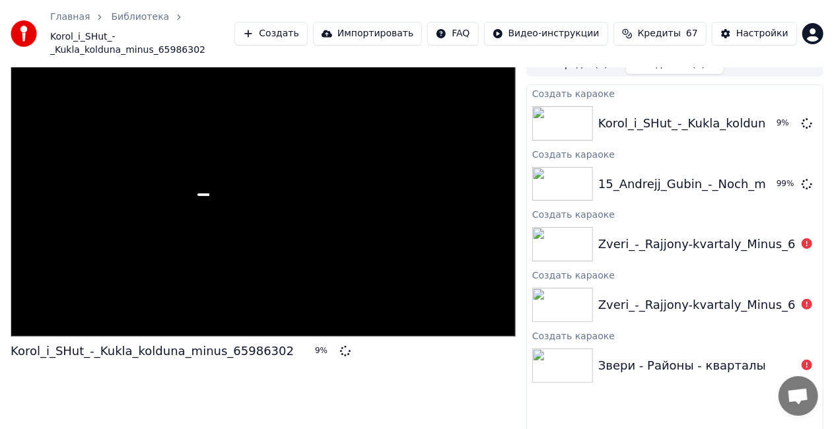
scroll to position [21, 0]
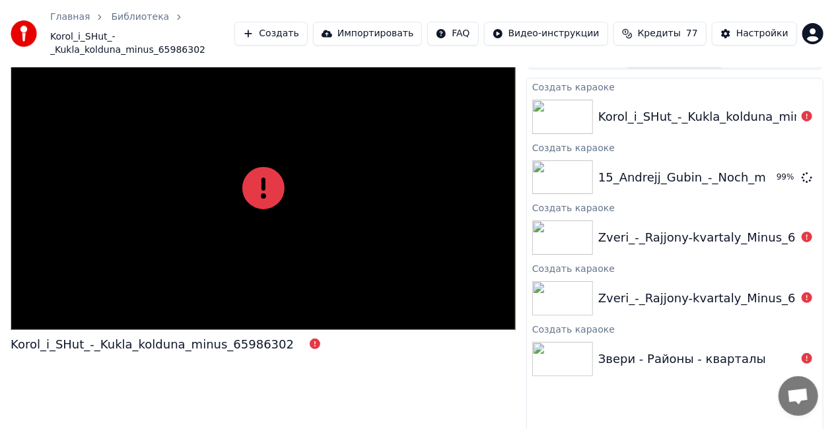
click at [647, 110] on div "Korol_i_SHut_-_Kukla_kolduna_minus_65986302" at bounding box center [739, 117] width 283 height 18
drag, startPoint x: 633, startPoint y: 53, endPoint x: 642, endPoint y: 42, distance: 14.1
click at [635, 51] on div "Главная Библиотека Korol_i_SHut_-_Kukla_kolduna_minus_65986302 Создать Импортир…" at bounding box center [417, 33] width 834 height 67
click at [653, 27] on span "Кредиты" at bounding box center [659, 33] width 43 height 13
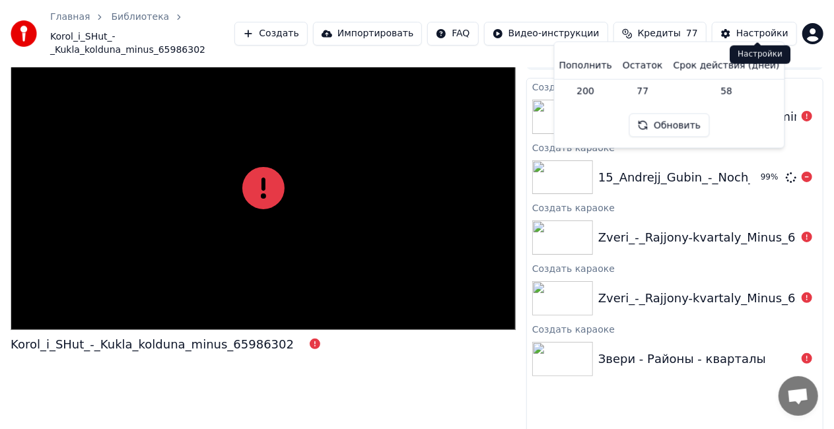
click at [799, 155] on div "15_Andrejj_Gubin_-_Noch_minusovka_74112456 99 %" at bounding box center [675, 177] width 296 height 45
click at [756, 170] on div "99 %" at bounding box center [775, 178] width 41 height 16
click at [764, 215] on div "Zveri_-_Rajjony-kvartaly_Minus_65123356" at bounding box center [675, 237] width 296 height 45
drag, startPoint x: 744, startPoint y: 240, endPoint x: 740, endPoint y: 229, distance: 11.3
click at [743, 239] on div "Zveri_-_Rajjony-kvartaly_Minus_65123356" at bounding box center [675, 237] width 296 height 45
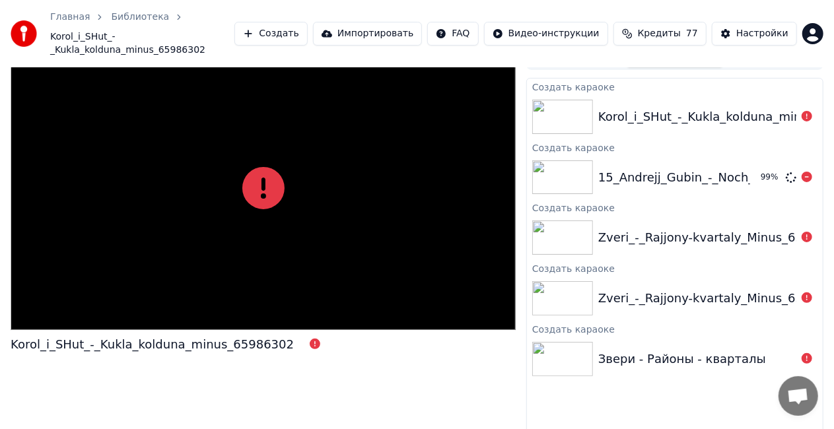
click at [689, 112] on div "Korol_i_SHut_-_Kukla_kolduna_minus_65986302" at bounding box center [675, 116] width 296 height 45
click at [689, 111] on div "Korol_i_SHut_-_Kukla_kolduna_minus_65986302" at bounding box center [739, 117] width 283 height 18
click at [686, 110] on div "Korol_i_SHut_-_Kukla_kolduna_minus_65986302" at bounding box center [739, 117] width 283 height 18
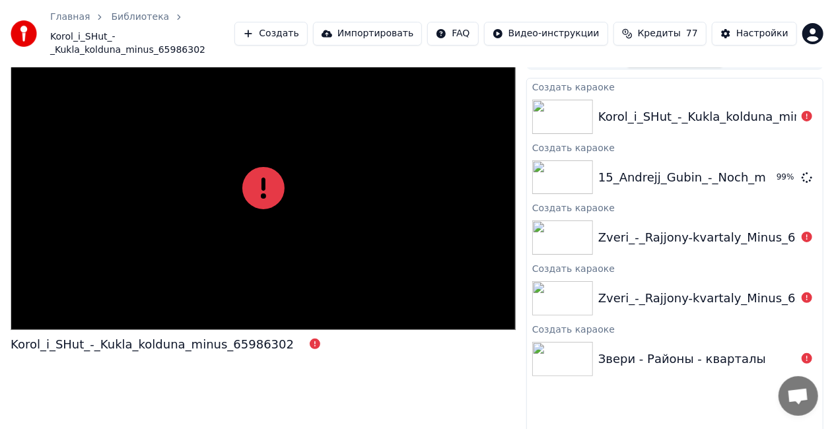
click at [680, 108] on div "Korol_i_SHut_-_Kukla_kolduna_minus_65986302" at bounding box center [739, 117] width 283 height 18
drag, startPoint x: 667, startPoint y: 96, endPoint x: 586, endPoint y: 88, distance: 80.8
click at [647, 108] on div "Korol_i_SHut_-_Kukla_kolduna_minus_65986302" at bounding box center [739, 117] width 283 height 18
click at [570, 100] on img at bounding box center [562, 117] width 61 height 34
click at [557, 165] on img at bounding box center [562, 177] width 61 height 34
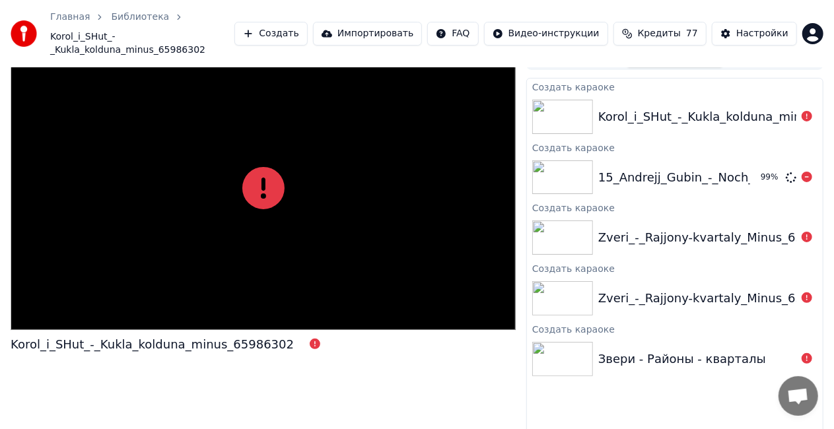
click at [557, 165] on img at bounding box center [562, 177] width 61 height 34
click at [559, 165] on img at bounding box center [562, 177] width 61 height 34
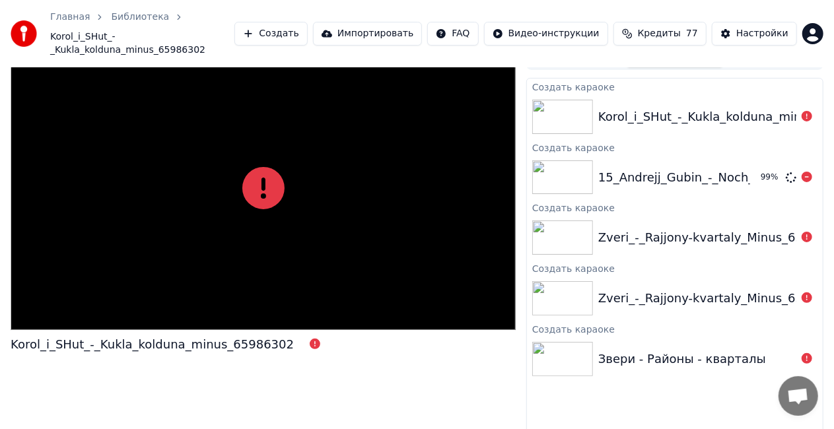
click at [559, 165] on img at bounding box center [562, 177] width 61 height 34
click at [788, 183] on div "15_Andrejj_Gubin_-_Noch_minusovka_74112456 99 %" at bounding box center [675, 177] width 296 height 45
click at [802, 172] on icon at bounding box center [806, 177] width 11 height 11
click at [807, 172] on icon at bounding box center [806, 177] width 11 height 11
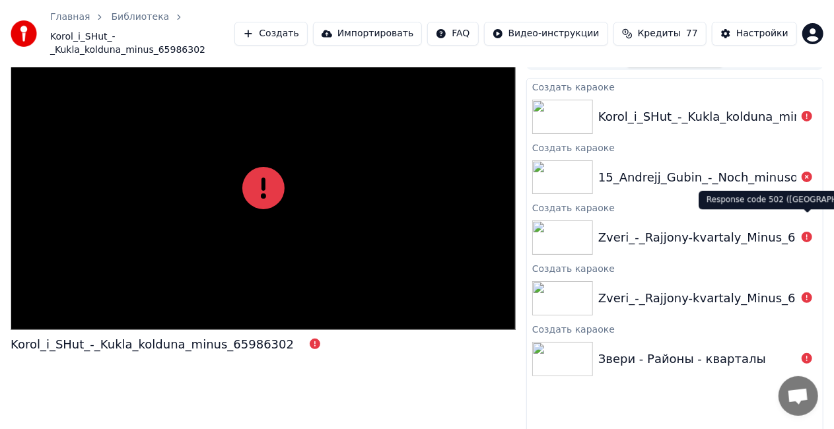
drag, startPoint x: 809, startPoint y: 223, endPoint x: 805, endPoint y: 214, distance: 10.1
click at [809, 232] on icon at bounding box center [806, 237] width 11 height 11
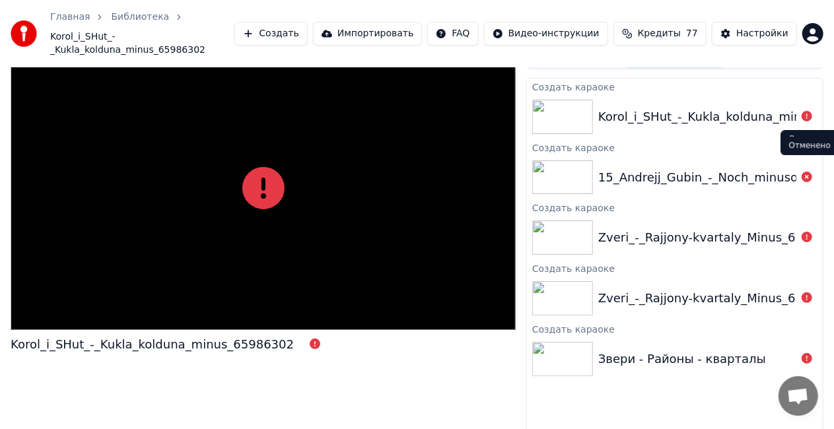
click at [805, 160] on body "Главная Библиотека Korol_i_SHut_-_Kukla_kolduna_minus_65986302 Создать Импортир…" at bounding box center [417, 193] width 834 height 429
click at [803, 172] on icon at bounding box center [806, 177] width 11 height 11
click at [446, 172] on div at bounding box center [263, 188] width 505 height 284
click at [79, 17] on link "Главная" at bounding box center [70, 17] width 40 height 13
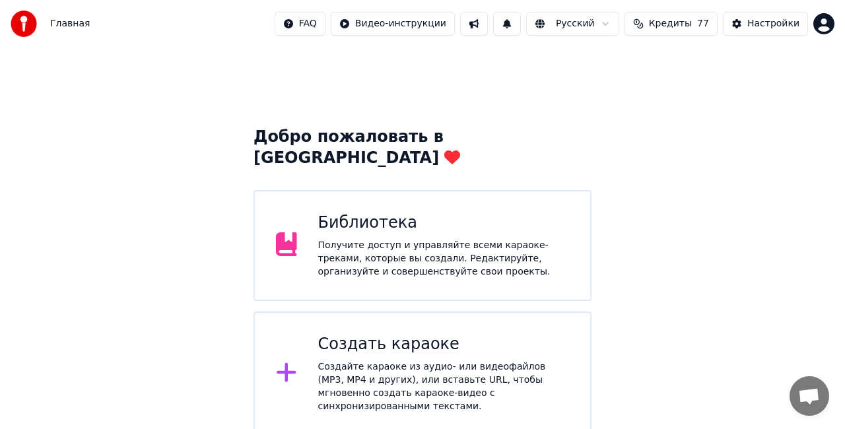
click at [393, 213] on div "Библиотека" at bounding box center [443, 223] width 251 height 21
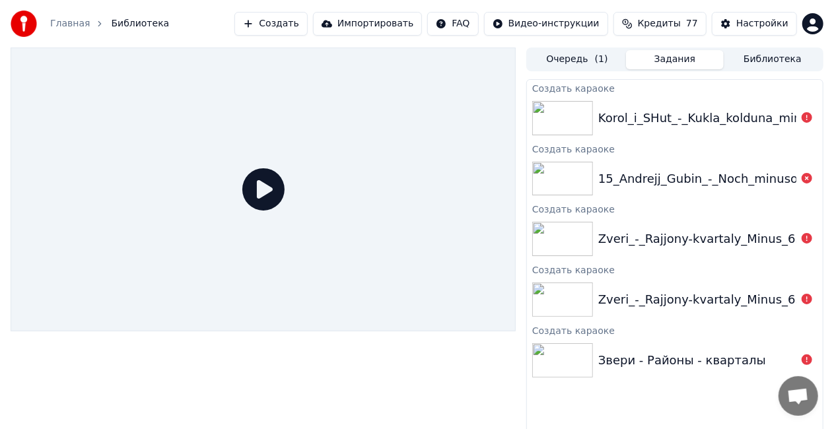
click at [557, 57] on button "Очередь ( 1 )" at bounding box center [577, 59] width 98 height 19
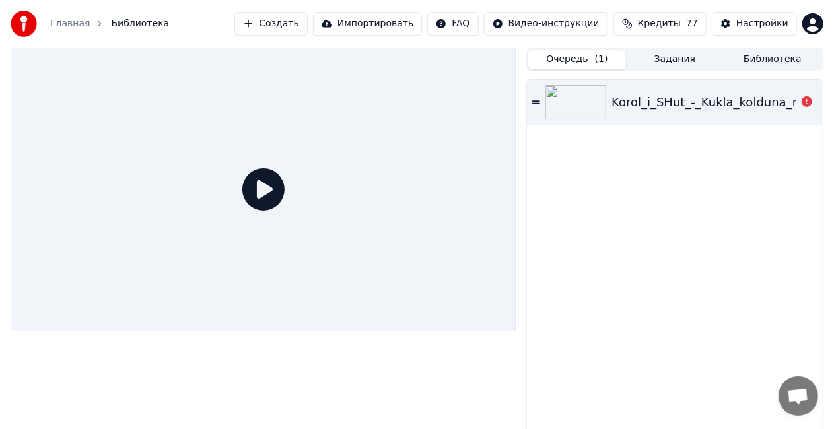
click at [807, 22] on html "Главная Библиотека Создать Импортировать FAQ Видео-инструкции Кредиты 77 Настро…" at bounding box center [417, 214] width 834 height 429
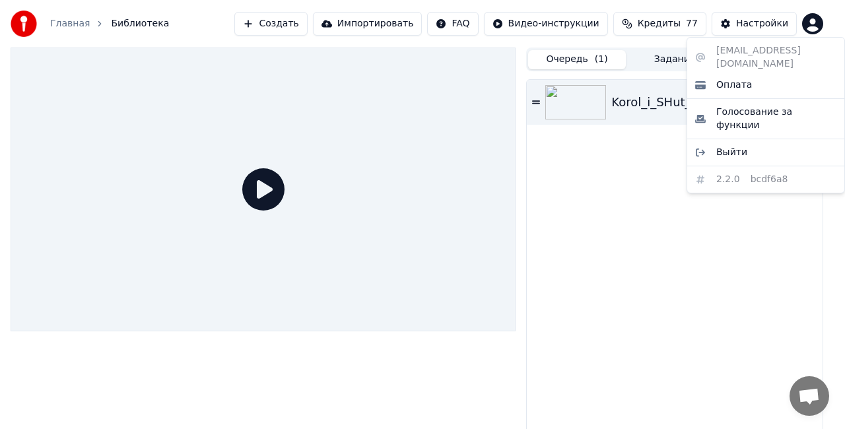
drag, startPoint x: 560, startPoint y: 183, endPoint x: 565, endPoint y: 175, distance: 9.7
click at [565, 175] on html "Главная Библиотека Создать Импортировать FAQ Видео-инструкции Кредиты 77 Настро…" at bounding box center [422, 214] width 845 height 429
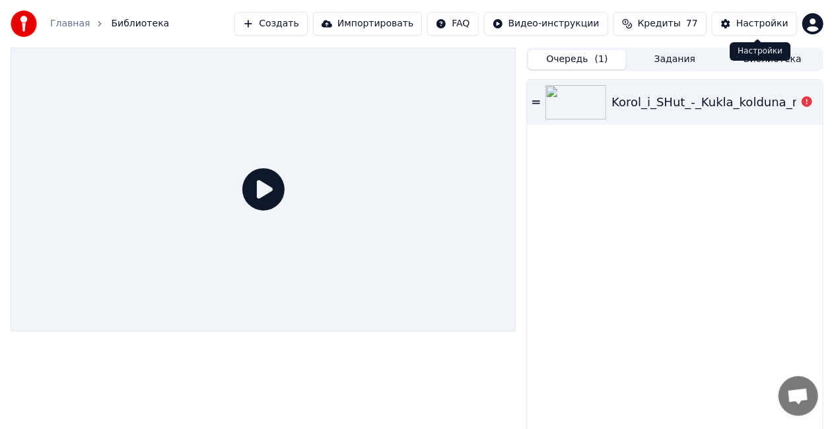
click at [743, 83] on div "Korol_i_SHut_-_Kukla_kolduna_minus_65986302" at bounding box center [675, 102] width 296 height 45
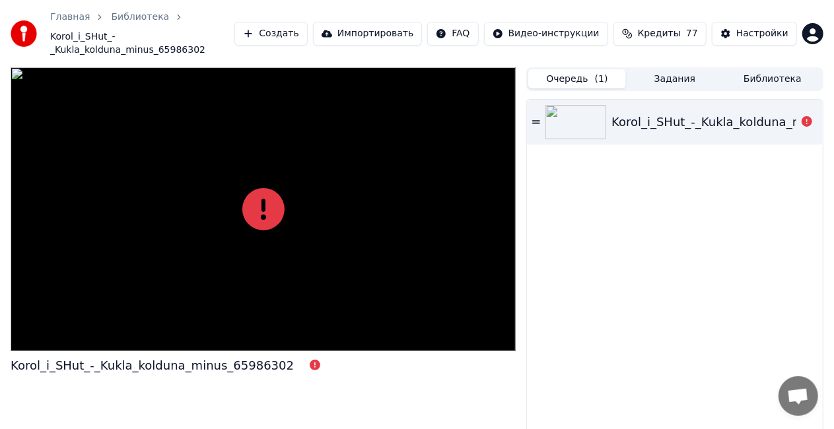
click at [665, 69] on button "Задания" at bounding box center [675, 78] width 98 height 19
click at [586, 69] on button "Очередь ( 1 )" at bounding box center [577, 78] width 98 height 19
click at [626, 100] on div "Korol_i_SHut_-_Kukla_kolduna_minus_65986302" at bounding box center [675, 122] width 296 height 45
click at [628, 100] on div "Korol_i_SHut_-_Kukla_kolduna_minus_65986302" at bounding box center [675, 122] width 296 height 45
click at [536, 101] on div "Korol_i_SHut_-_Kukla_kolduna_minus_65986302" at bounding box center [675, 122] width 296 height 45
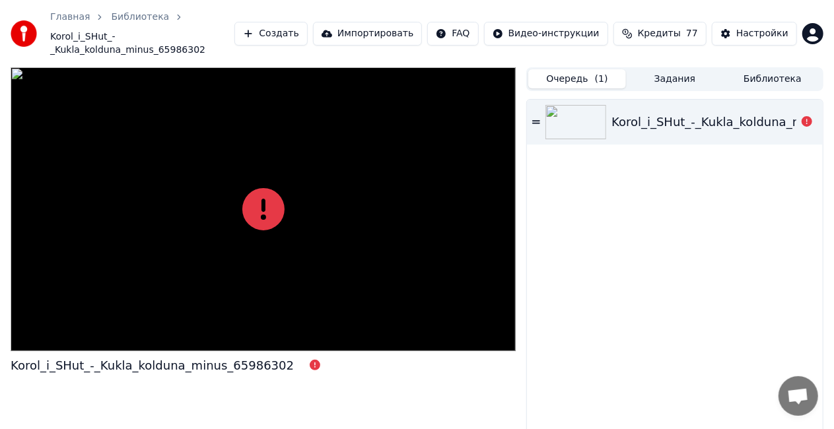
drag, startPoint x: 536, startPoint y: 101, endPoint x: 537, endPoint y: 170, distance: 69.3
click at [537, 170] on div "Korol_i_SHut_-_Kukla_kolduna_minus_65986302" at bounding box center [675, 282] width 296 height 364
click at [624, 113] on div "Korol_i_SHut_-_Kukla_kolduna_minus_65986302" at bounding box center [752, 122] width 283 height 18
click at [307, 22] on button "Создать" at bounding box center [270, 34] width 73 height 24
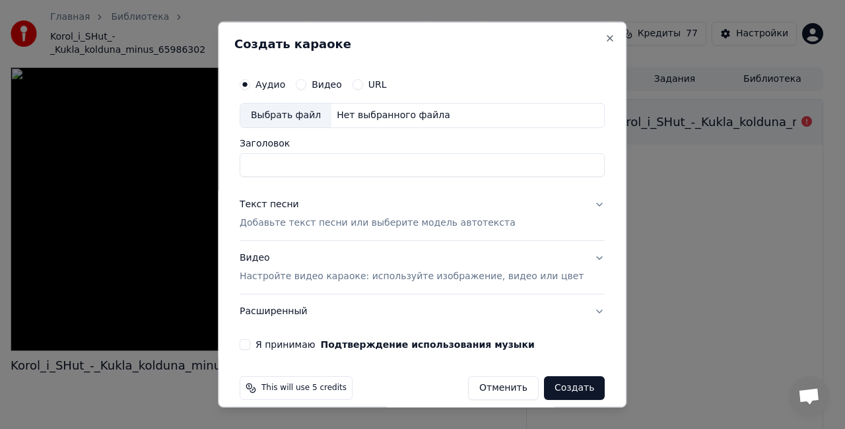
click at [308, 156] on input "Заголовок" at bounding box center [422, 164] width 365 height 24
click at [290, 107] on div "Выбрать файл" at bounding box center [285, 116] width 91 height 24
type input "**********"
click at [519, 203] on button "Текст песни Добавьте текст песни или выберите модель автотекста" at bounding box center [422, 213] width 365 height 53
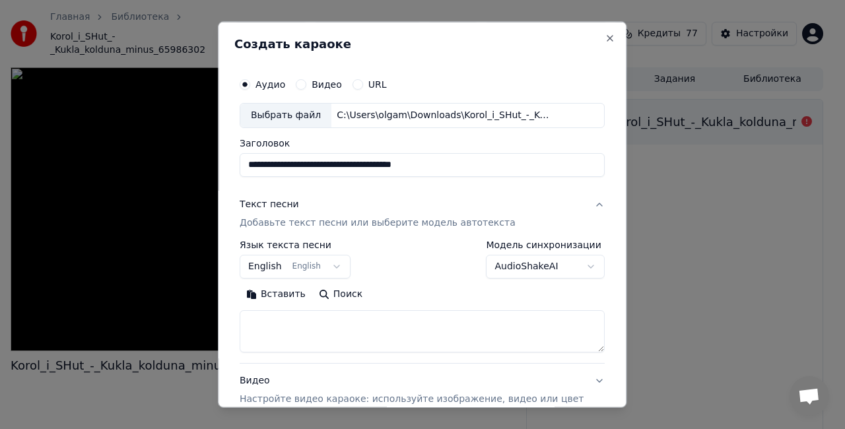
click at [326, 260] on button "English English" at bounding box center [295, 266] width 111 height 24
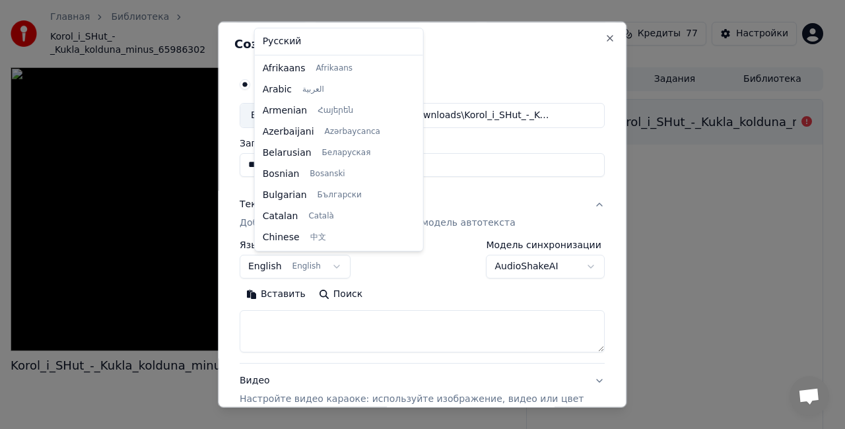
scroll to position [106, 0]
select select "**"
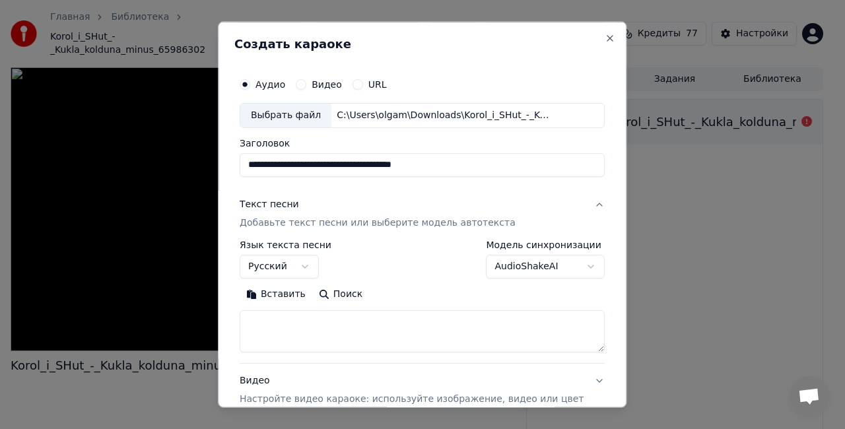
click at [335, 331] on textarea at bounding box center [422, 331] width 365 height 42
paste textarea "**********"
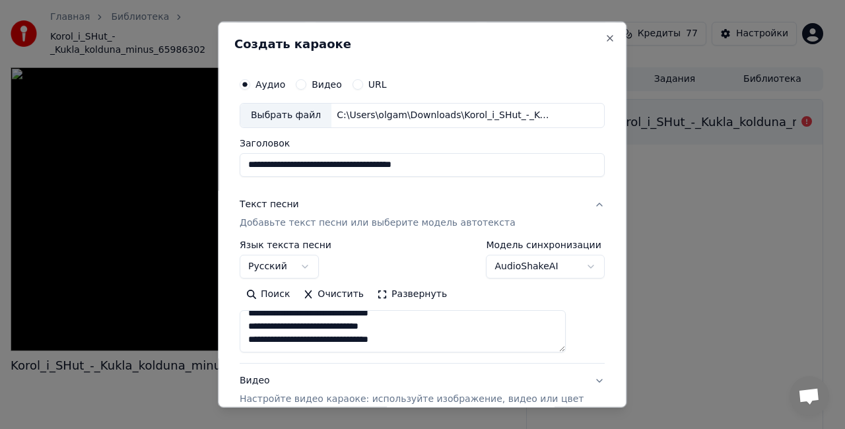
scroll to position [576, 0]
click at [399, 291] on button "Развернуть" at bounding box center [411, 293] width 83 height 21
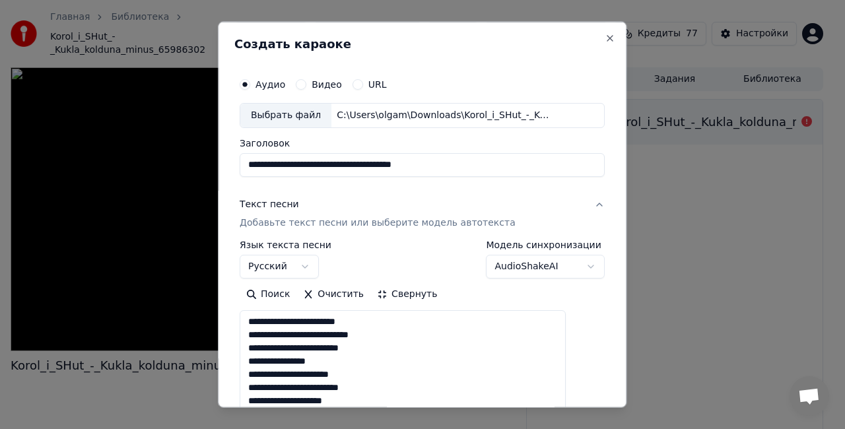
scroll to position [0, 0]
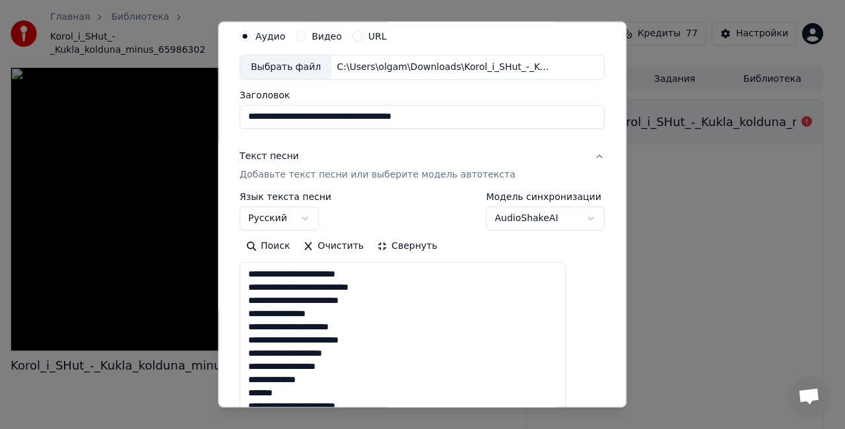
scroll to position [66, 0]
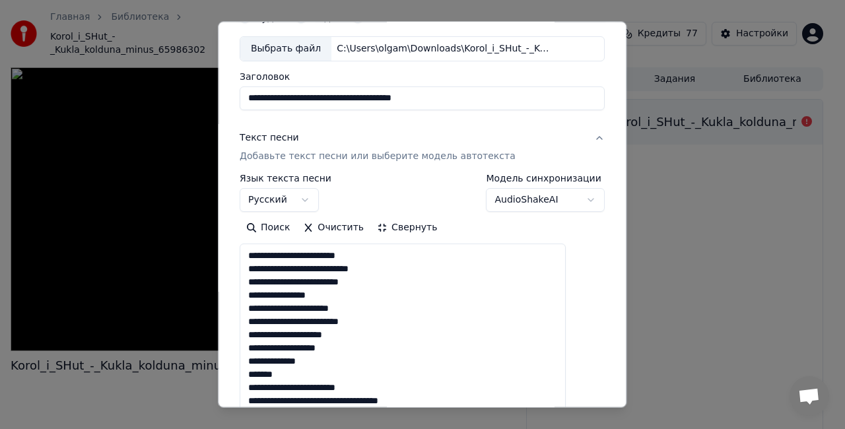
drag, startPoint x: 309, startPoint y: 374, endPoint x: 259, endPoint y: 374, distance: 49.5
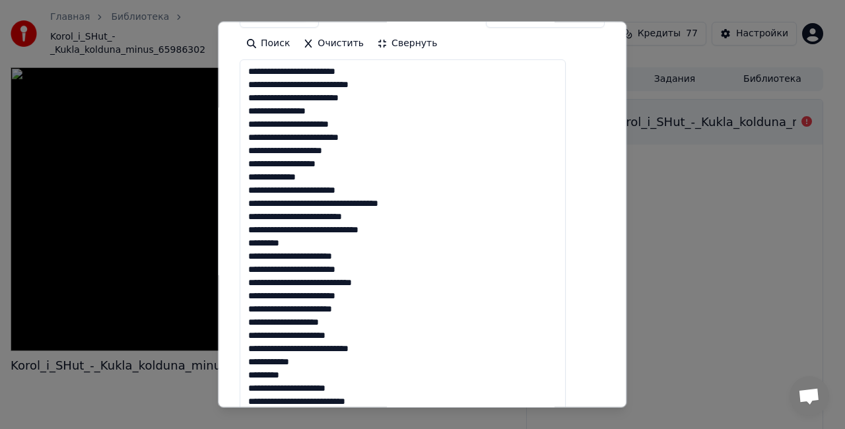
scroll to position [264, 0]
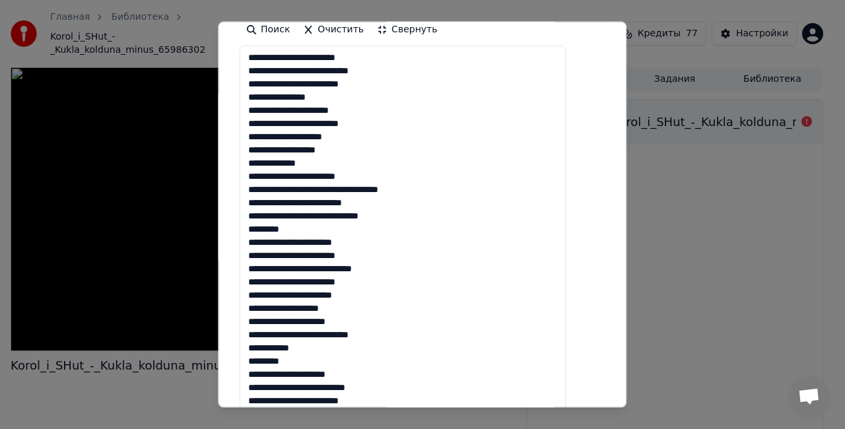
drag, startPoint x: 323, startPoint y: 228, endPoint x: 249, endPoint y: 225, distance: 74.0
click at [251, 225] on div "**********" at bounding box center [422, 295] width 376 height 987
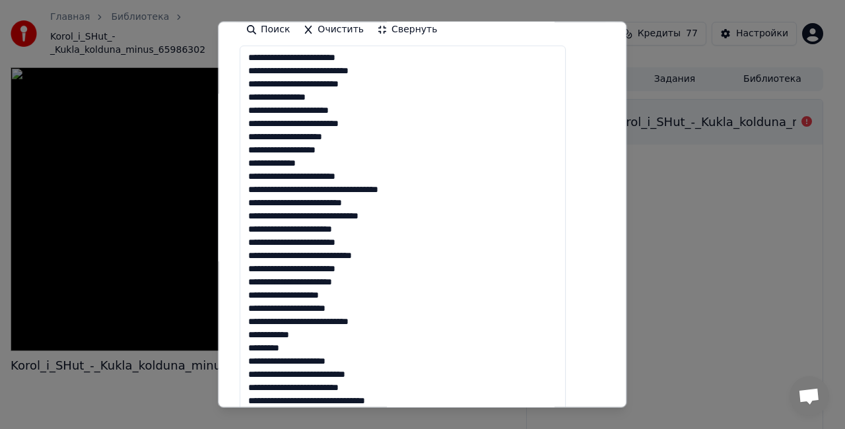
drag, startPoint x: 329, startPoint y: 347, endPoint x: 210, endPoint y: 346, distance: 119.5
click at [210, 346] on body "**********" at bounding box center [417, 214] width 834 height 429
click at [331, 357] on textarea at bounding box center [403, 355] width 326 height 618
drag, startPoint x: 308, startPoint y: 346, endPoint x: 260, endPoint y: 342, distance: 47.7
click at [260, 342] on textarea at bounding box center [403, 355] width 326 height 618
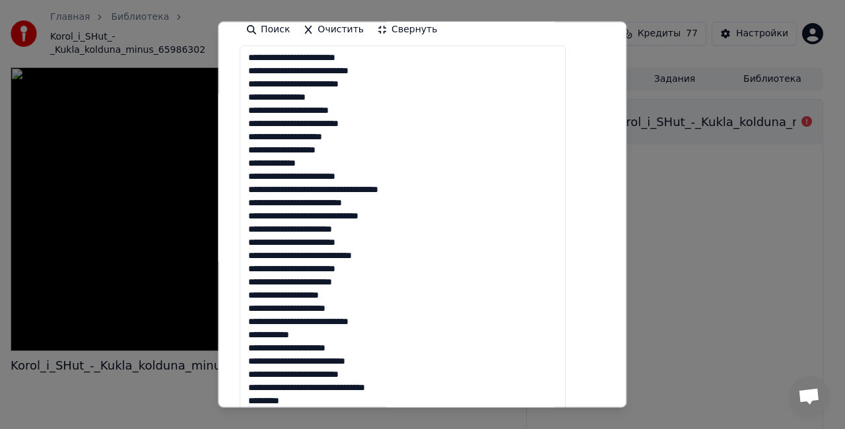
scroll to position [273, 0]
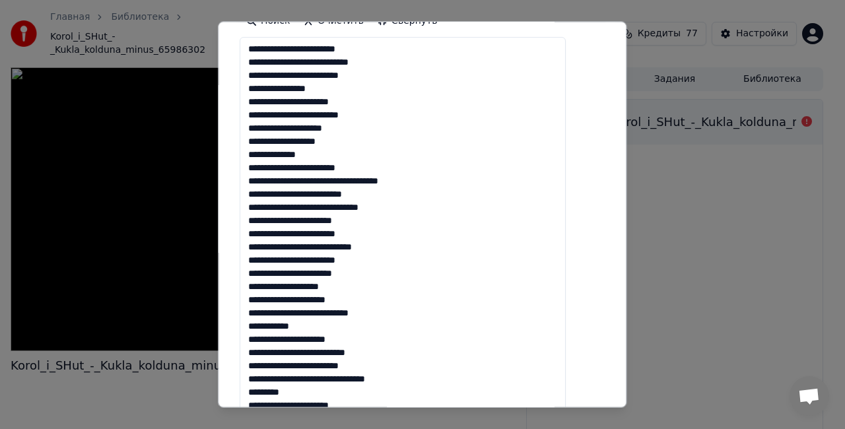
drag, startPoint x: 267, startPoint y: 399, endPoint x: 258, endPoint y: 393, distance: 10.4
click at [258, 393] on textarea at bounding box center [403, 346] width 326 height 618
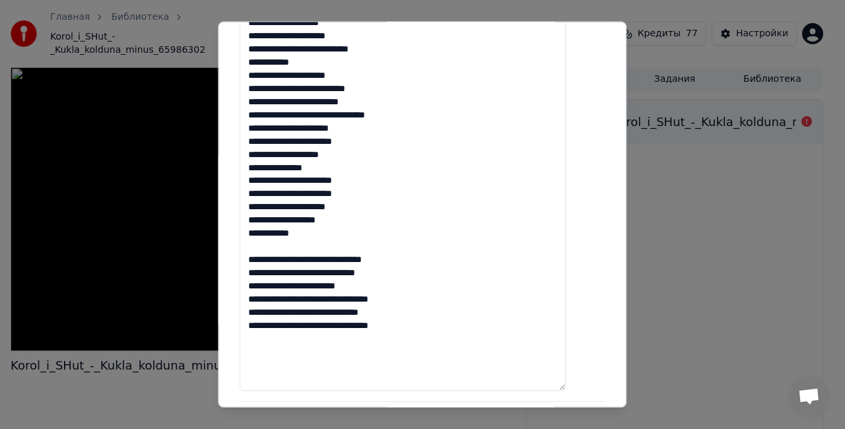
scroll to position [669, 0]
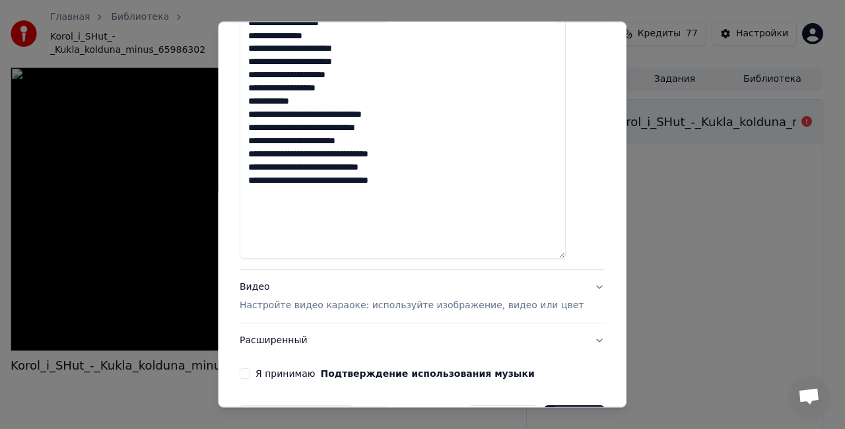
type textarea "**********"
click at [565, 285] on button "Видео Настройте видео караоке: используйте изображение, видео или цвет" at bounding box center [422, 296] width 365 height 53
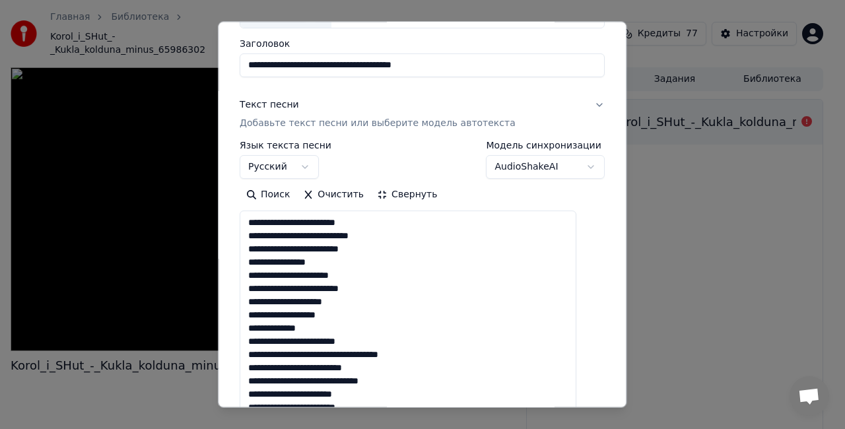
scroll to position [99, 0]
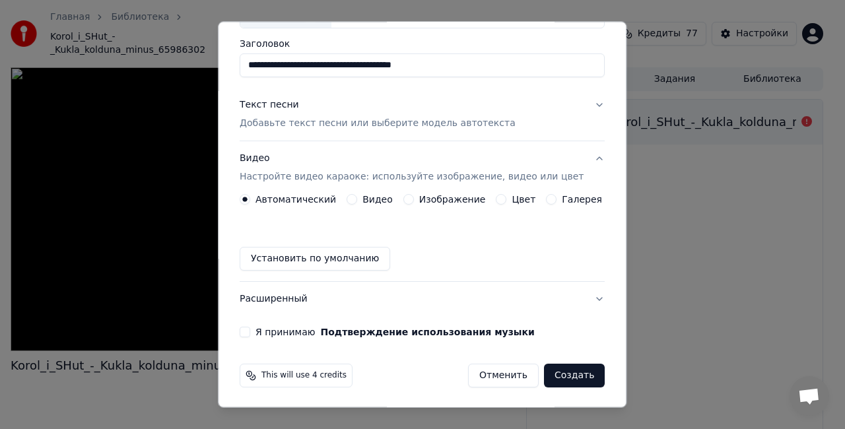
click at [432, 198] on label "Изображение" at bounding box center [452, 199] width 67 height 9
click at [414, 198] on button "Изображение" at bounding box center [408, 199] width 11 height 11
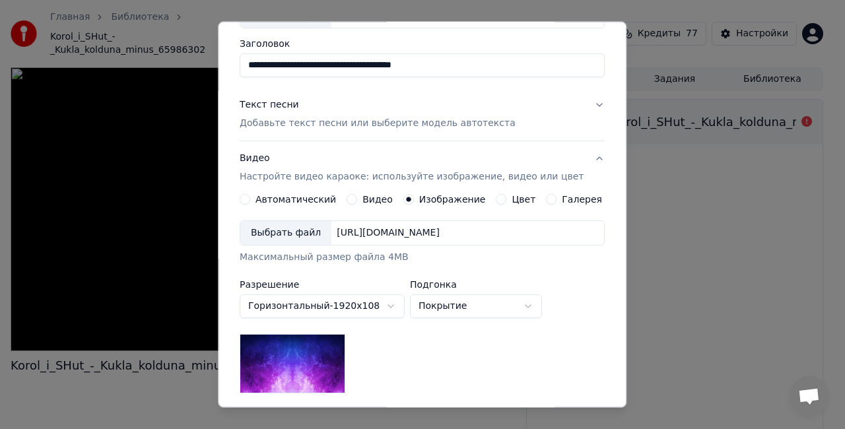
click at [288, 225] on div "Выбрать файл" at bounding box center [285, 233] width 91 height 24
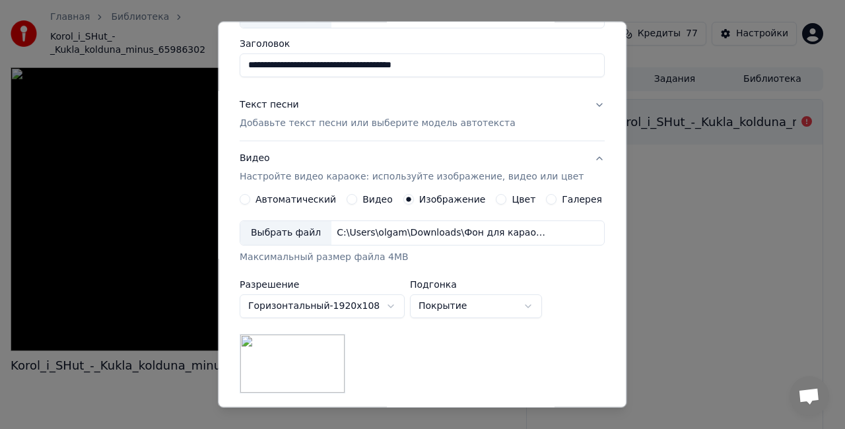
scroll to position [0, 0]
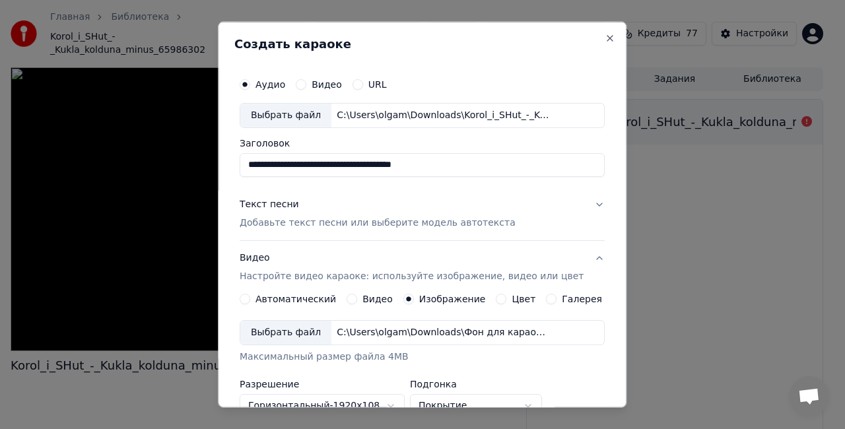
click at [400, 224] on p "Добавьте текст песни или выберите модель автотекста" at bounding box center [378, 222] width 276 height 13
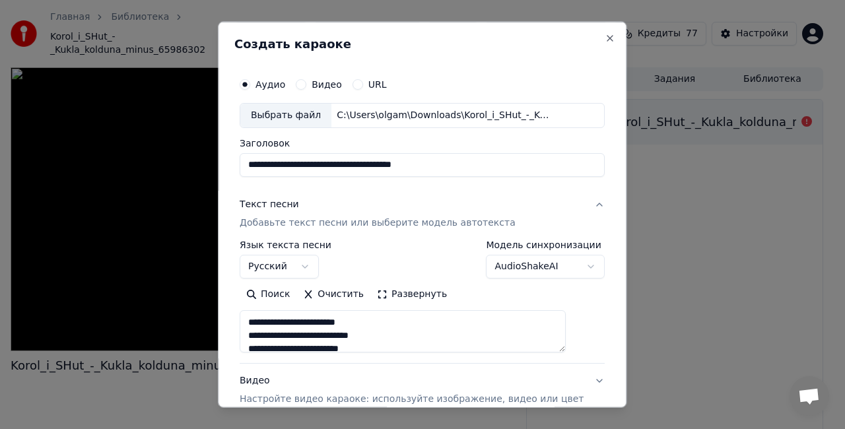
click at [544, 263] on body "**********" at bounding box center [417, 214] width 834 height 429
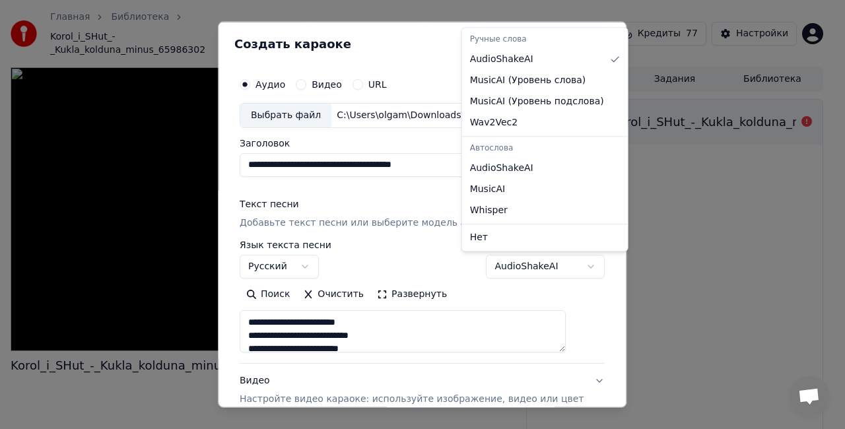
click at [544, 263] on body "**********" at bounding box center [417, 214] width 834 height 429
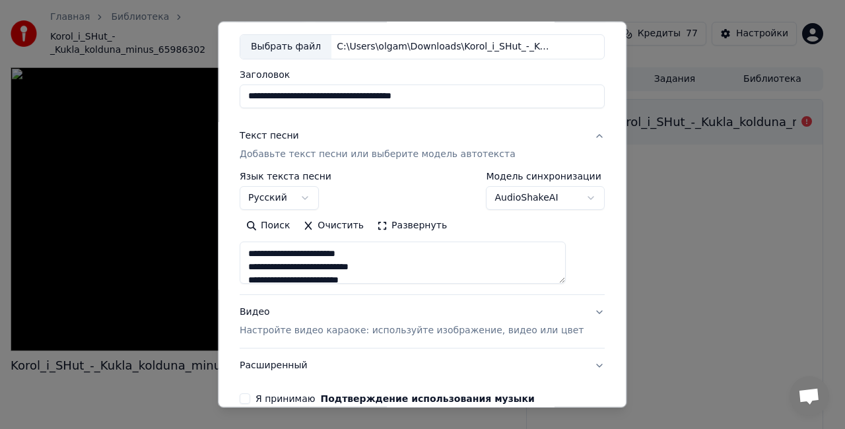
scroll to position [135, 0]
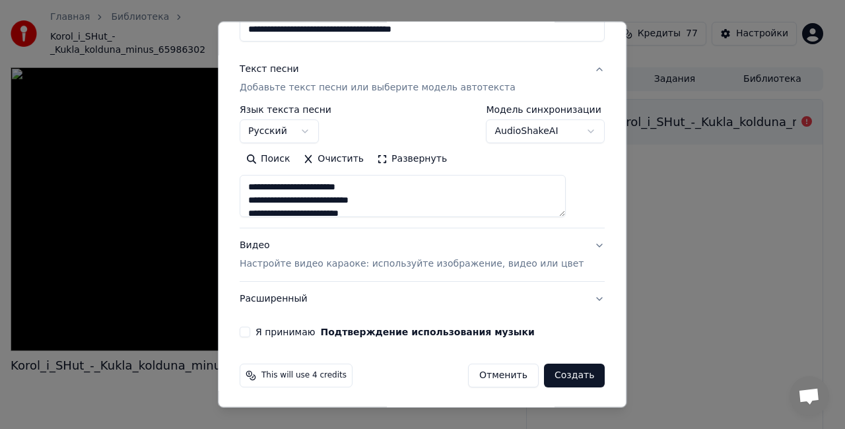
click at [250, 333] on button "Я принимаю Подтверждение использования музыки" at bounding box center [245, 332] width 11 height 11
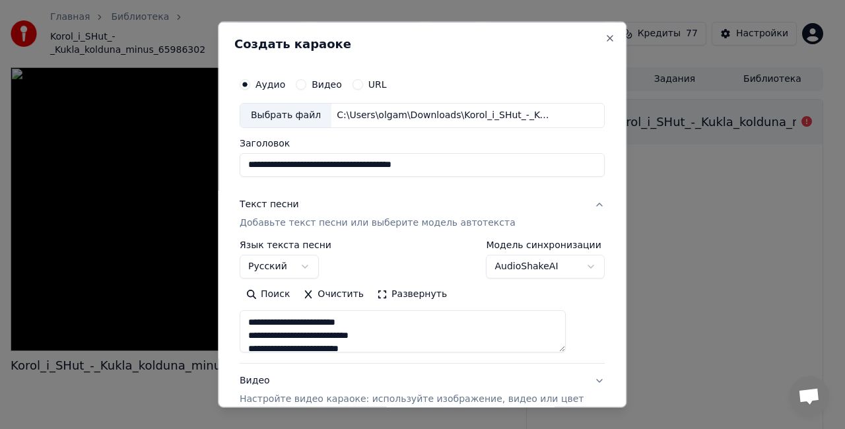
drag, startPoint x: 471, startPoint y: 165, endPoint x: 226, endPoint y: 168, distance: 244.9
click at [226, 168] on body "**********" at bounding box center [417, 214] width 834 height 429
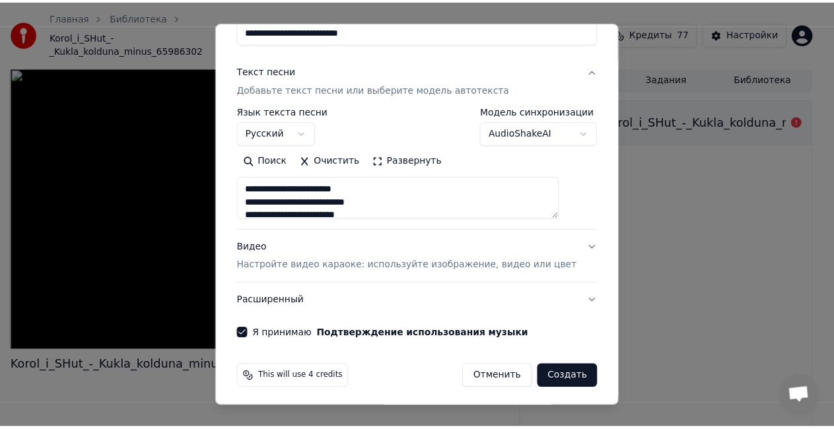
scroll to position [135, 0]
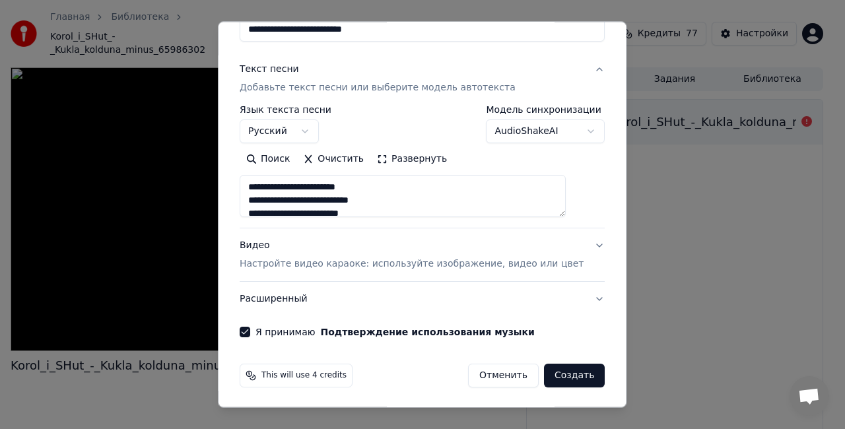
type input "**********"
click at [552, 372] on button "Создать" at bounding box center [574, 376] width 61 height 24
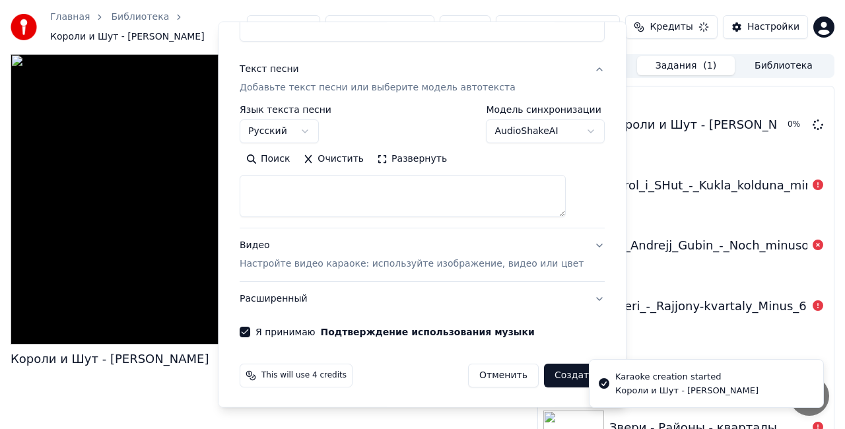
select select
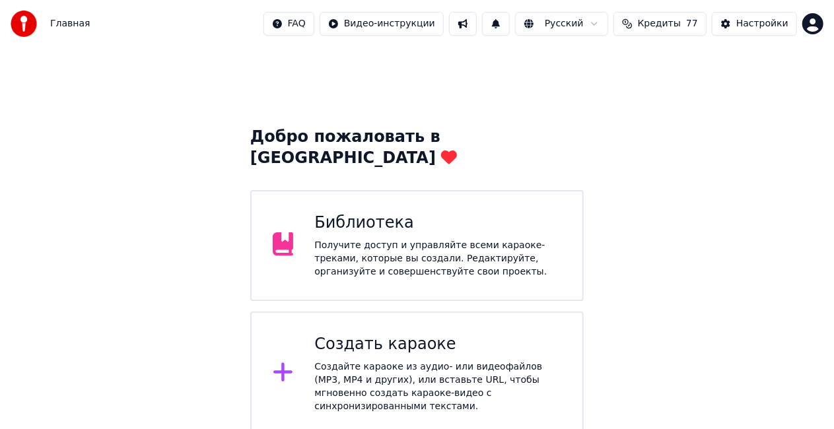
click at [412, 190] on div "Библиотека Получите доступ и управляйте всеми караоке-треками, которые вы созда…" at bounding box center [416, 245] width 333 height 111
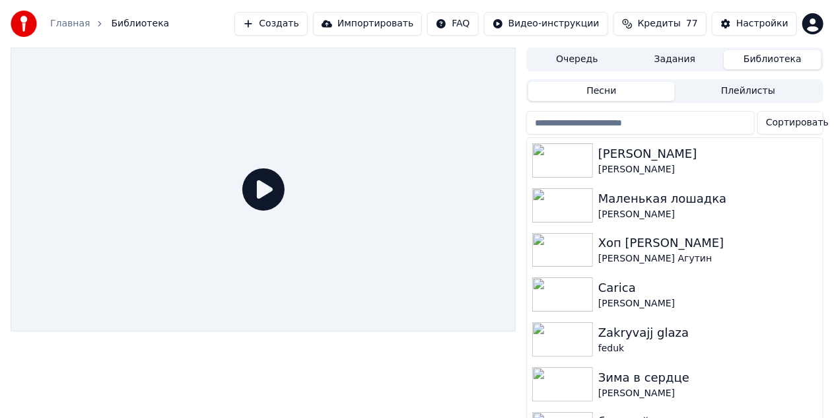
click at [571, 55] on button "Очередь" at bounding box center [577, 59] width 98 height 19
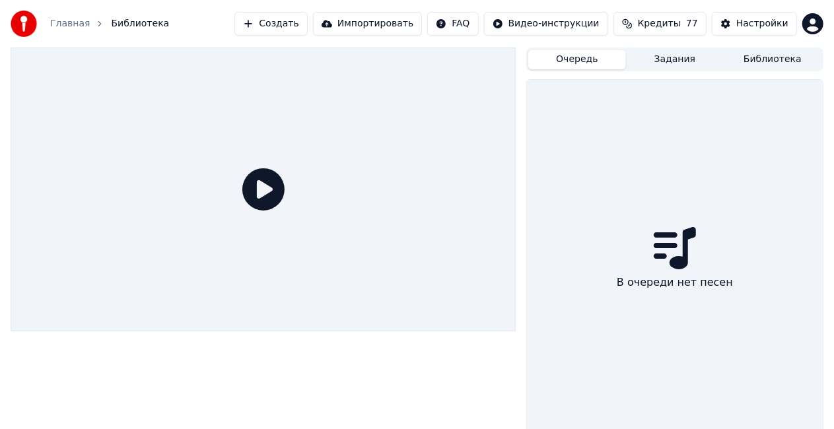
click at [670, 58] on button "Задания" at bounding box center [675, 59] width 98 height 19
click at [591, 57] on button "Очередь" at bounding box center [577, 59] width 98 height 19
click at [305, 22] on button "Создать" at bounding box center [270, 24] width 73 height 24
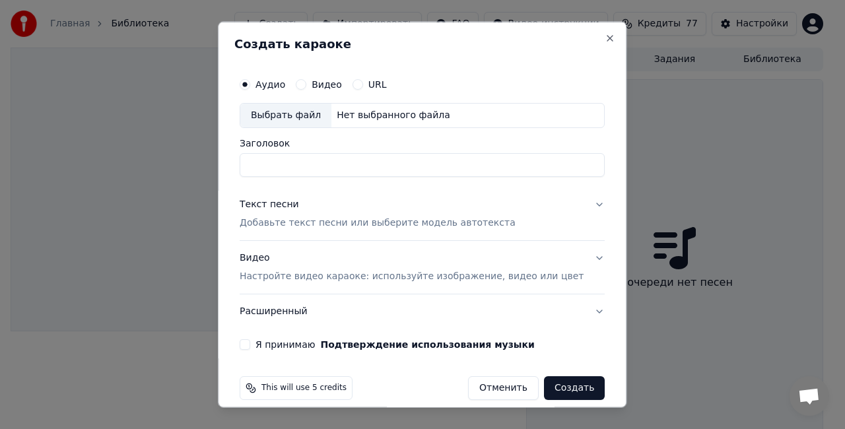
click at [309, 114] on div "Выбрать файл" at bounding box center [285, 116] width 91 height 24
drag, startPoint x: 445, startPoint y: 161, endPoint x: 359, endPoint y: 164, distance: 85.9
click at [359, 164] on input "**********" at bounding box center [422, 164] width 365 height 24
type input "**********"
click at [398, 216] on p "Добавьте текст песни или выберите модель автотекста" at bounding box center [378, 222] width 276 height 13
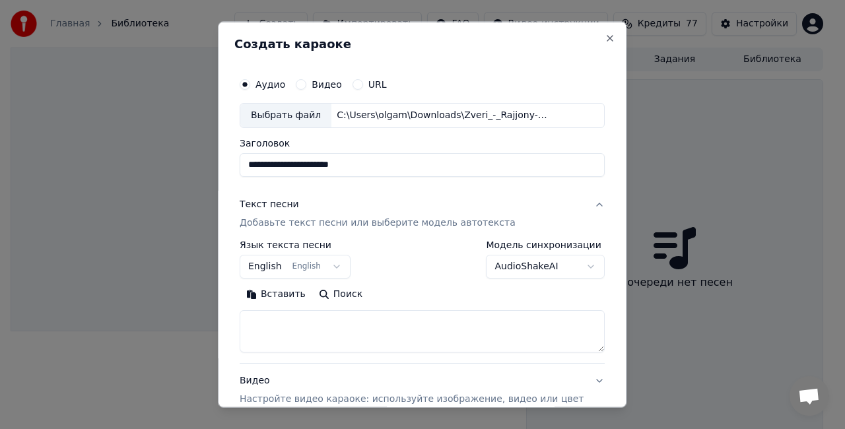
click at [322, 265] on button "English English" at bounding box center [295, 266] width 111 height 24
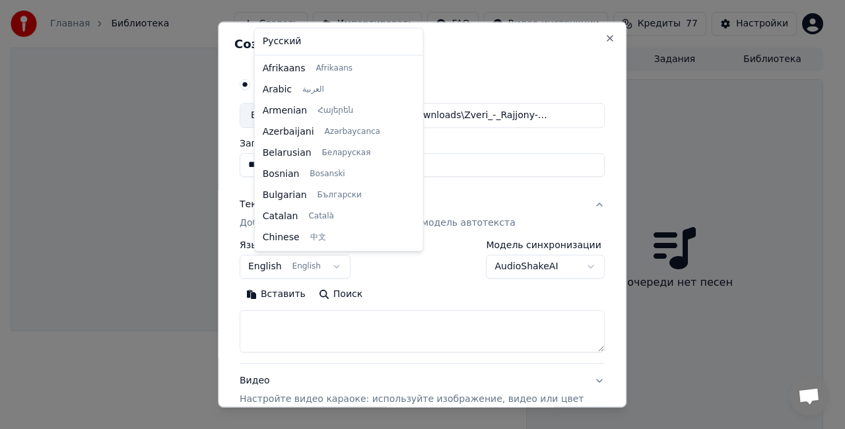
scroll to position [106, 0]
select select "**"
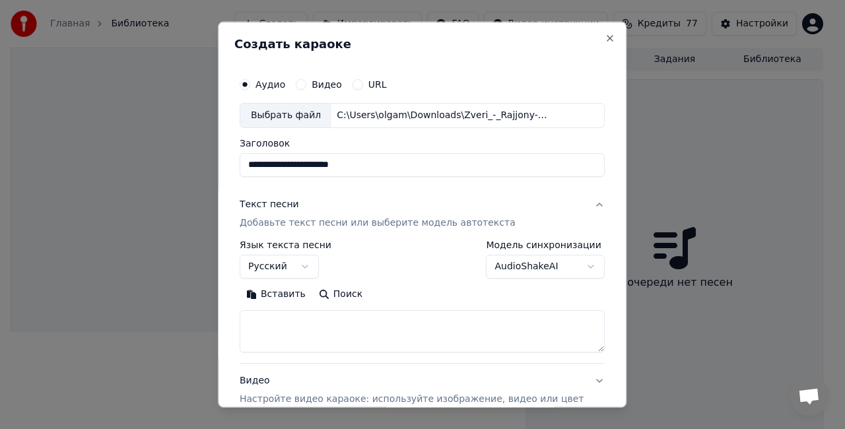
click at [308, 335] on textarea at bounding box center [422, 331] width 365 height 42
paste textarea "**********"
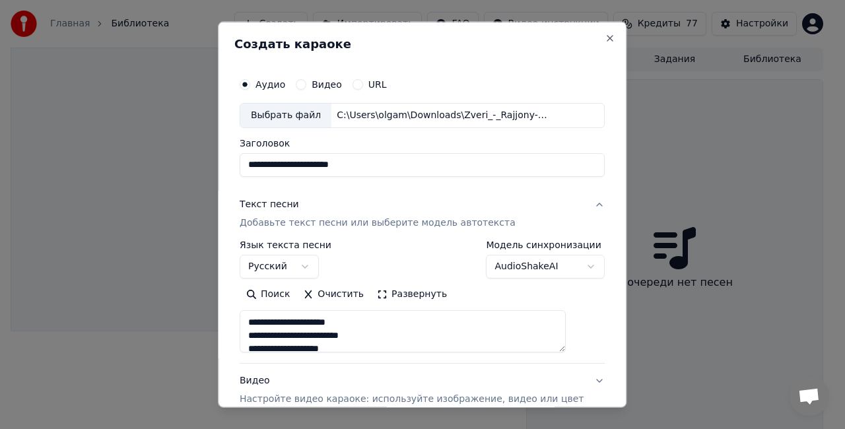
scroll to position [570, 0]
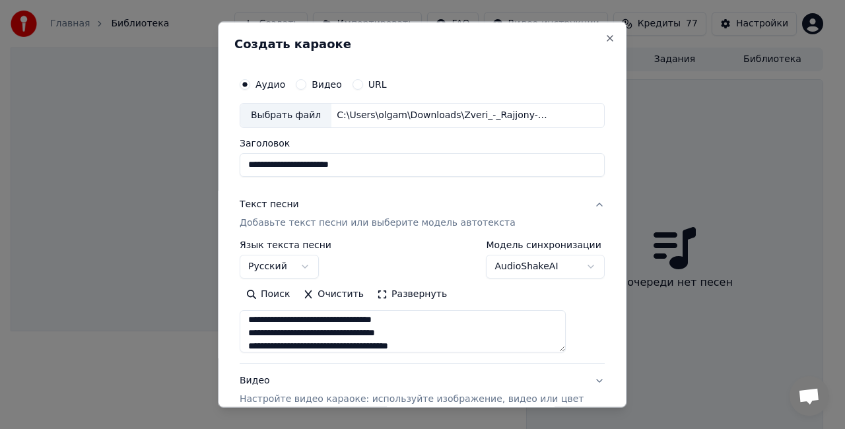
click at [416, 292] on button "Развернуть" at bounding box center [411, 293] width 83 height 21
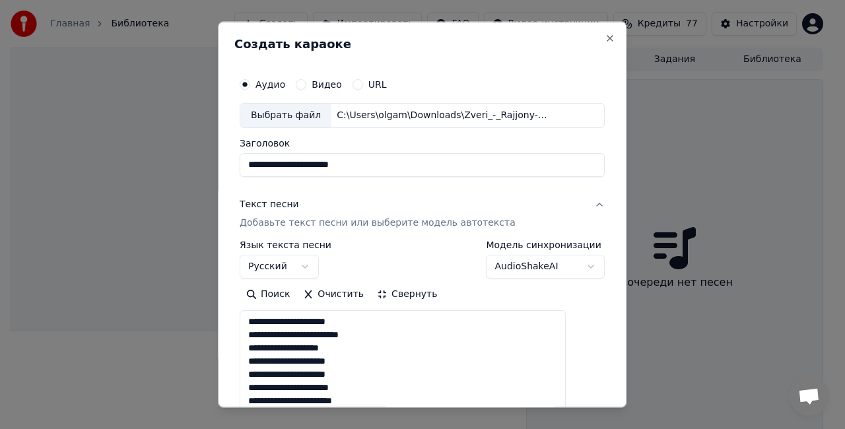
scroll to position [0, 0]
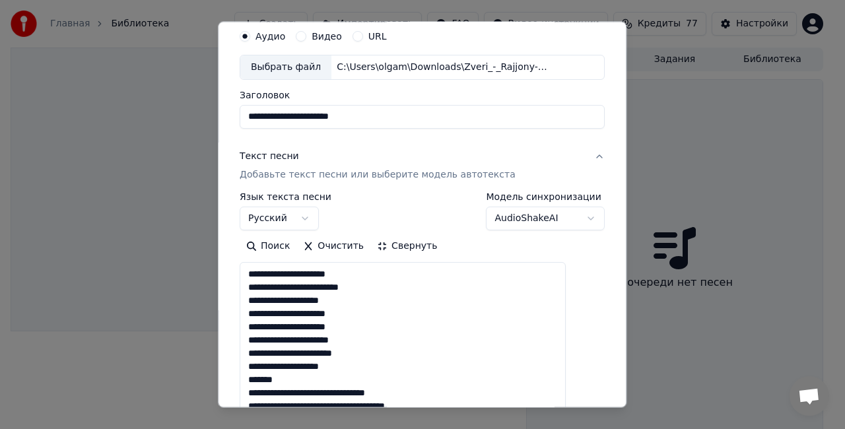
scroll to position [66, 0]
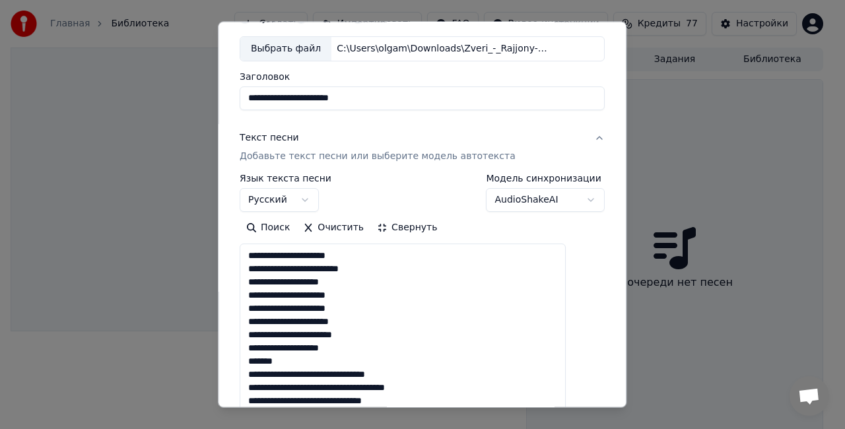
drag, startPoint x: 310, startPoint y: 358, endPoint x: 261, endPoint y: 357, distance: 48.8
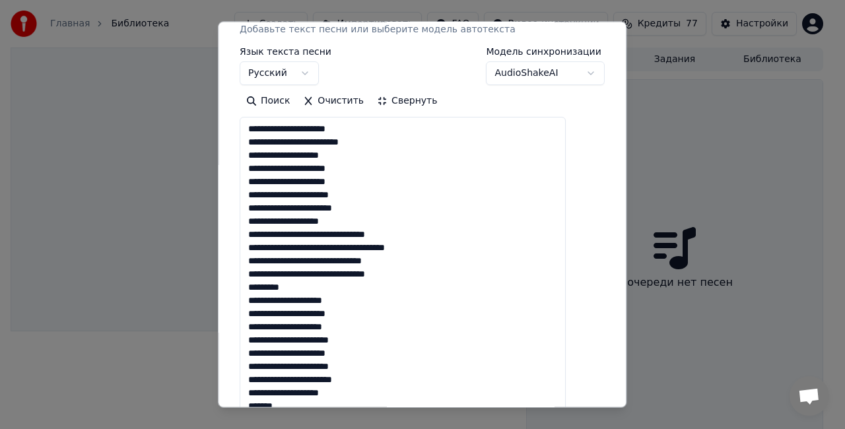
scroll to position [198, 0]
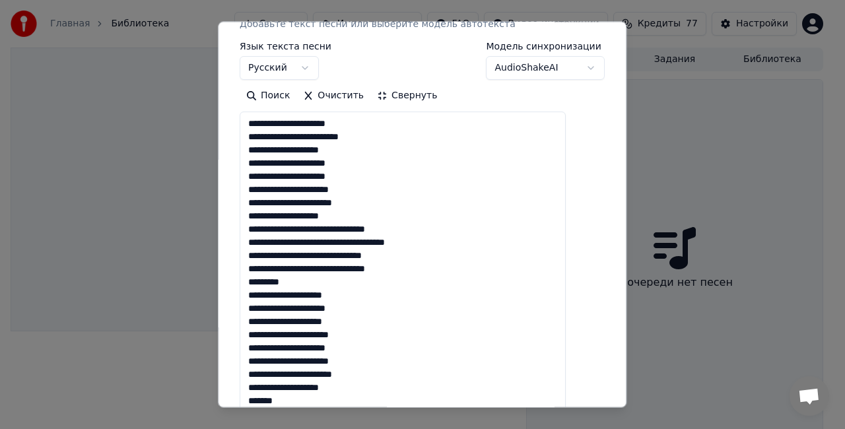
drag, startPoint x: 288, startPoint y: 279, endPoint x: 262, endPoint y: 279, distance: 26.4
click at [262, 279] on textarea at bounding box center [403, 421] width 326 height 618
drag, startPoint x: 296, startPoint y: 386, endPoint x: 263, endPoint y: 385, distance: 33.7
click at [263, 385] on textarea at bounding box center [403, 421] width 326 height 618
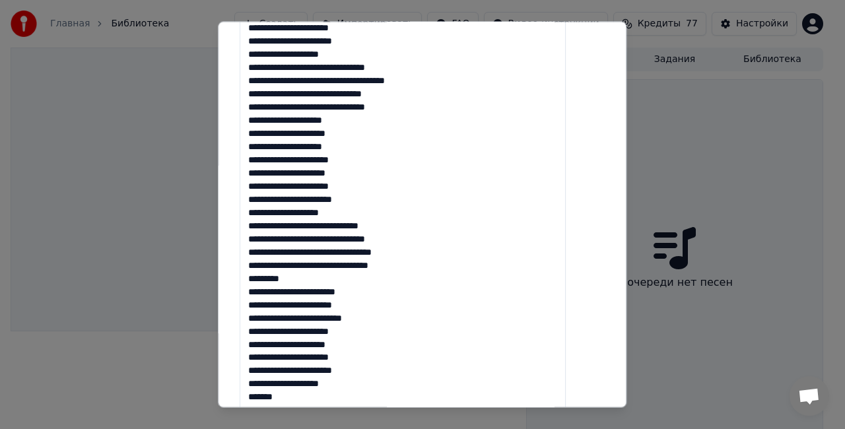
scroll to position [396, 0]
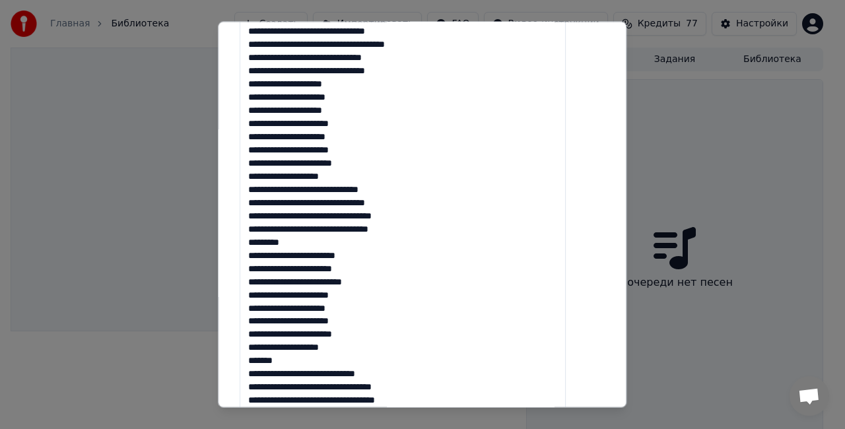
drag, startPoint x: 291, startPoint y: 241, endPoint x: 259, endPoint y: 241, distance: 31.7
click at [259, 241] on textarea at bounding box center [403, 223] width 326 height 618
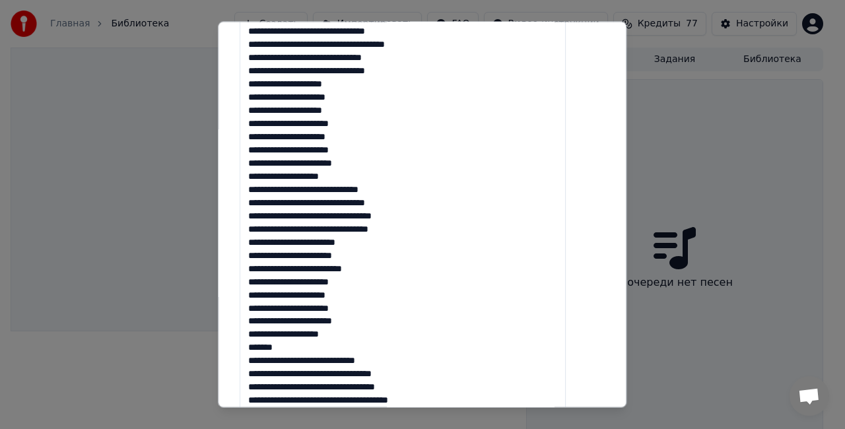
drag, startPoint x: 317, startPoint y: 345, endPoint x: 262, endPoint y: 345, distance: 55.4
click at [262, 345] on textarea at bounding box center [403, 223] width 326 height 618
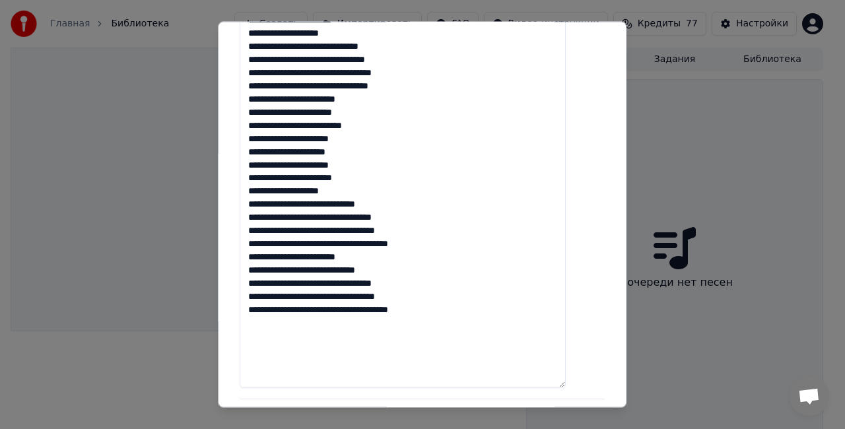
scroll to position [594, 0]
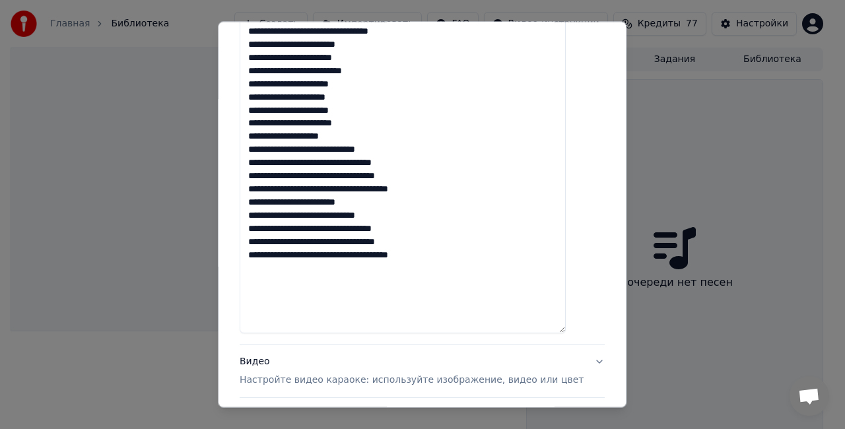
drag, startPoint x: 391, startPoint y: 201, endPoint x: 253, endPoint y: 197, distance: 137.4
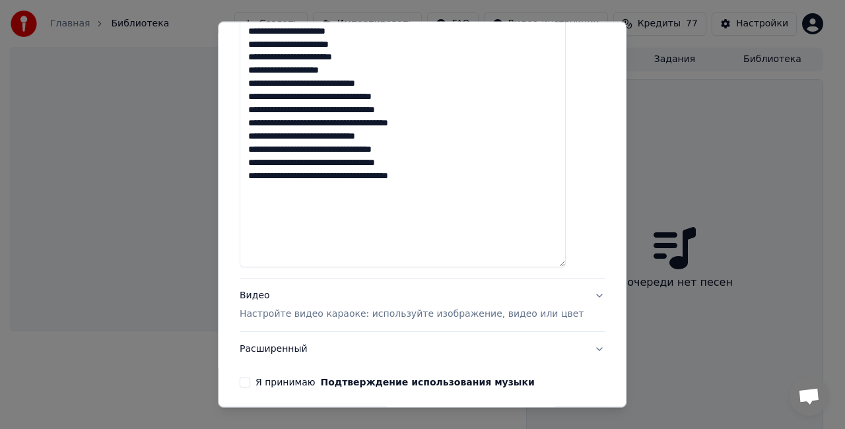
type textarea "**********"
click at [267, 295] on div "Видео Настройте видео караоке: используйте изображение, видео или цвет" at bounding box center [412, 305] width 344 height 32
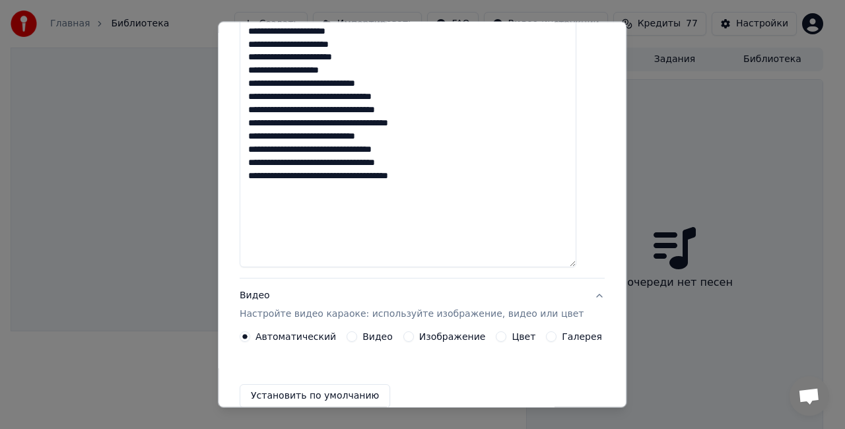
scroll to position [99, 0]
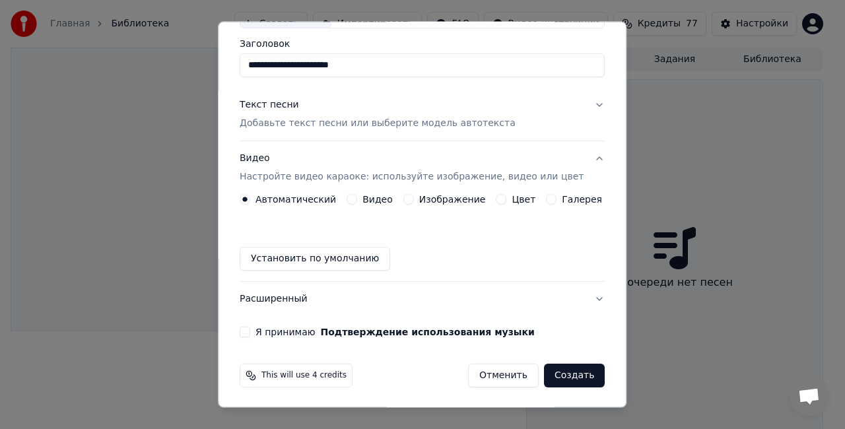
click at [463, 199] on label "Изображение" at bounding box center [452, 199] width 67 height 9
click at [414, 199] on button "Изображение" at bounding box center [408, 199] width 11 height 11
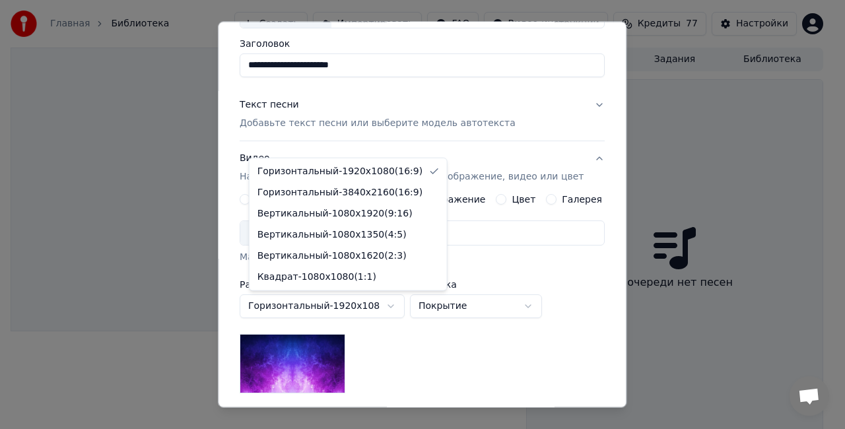
click at [302, 301] on body "**********" at bounding box center [417, 214] width 834 height 429
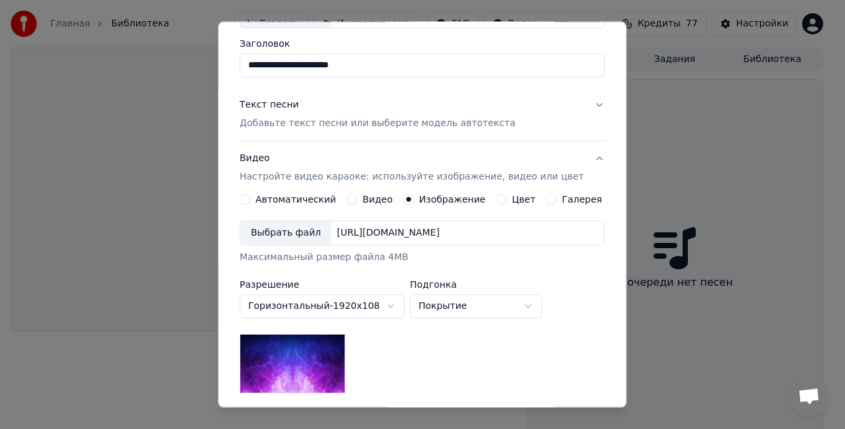
click at [302, 301] on body "**********" at bounding box center [417, 214] width 834 height 429
click at [311, 234] on div "Выбрать файл" at bounding box center [285, 233] width 91 height 24
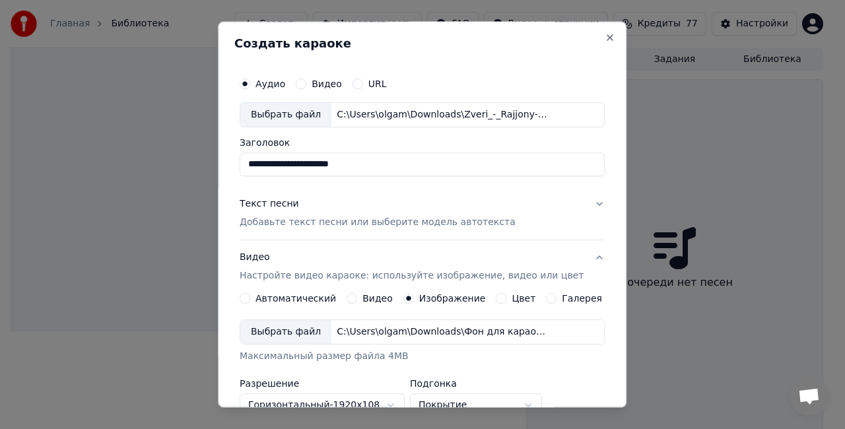
scroll to position [0, 0]
click at [579, 200] on button "Текст песни Добавьте текст песни или выберите модель автотекста" at bounding box center [422, 213] width 365 height 53
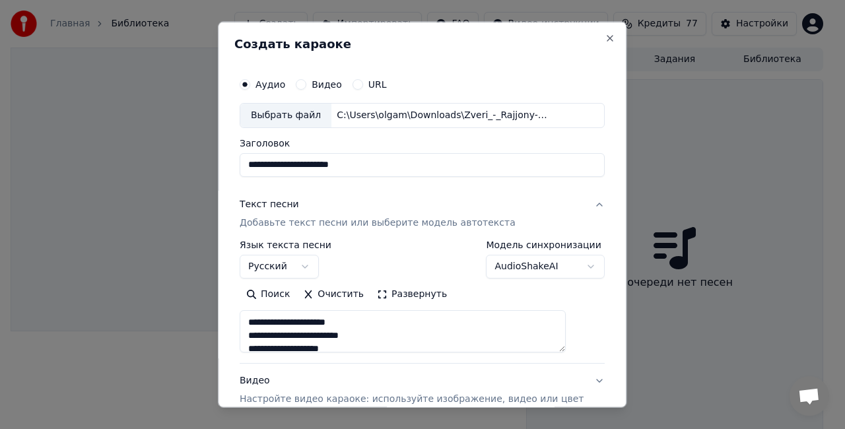
click at [566, 263] on body "**********" at bounding box center [417, 214] width 834 height 429
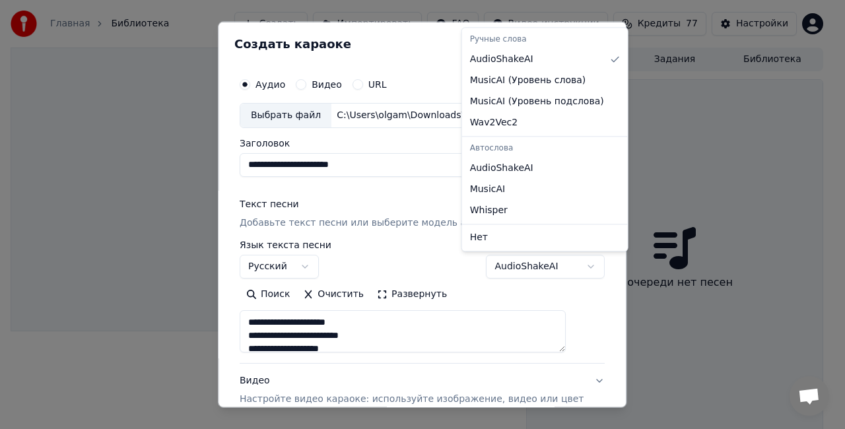
select select "**********"
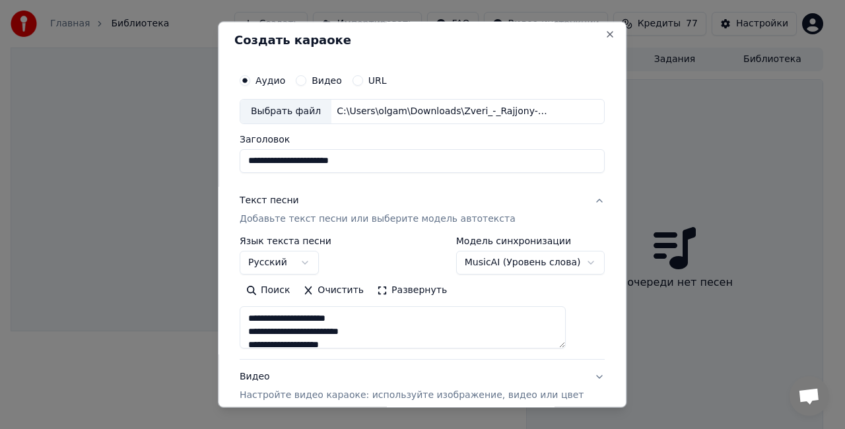
scroll to position [135, 0]
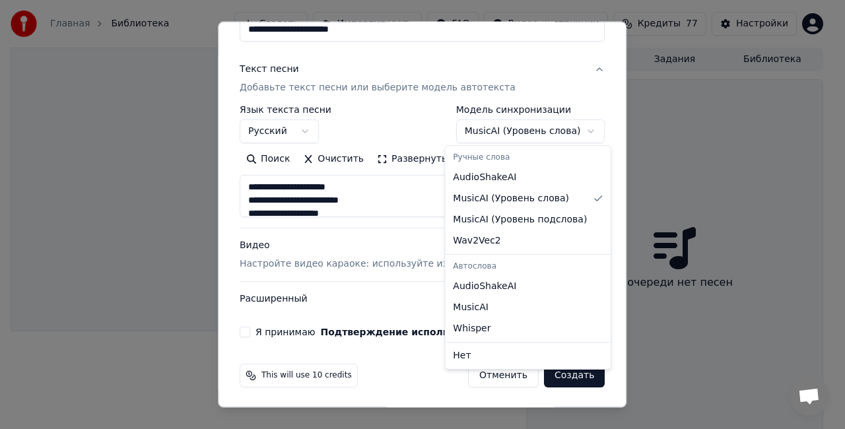
click at [570, 129] on body "**********" at bounding box center [417, 214] width 834 height 429
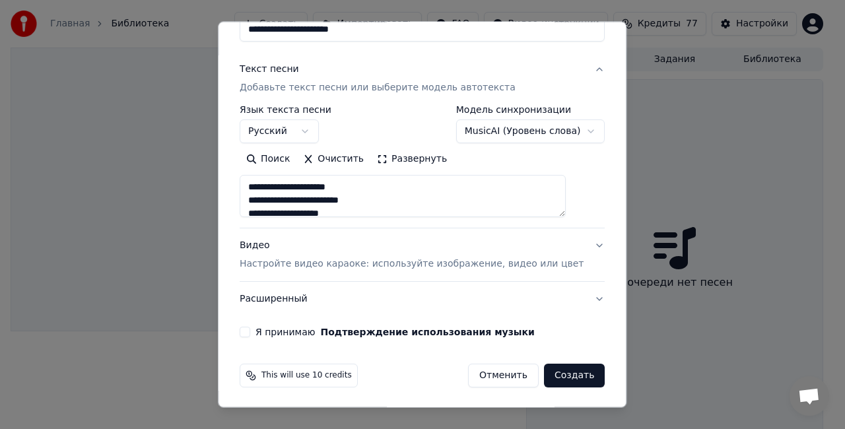
click at [251, 331] on div "**********" at bounding box center [422, 137] width 376 height 412
click at [250, 330] on button "Я принимаю Подтверждение использования музыки" at bounding box center [245, 332] width 11 height 11
click at [547, 377] on button "Создать" at bounding box center [574, 376] width 61 height 24
click at [535, 39] on input "**********" at bounding box center [422, 30] width 365 height 24
click at [513, 55] on button "Текст песни Добавьте текст песни или выберите модель автотекста" at bounding box center [422, 78] width 365 height 53
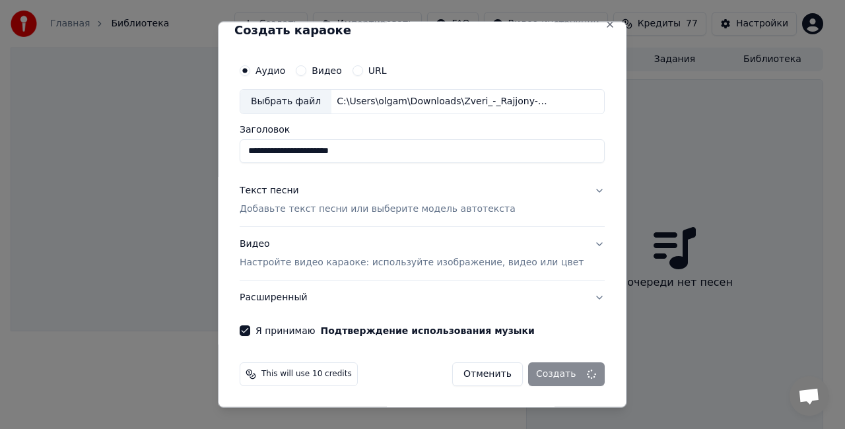
scroll to position [12, 0]
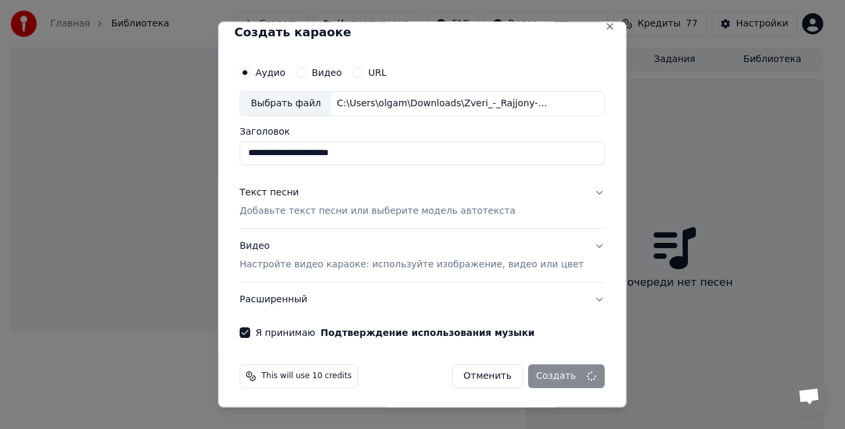
click at [513, 55] on div "**********" at bounding box center [422, 198] width 376 height 289
click at [553, 377] on div "Отменить Создать" at bounding box center [528, 376] width 152 height 24
drag, startPoint x: 370, startPoint y: 279, endPoint x: 395, endPoint y: 215, distance: 68.1
click at [380, 275] on button "Видео Настройте видео караоке: используйте изображение, видео или цвет" at bounding box center [422, 254] width 365 height 53
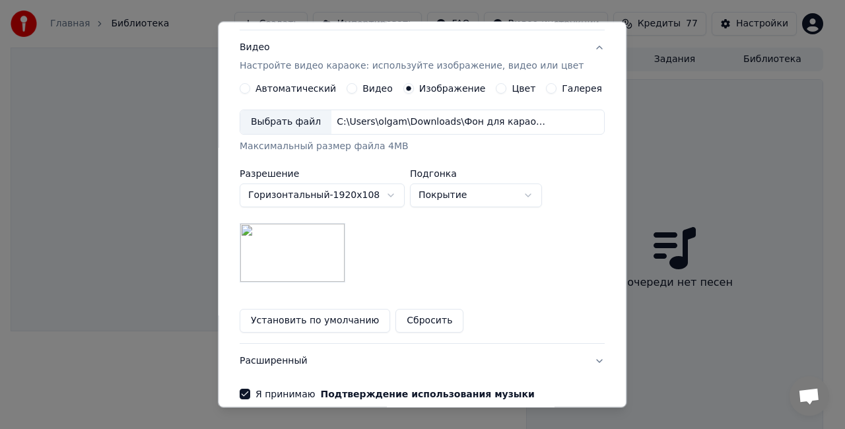
scroll to position [272, 0]
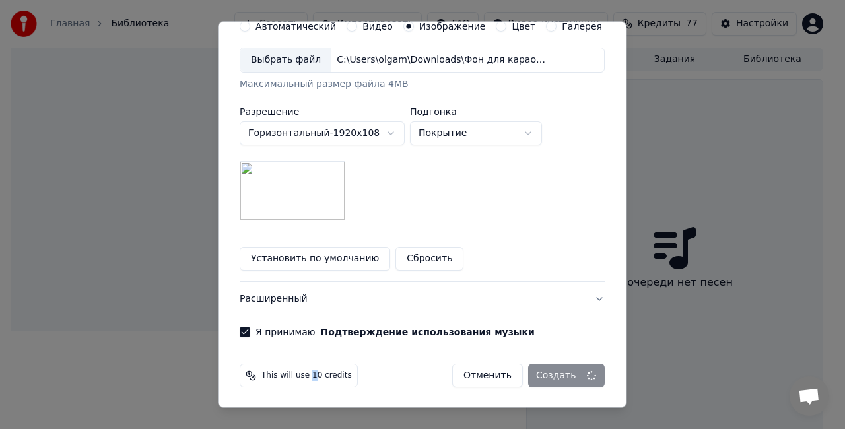
click at [320, 373] on span "This will use 10 credits" at bounding box center [306, 375] width 90 height 11
click at [335, 371] on span "This will use 10 credits" at bounding box center [306, 375] width 90 height 11
click at [365, 368] on div "This will use 10 credits Отменить Создать" at bounding box center [422, 376] width 365 height 24
click at [566, 378] on div "Отменить Создать" at bounding box center [528, 376] width 152 height 24
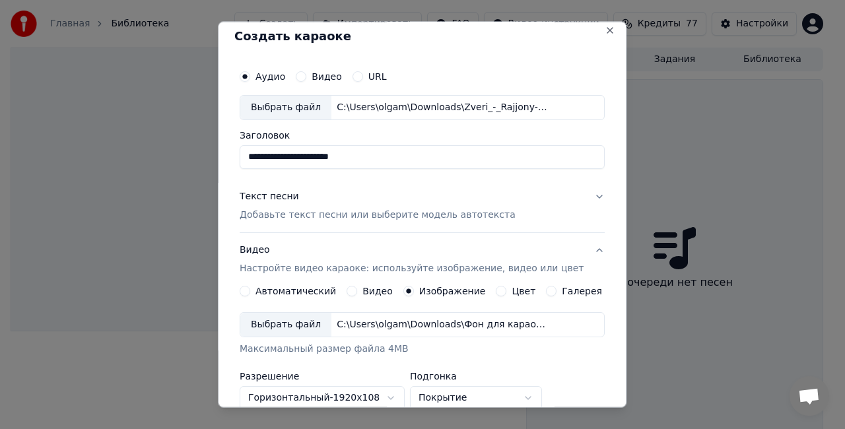
click at [576, 198] on button "Текст песни Добавьте текст песни или выберите модель автотекста" at bounding box center [422, 205] width 365 height 53
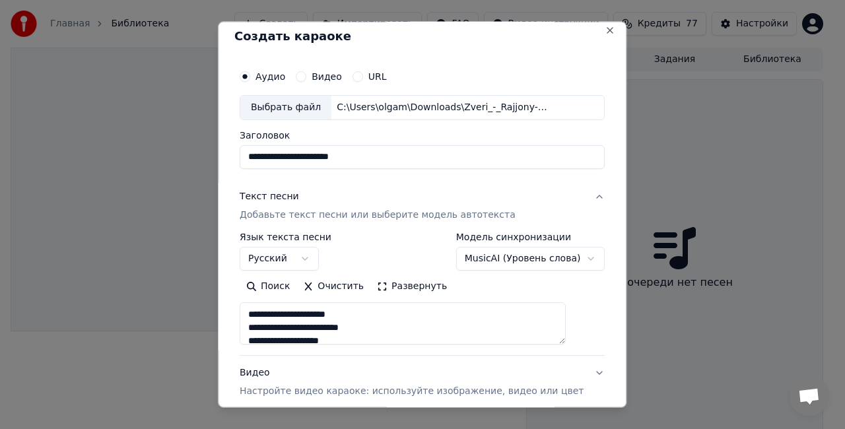
click at [576, 198] on button "Текст песни Добавьте текст песни или выберите модель автотекста" at bounding box center [422, 205] width 365 height 53
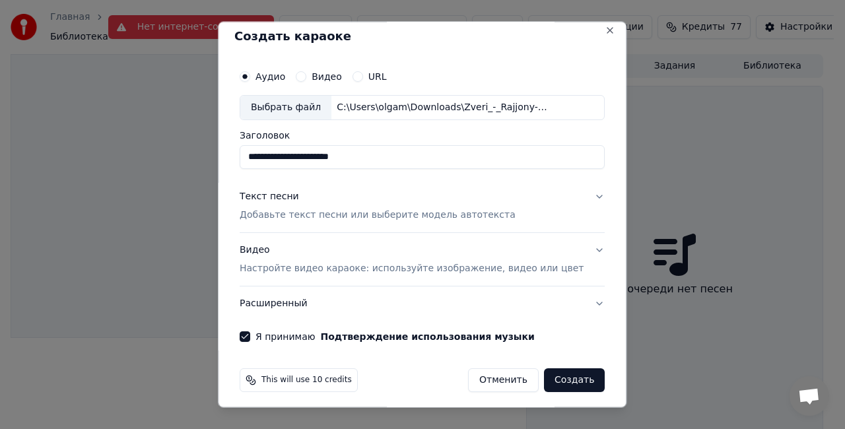
click at [560, 377] on button "Создать" at bounding box center [574, 380] width 61 height 24
click at [568, 193] on button "Текст песни Добавьте текст песни или выберите модель автотекста" at bounding box center [422, 205] width 365 height 53
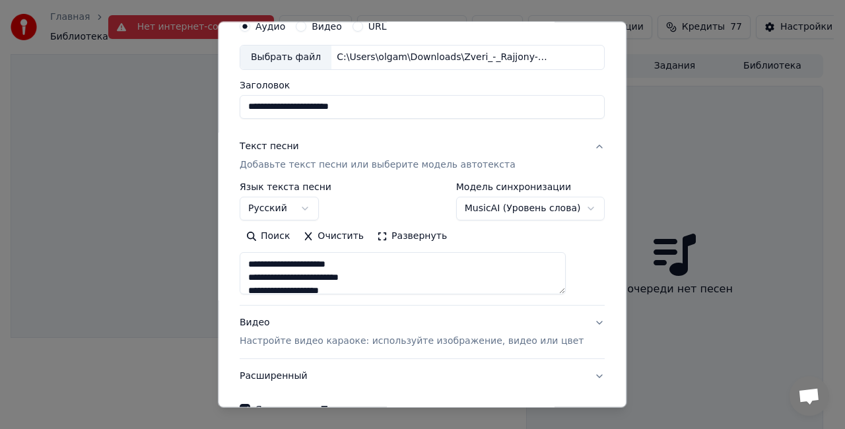
scroll to position [74, 0]
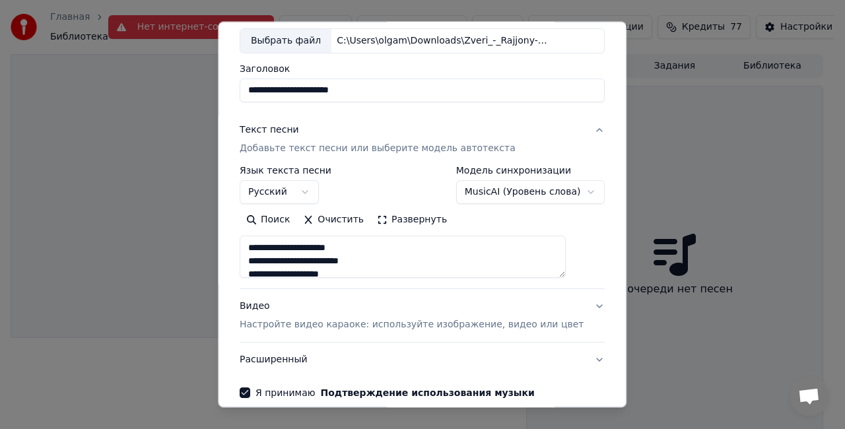
click at [426, 218] on button "Развернуть" at bounding box center [411, 219] width 83 height 21
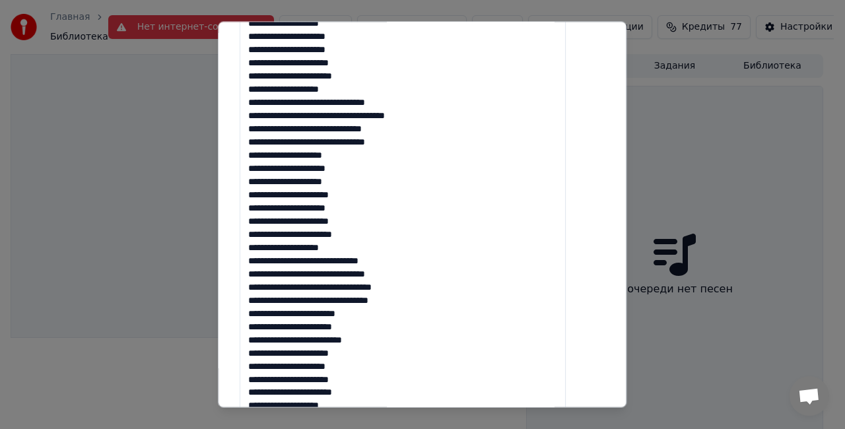
scroll to position [545, 0]
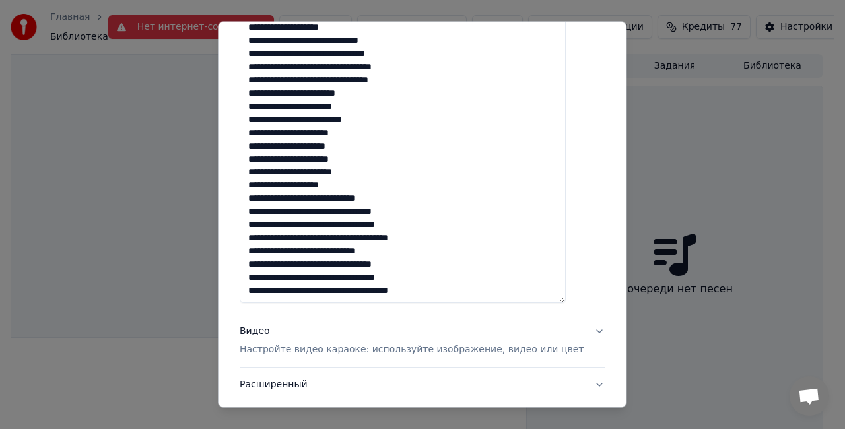
drag, startPoint x: 260, startPoint y: 246, endPoint x: 468, endPoint y: 292, distance: 213.1
click at [468, 292] on textarea at bounding box center [403, 33] width 326 height 539
click at [508, 235] on textarea at bounding box center [403, 33] width 326 height 539
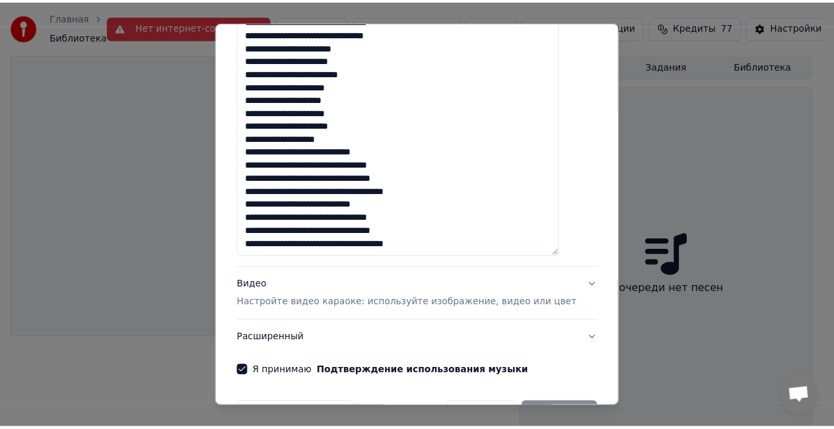
scroll to position [631, 0]
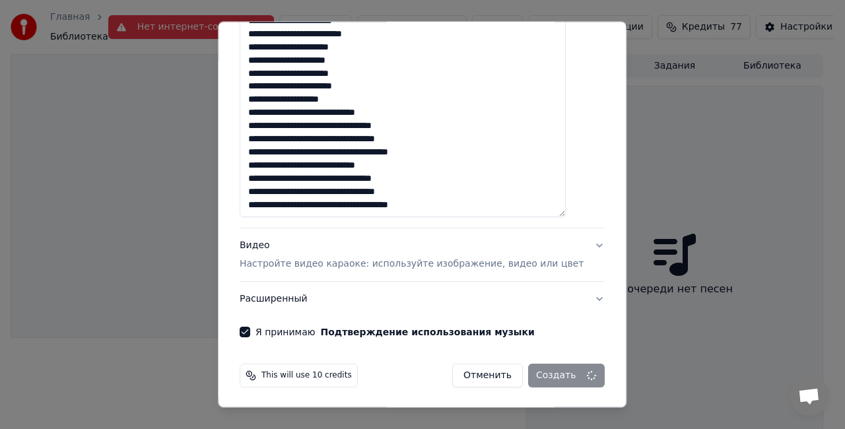
select select "**********"
select select
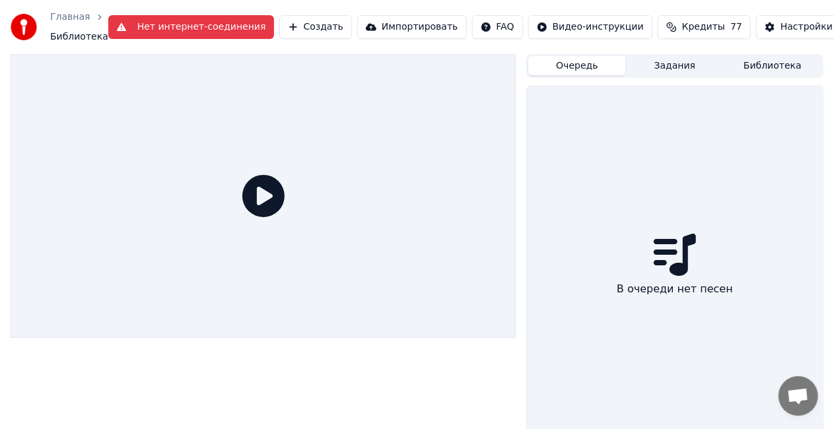
click at [128, 19] on button "Нет интернет-соединения" at bounding box center [191, 27] width 166 height 24
